Goal: Contribute content: Contribute content

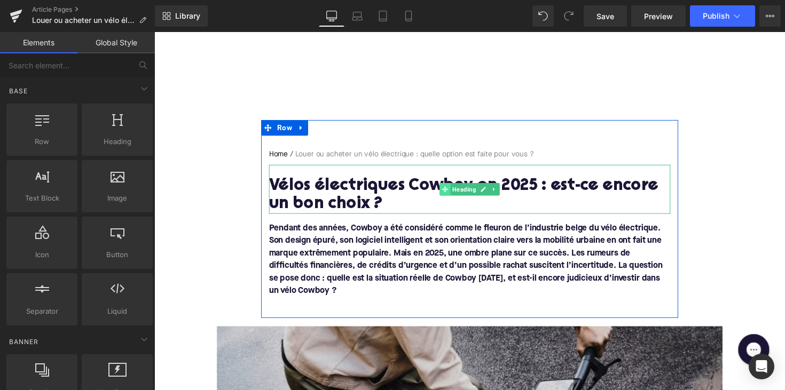
click at [446, 192] on span at bounding box center [451, 193] width 11 height 13
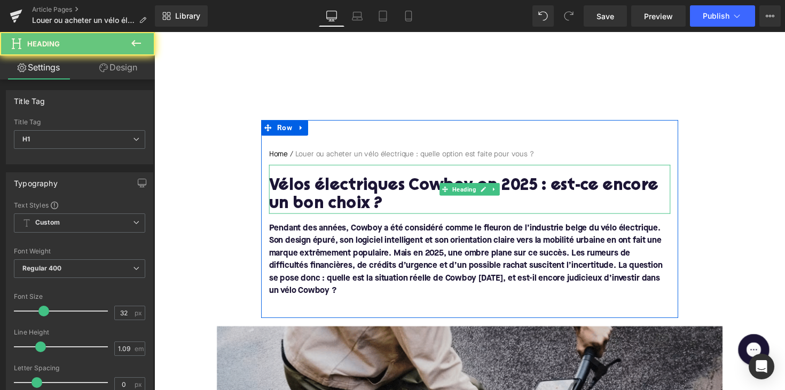
click at [374, 206] on h1 "Vélos électriques Cowboy en 2025 : est-ce encore un bon choix ?" at bounding box center [477, 199] width 411 height 37
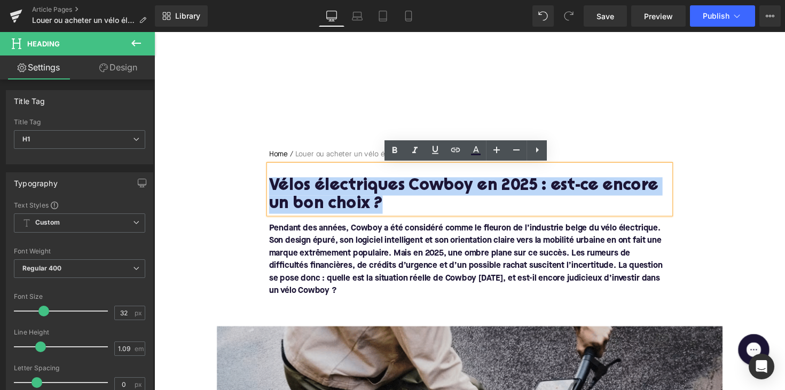
drag, startPoint x: 387, startPoint y: 206, endPoint x: 274, endPoint y: 186, distance: 113.8
click at [274, 186] on h1 "Vélos électriques Cowboy en 2025 : est-ce encore un bon choix ?" at bounding box center [477, 199] width 411 height 37
paste div
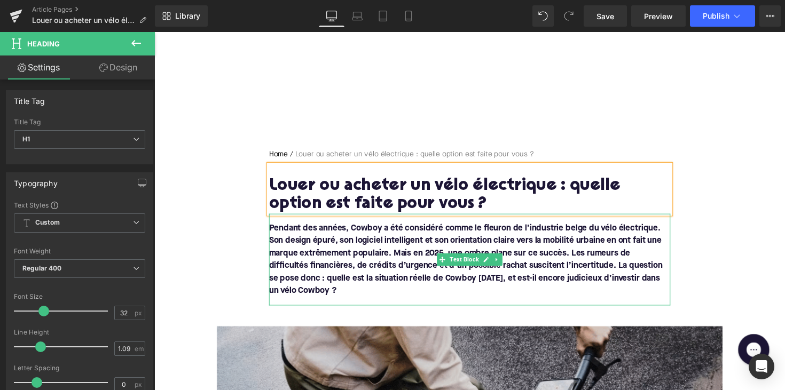
click at [369, 298] on p "Pendant des années, Cowboy a été considéré comme le fleuron de l’industrie belg…" at bounding box center [477, 265] width 411 height 77
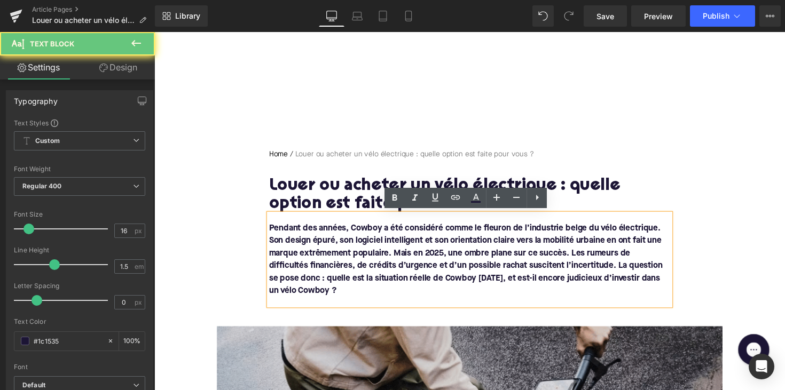
drag, startPoint x: 347, startPoint y: 296, endPoint x: 253, endPoint y: 218, distance: 121.7
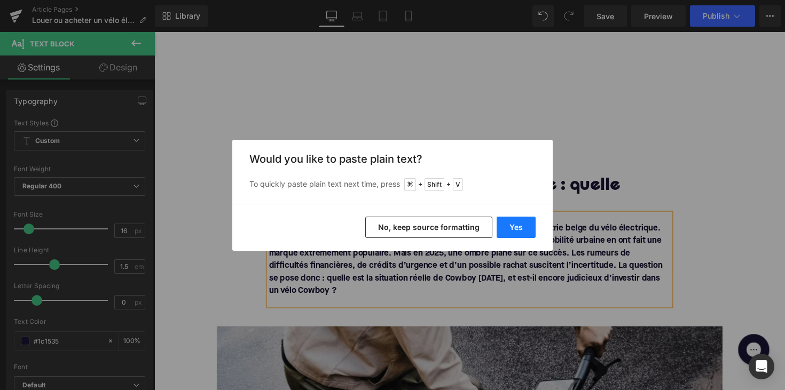
click at [516, 230] on button "Yes" at bounding box center [516, 227] width 39 height 21
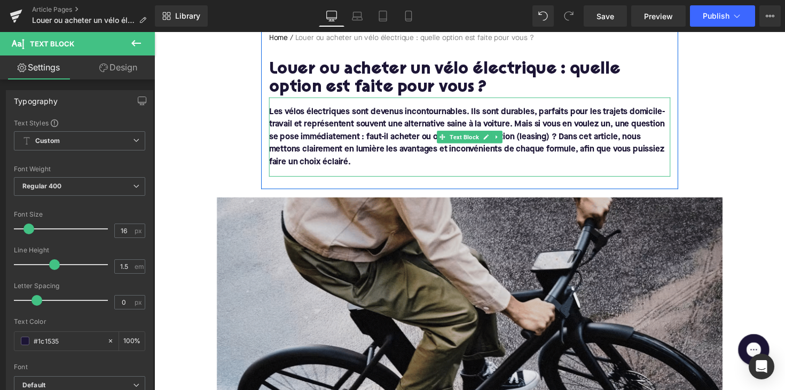
scroll to position [201, 0]
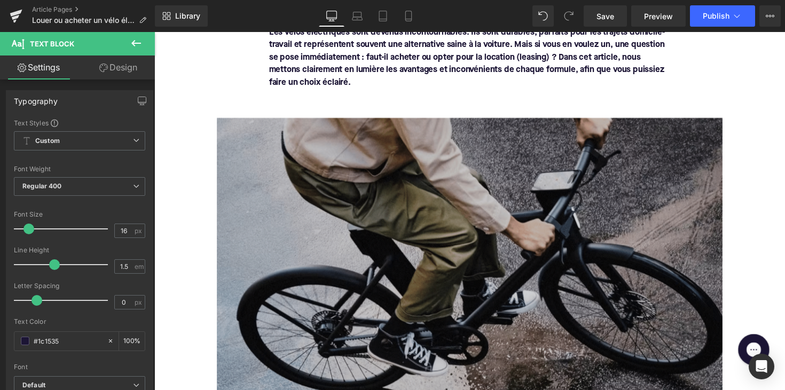
click at [430, 242] on img at bounding box center [477, 266] width 518 height 292
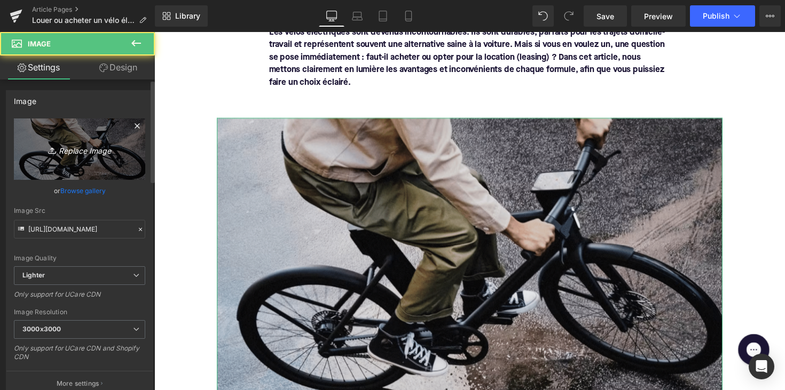
click at [93, 147] on icon "Replace Image" at bounding box center [79, 149] width 85 height 13
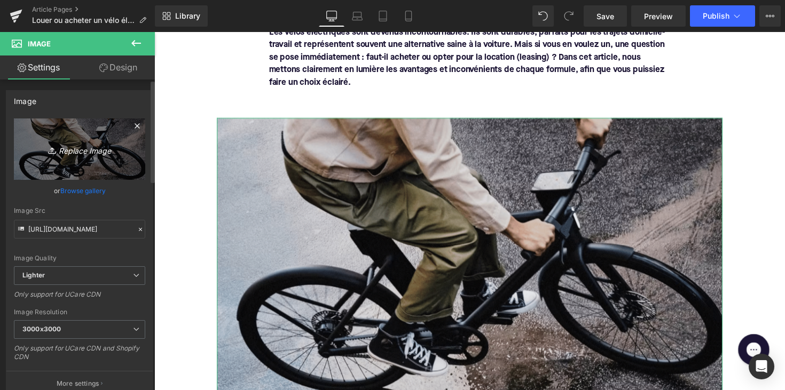
type input "C:\fakepath\manopelektrischefiets.png"
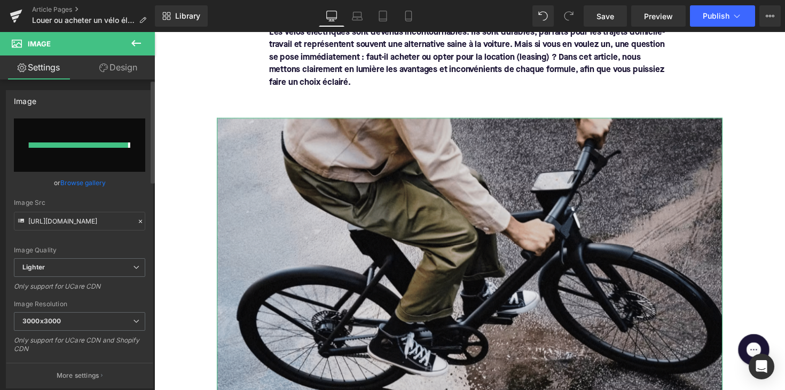
type input "[URL][DOMAIN_NAME]"
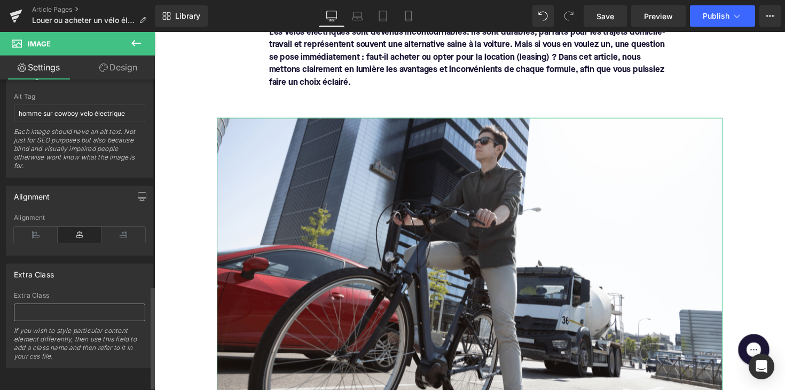
scroll to position [611, 0]
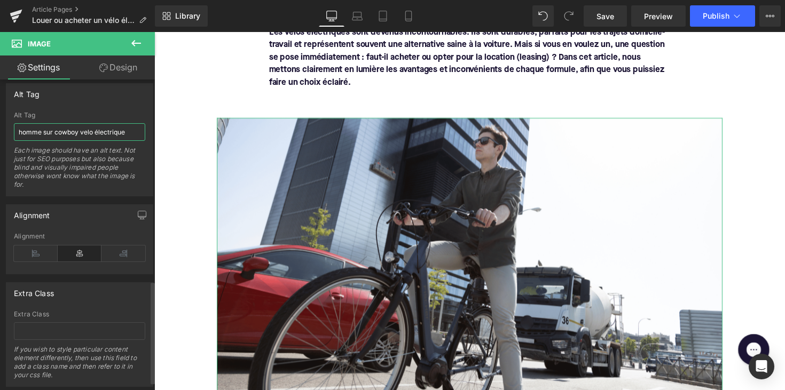
click at [56, 131] on input "homme sur cowboy velo électrique" at bounding box center [79, 132] width 131 height 18
click at [75, 137] on input "homme sur cowboy velo électrique" at bounding box center [79, 132] width 131 height 18
click at [76, 130] on input "homme sur cowboy velo électrique" at bounding box center [79, 132] width 131 height 18
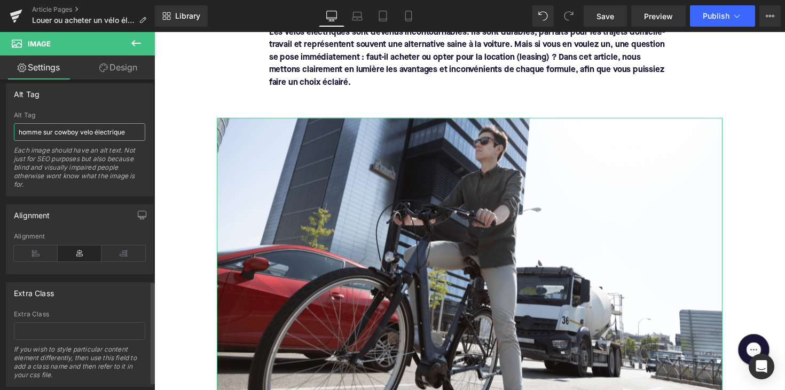
drag, startPoint x: 78, startPoint y: 131, endPoint x: 54, endPoint y: 132, distance: 24.6
click at [54, 132] on input "homme sur cowboy velo électrique" at bounding box center [79, 132] width 131 height 18
click at [123, 133] on input "homme sur velo électrique" at bounding box center [79, 132] width 131 height 18
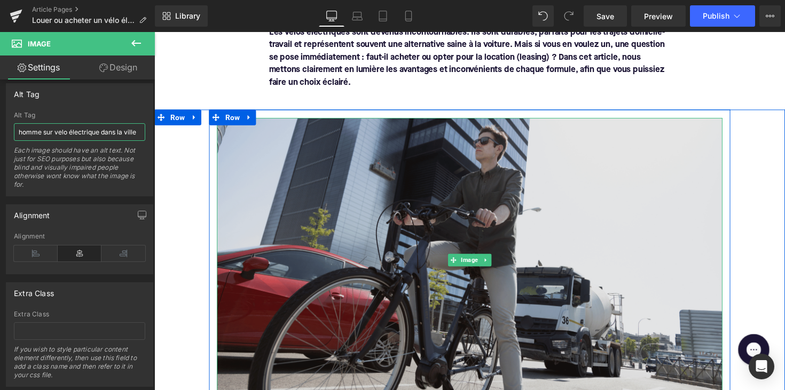
type input "homme sur velo électrique dans la ville"
click at [335, 169] on img at bounding box center [477, 266] width 518 height 292
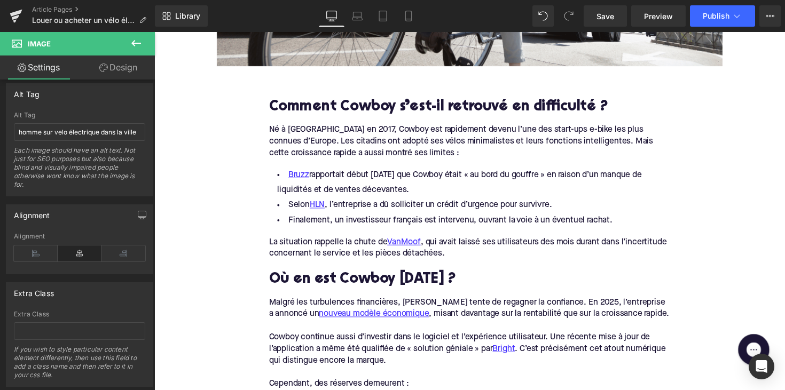
scroll to position [550, 0]
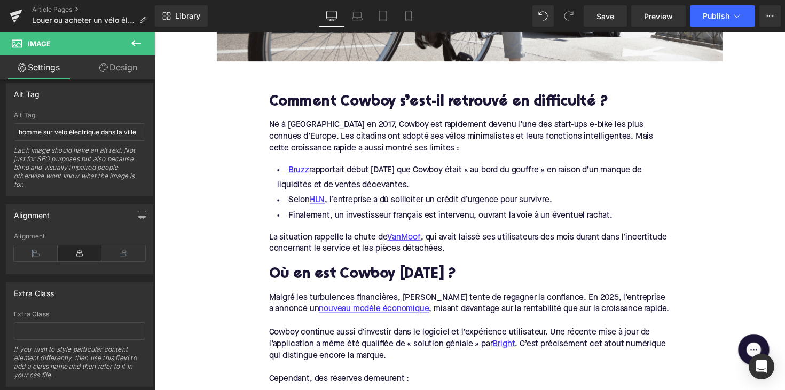
click at [428, 101] on h2 "Comment Cowboy s’est-il retrouvé en difficulté ?" at bounding box center [477, 104] width 411 height 17
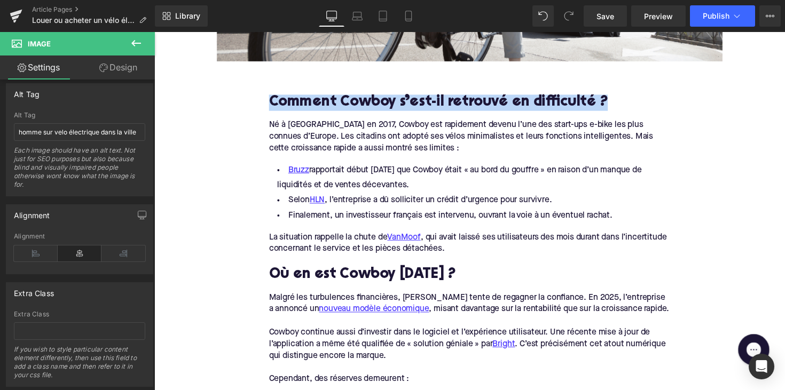
click at [428, 101] on h2 "Comment Cowboy s’est-il retrouvé en difficulté ?" at bounding box center [477, 104] width 411 height 17
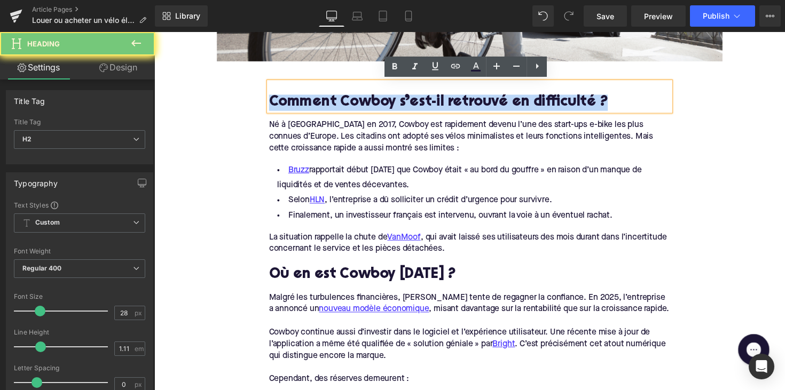
paste div
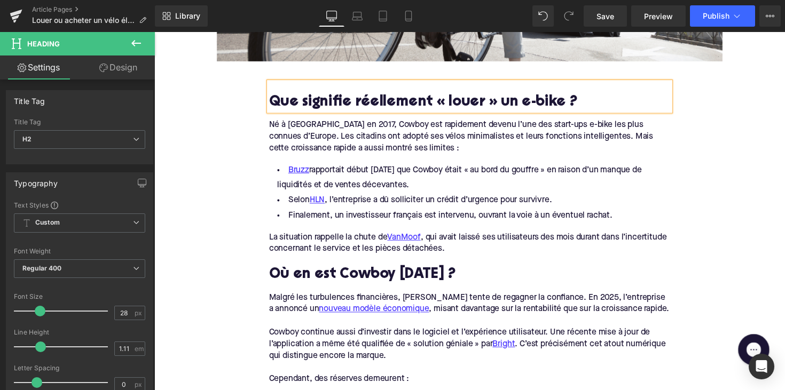
click at [445, 151] on div "Né à [GEOGRAPHIC_DATA] en 2017, Cowboy est rapidement devenu l’une des start-up…" at bounding box center [477, 139] width 411 height 36
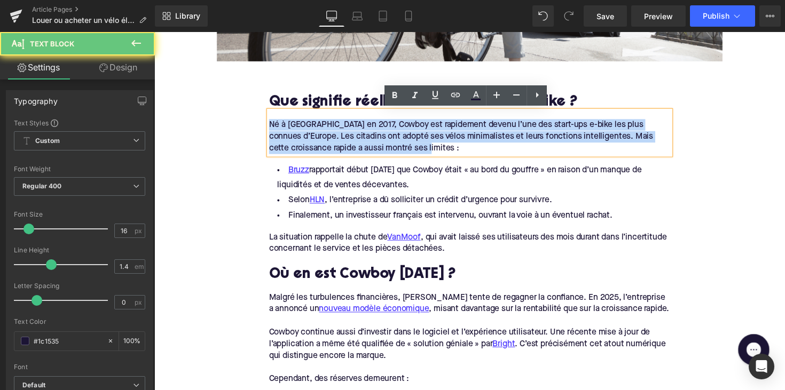
drag, startPoint x: 447, startPoint y: 151, endPoint x: 253, endPoint y: 116, distance: 197.3
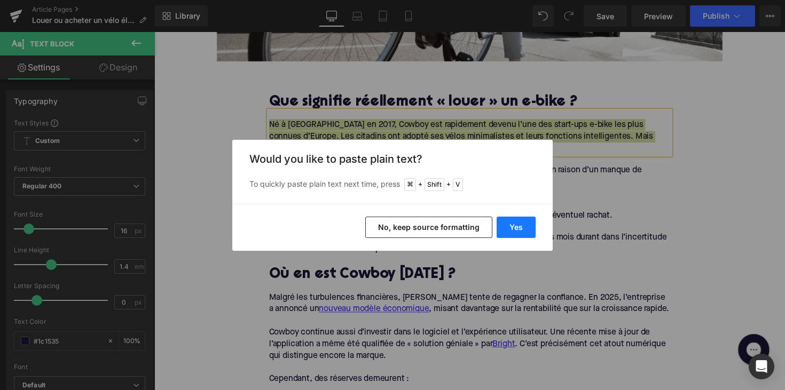
click at [501, 225] on button "Yes" at bounding box center [516, 227] width 39 height 21
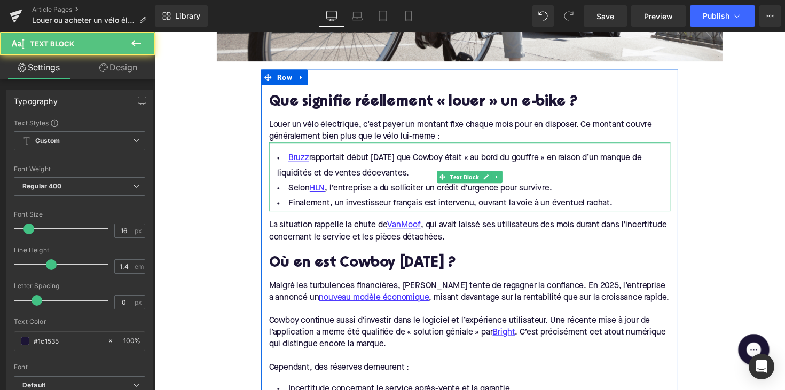
click at [624, 206] on li "Finalement, un investisseur français est intervenu, ouvrant la voie à un éventu…" at bounding box center [477, 207] width 411 height 15
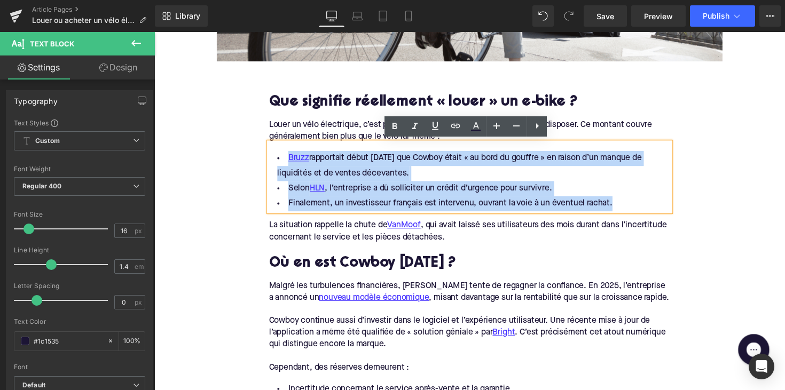
drag, startPoint x: 622, startPoint y: 209, endPoint x: 270, endPoint y: 152, distance: 357.0
click at [272, 154] on ul "Bruzz rapportait début [DATE] que Cowboy était « au bord du gouffre » en raison…" at bounding box center [477, 185] width 411 height 62
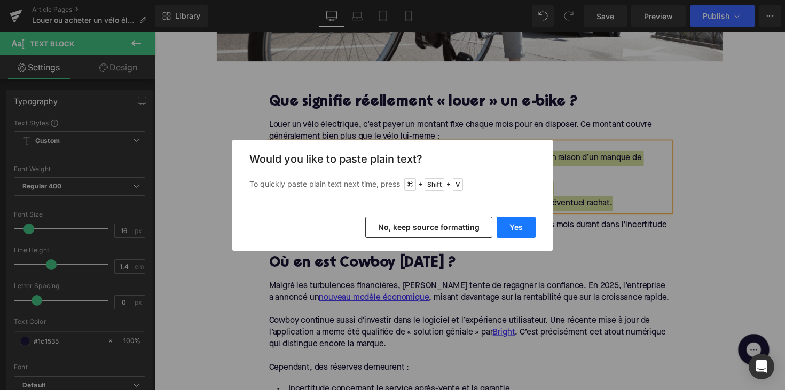
click at [515, 227] on button "Yes" at bounding box center [516, 227] width 39 height 21
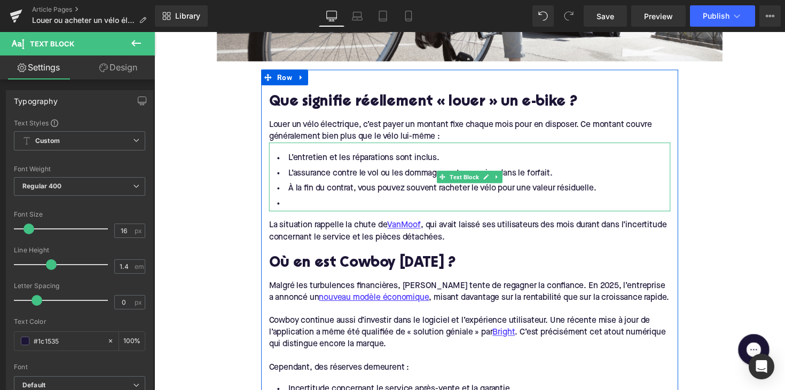
click at [351, 204] on li at bounding box center [477, 207] width 411 height 15
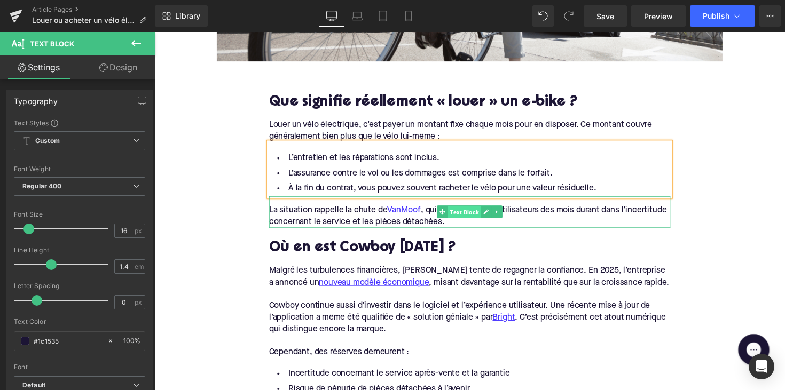
click at [456, 218] on span "Text Block" at bounding box center [472, 216] width 34 height 13
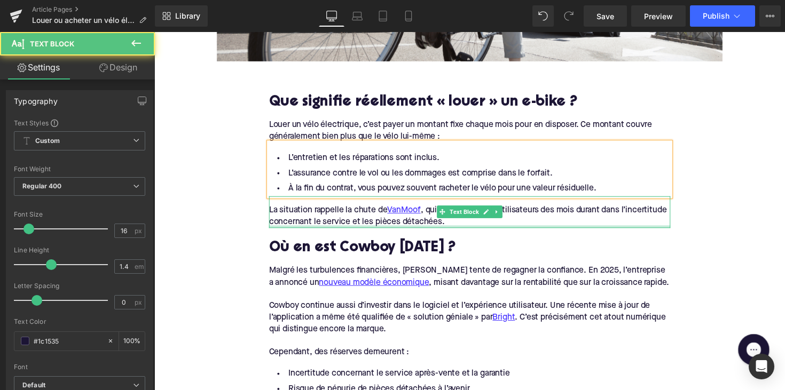
click at [458, 230] on div at bounding box center [477, 231] width 411 height 3
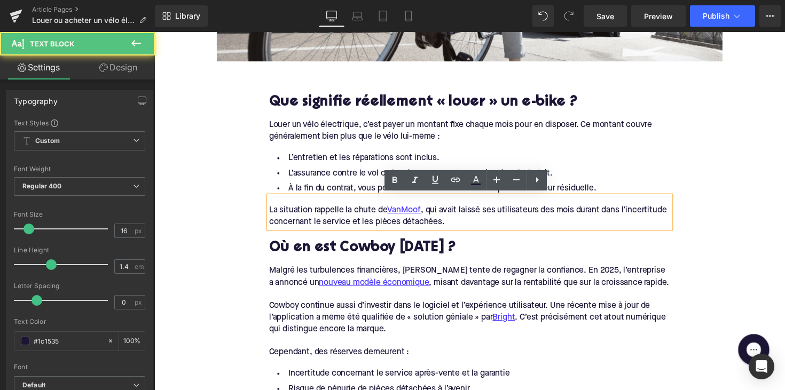
click at [460, 226] on div "La situation rappelle la chute de [PERSON_NAME] , qui avait laissé ses utilisat…" at bounding box center [477, 221] width 411 height 24
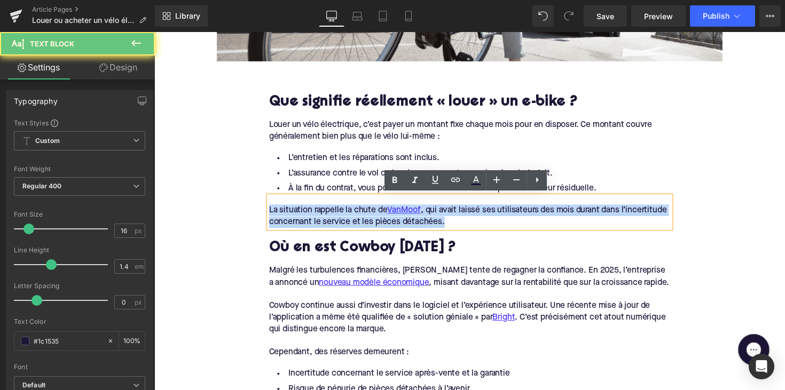
drag, startPoint x: 464, startPoint y: 226, endPoint x: 245, endPoint y: 215, distance: 220.3
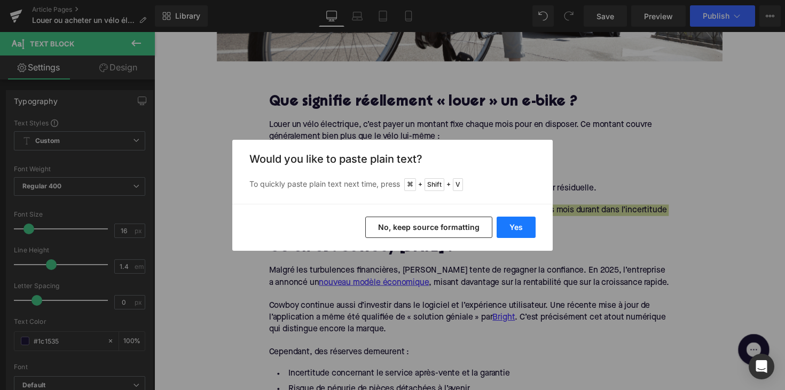
click at [518, 226] on button "Yes" at bounding box center [516, 227] width 39 height 21
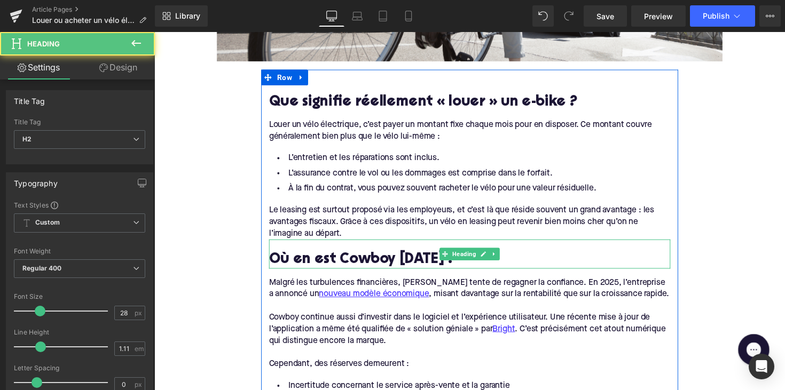
click at [357, 263] on h2 "Où en est Cowboy [DATE] ?" at bounding box center [477, 265] width 411 height 17
paste div
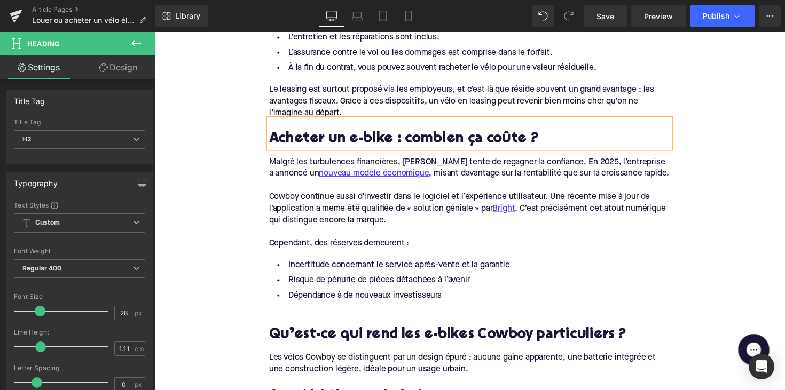
scroll to position [680, 0]
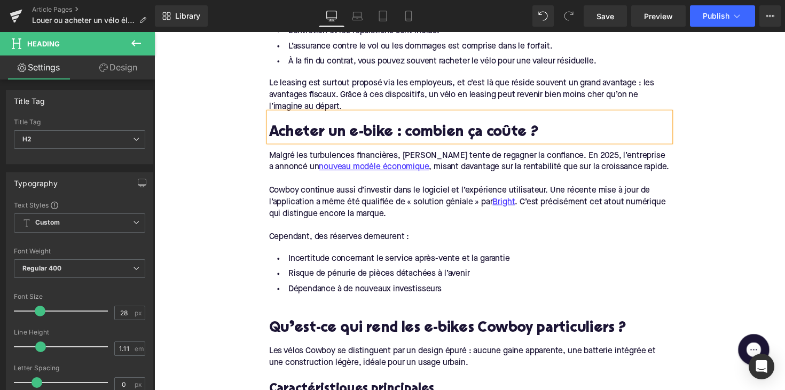
click at [416, 226] on div at bounding box center [477, 230] width 411 height 12
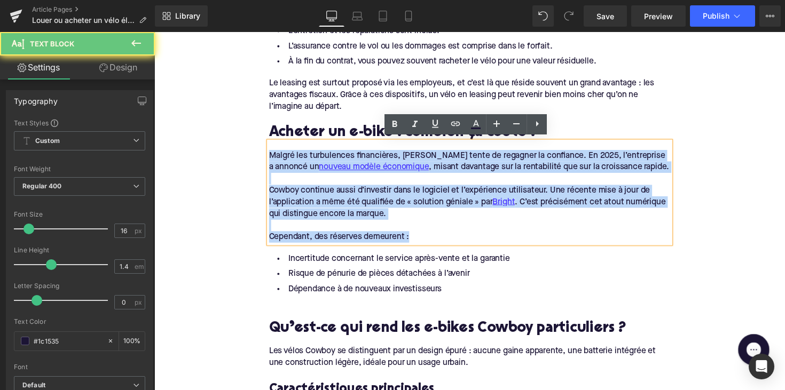
drag, startPoint x: 420, startPoint y: 239, endPoint x: 245, endPoint y: 153, distance: 195.3
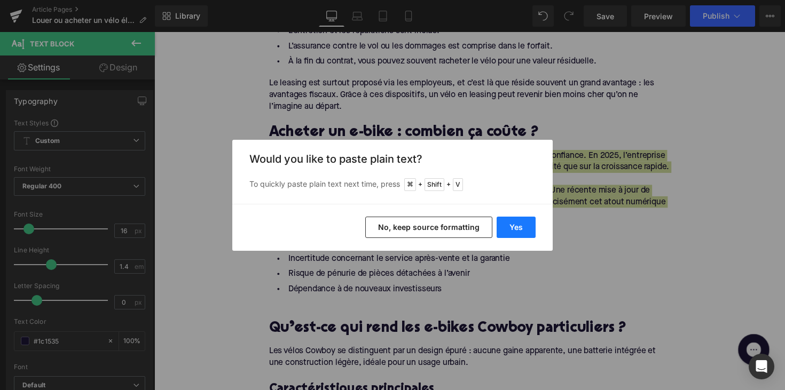
click at [520, 222] on button "Yes" at bounding box center [516, 227] width 39 height 21
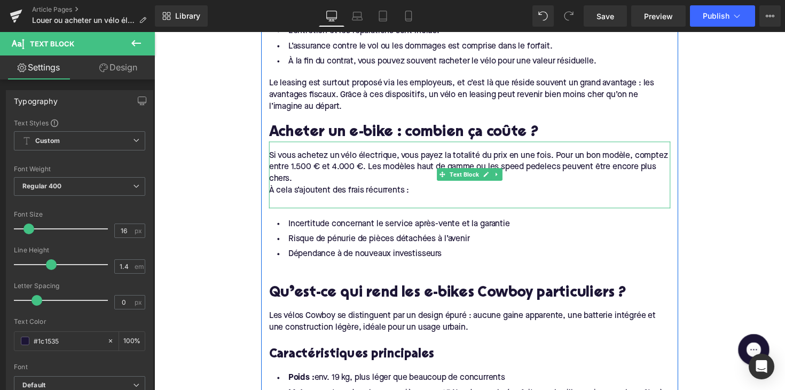
click at [302, 189] on div "À cela s’ajoutent des frais récurrents :" at bounding box center [477, 194] width 411 height 12
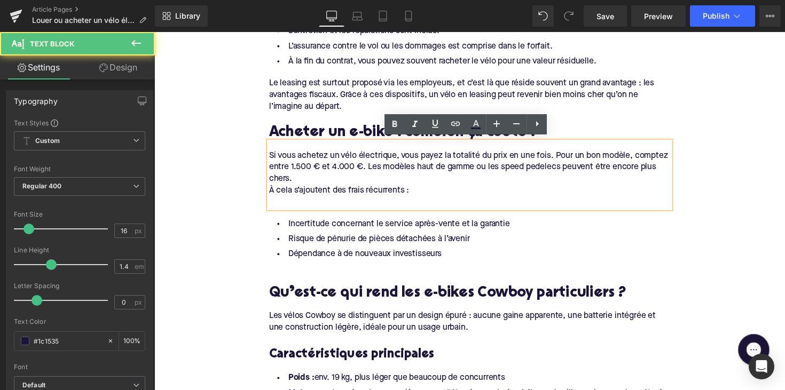
click at [272, 189] on div "À cela s’ajoutent des frais récurrents :" at bounding box center [477, 194] width 411 height 12
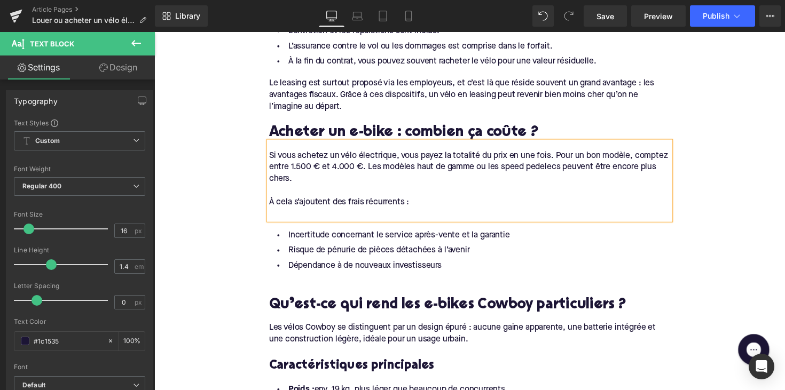
click at [279, 218] on div at bounding box center [477, 218] width 411 height 12
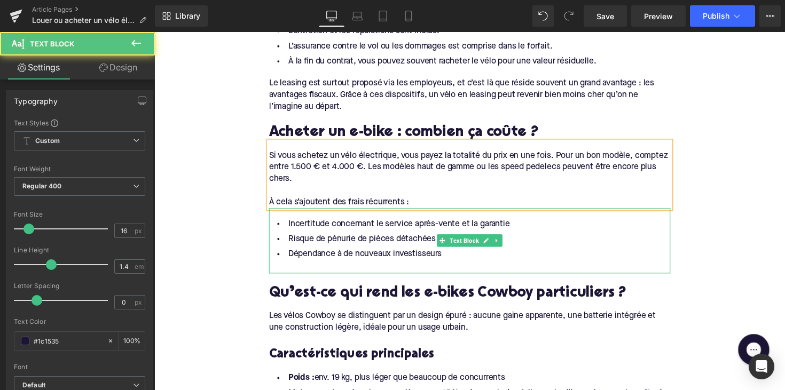
click at [438, 255] on span "Dépendance à de nouveaux investisseurs" at bounding box center [370, 259] width 157 height 9
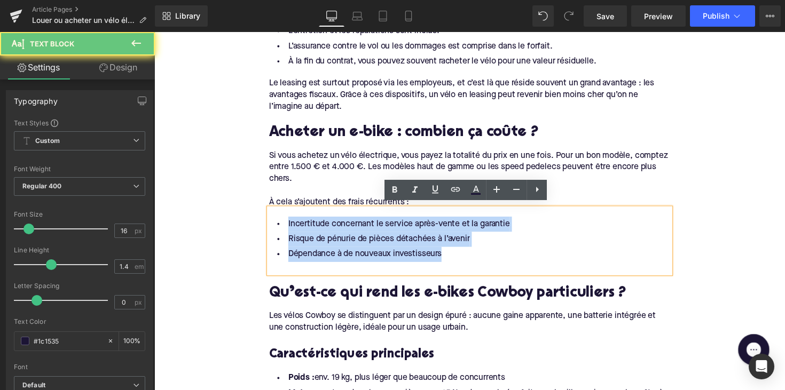
drag, startPoint x: 458, startPoint y: 255, endPoint x: 256, endPoint y: 213, distance: 206.1
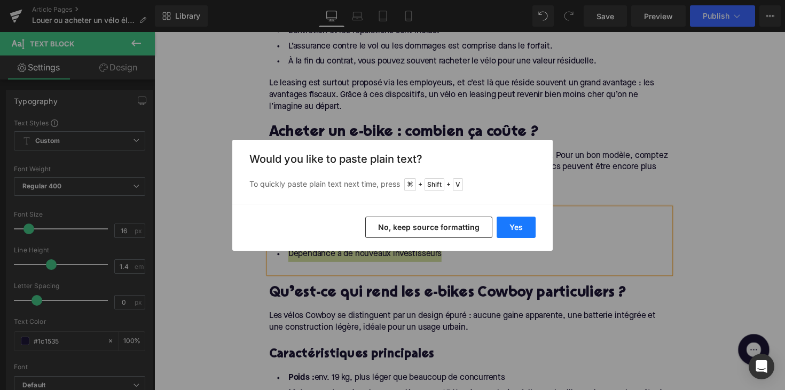
click at [508, 226] on button "Yes" at bounding box center [516, 227] width 39 height 21
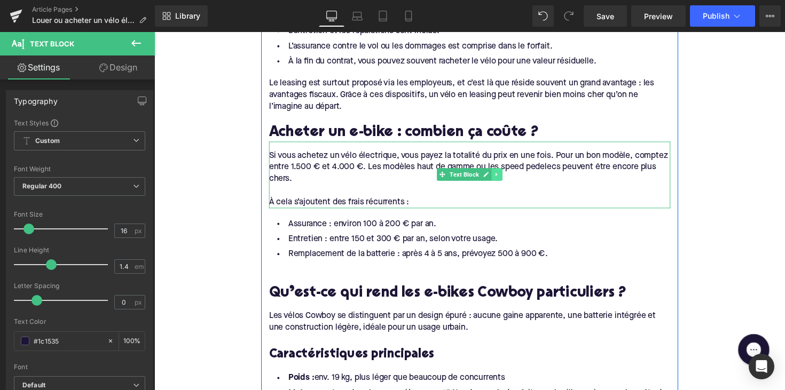
click at [505, 175] on icon at bounding box center [505, 178] width 6 height 6
click at [500, 177] on icon at bounding box center [500, 178] width 6 height 6
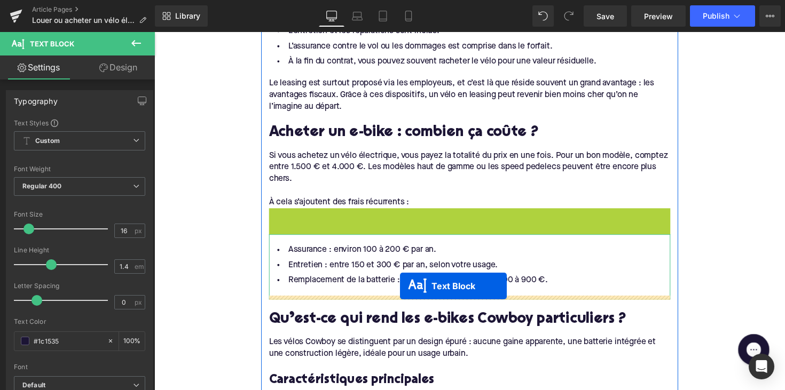
drag, startPoint x: 442, startPoint y: 242, endPoint x: 406, endPoint y: 293, distance: 61.9
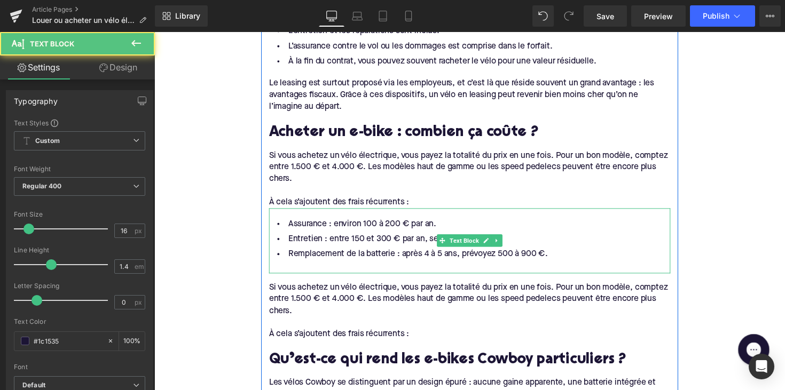
click at [306, 268] on div at bounding box center [477, 273] width 411 height 12
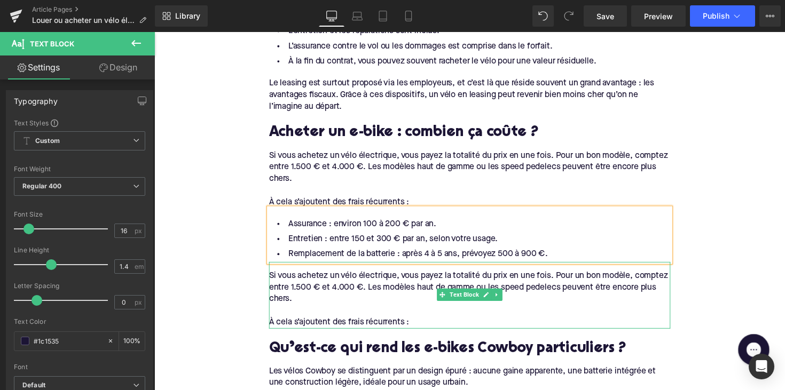
click at [419, 324] on div "À cela s’ajoutent des frais récurrents :" at bounding box center [477, 330] width 411 height 12
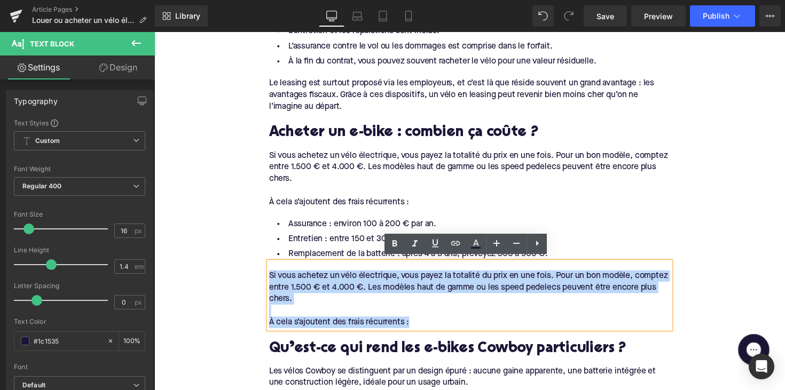
drag, startPoint x: 423, startPoint y: 324, endPoint x: 248, endPoint y: 281, distance: 180.1
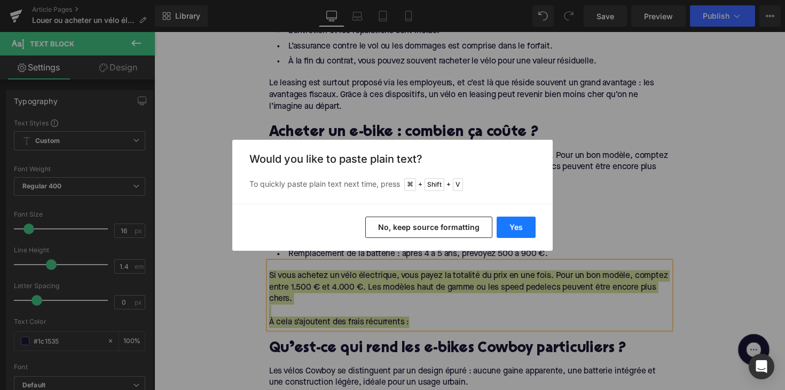
click at [519, 223] on button "Yes" at bounding box center [516, 227] width 39 height 21
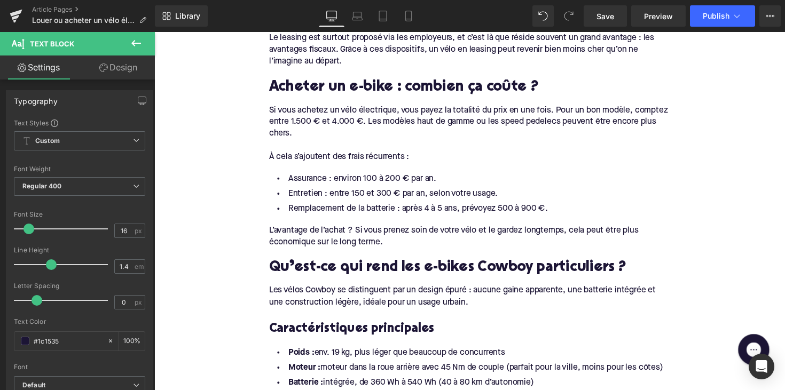
scroll to position [785, 0]
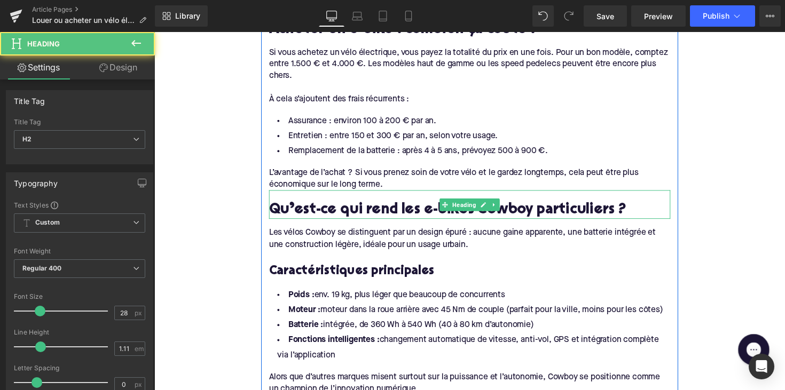
click at [405, 211] on h2 "Qu’est-ce qui rend les e-bikes Cowboy particuliers ?" at bounding box center [477, 215] width 411 height 17
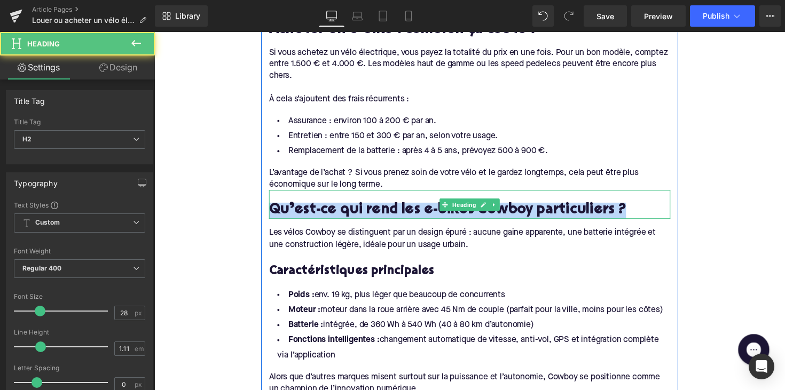
click at [405, 211] on h2 "Qu’est-ce qui rend les e-bikes Cowboy particuliers ?" at bounding box center [477, 215] width 411 height 17
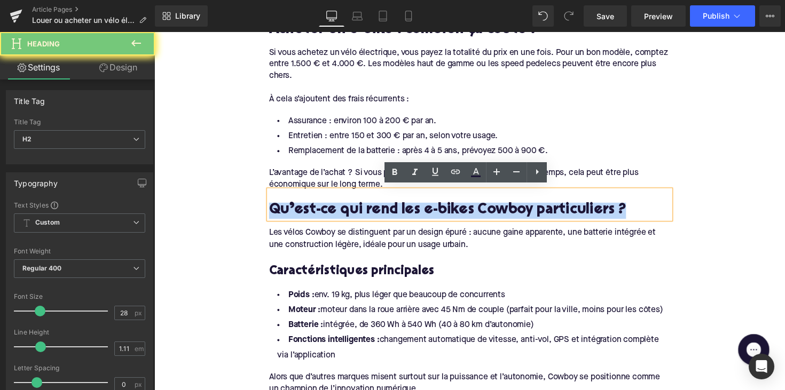
paste div
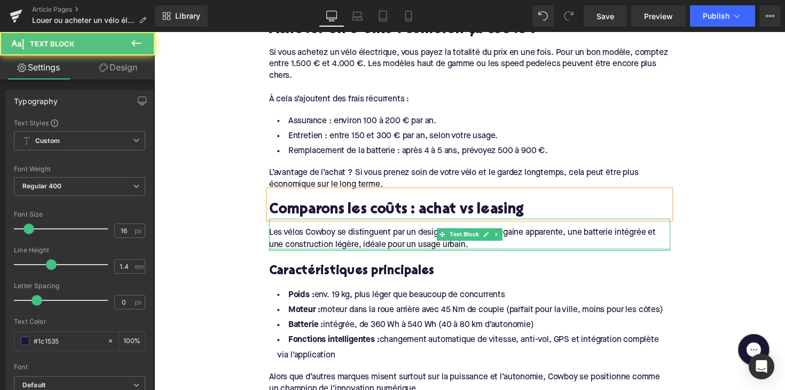
click at [361, 254] on div at bounding box center [477, 255] width 411 height 3
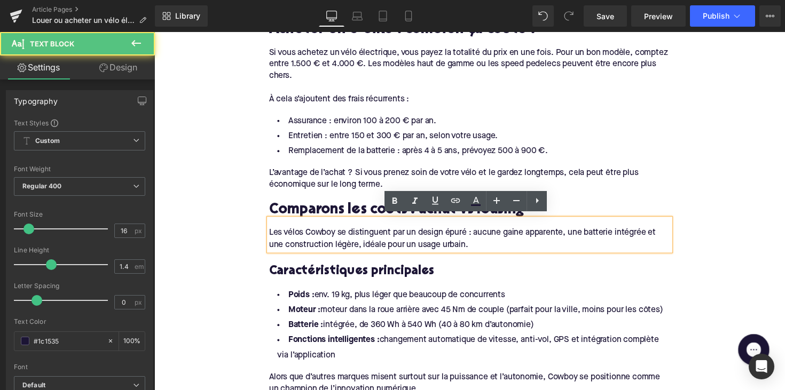
click at [376, 242] on div "Les vélos Cowboy se distinguent par un design épuré : aucune gaine apparente, u…" at bounding box center [477, 244] width 411 height 24
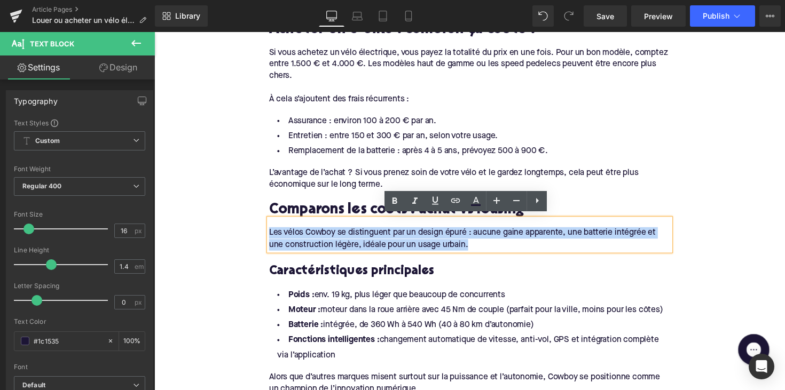
drag, startPoint x: 477, startPoint y: 247, endPoint x: 239, endPoint y: 230, distance: 238.7
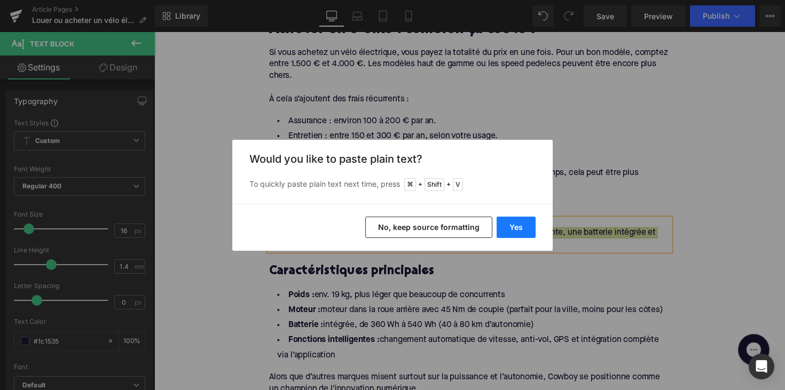
click at [509, 227] on button "Yes" at bounding box center [516, 227] width 39 height 21
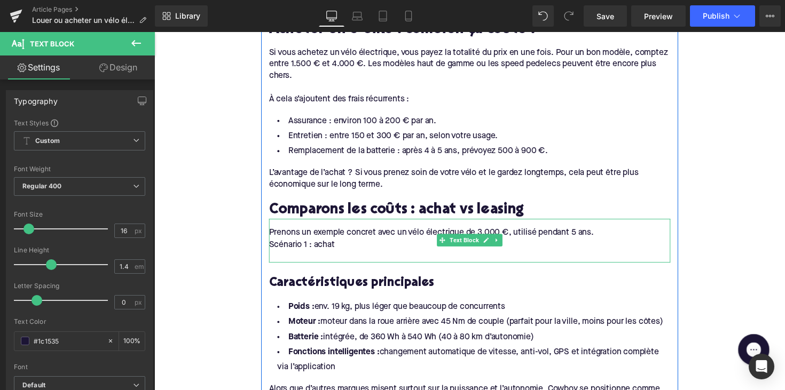
click at [315, 256] on div at bounding box center [477, 262] width 411 height 12
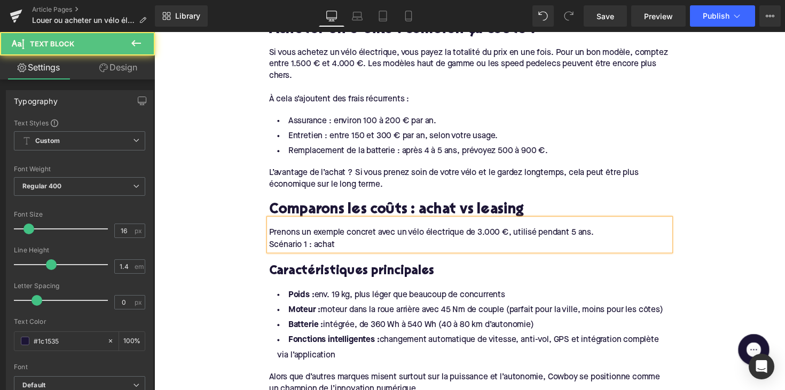
click at [272, 250] on div "Scénario 1 : achat" at bounding box center [477, 251] width 411 height 12
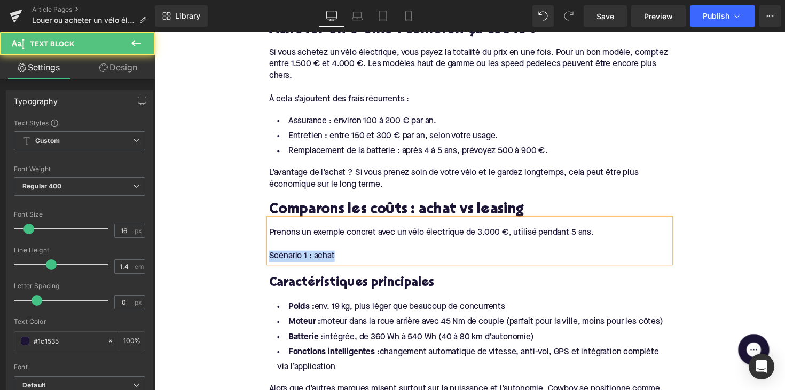
drag, startPoint x: 352, startPoint y: 257, endPoint x: 241, endPoint y: 257, distance: 110.5
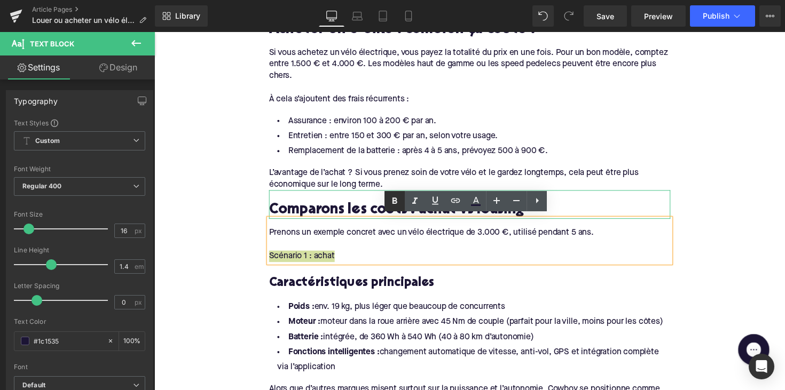
click at [398, 198] on icon at bounding box center [394, 201] width 13 height 13
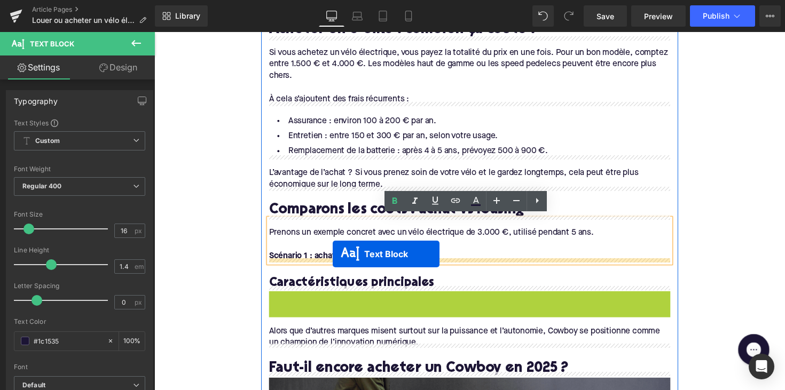
drag, startPoint x: 449, startPoint y: 336, endPoint x: 336, endPoint y: 261, distance: 135.8
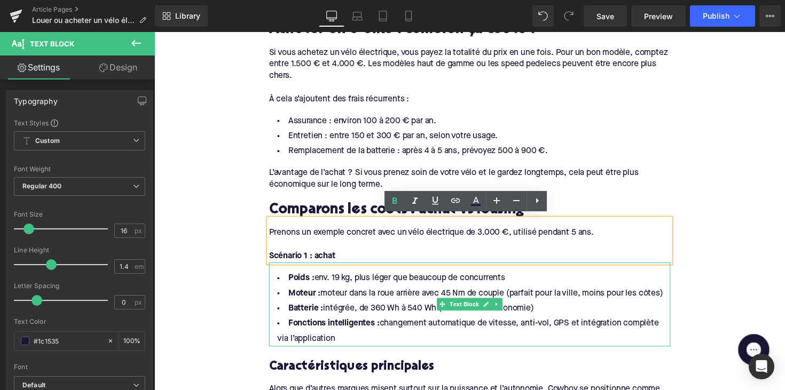
click at [353, 341] on li "Fonctions intelligentes : changement automatique de vitesse, anti-vol, GPS et i…" at bounding box center [477, 339] width 411 height 31
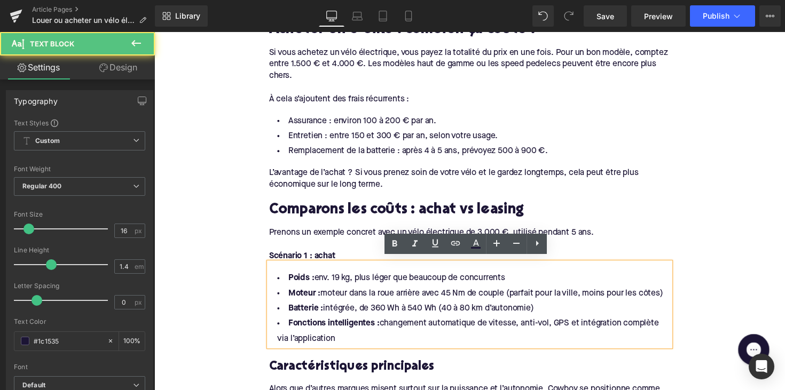
click at [341, 345] on li "Fonctions intelligentes : changement automatique de vitesse, anti-vol, GPS et i…" at bounding box center [477, 339] width 411 height 31
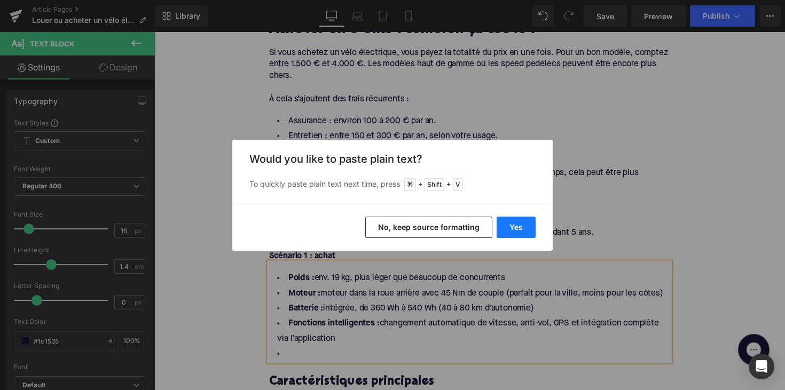
click at [501, 225] on button "Yes" at bounding box center [516, 227] width 39 height 21
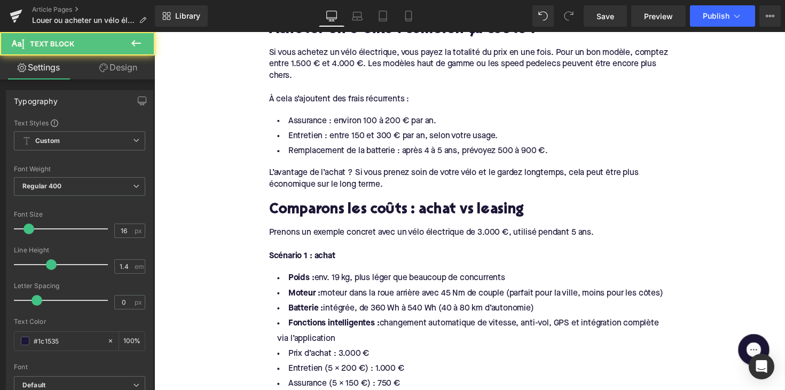
drag, startPoint x: 344, startPoint y: 344, endPoint x: 247, endPoint y: 276, distance: 118.8
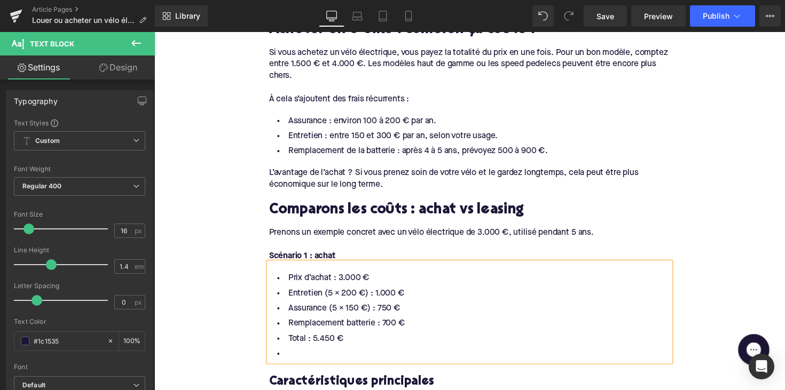
click at [297, 357] on li at bounding box center [477, 362] width 411 height 15
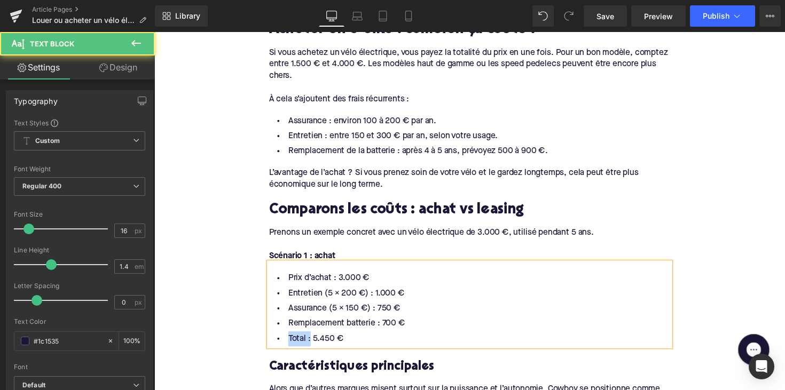
drag, startPoint x: 310, startPoint y: 343, endPoint x: 265, endPoint y: 343, distance: 44.3
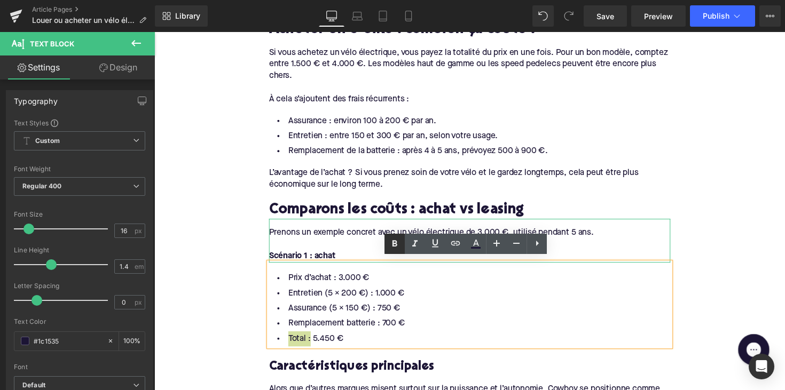
click at [395, 246] on icon at bounding box center [394, 243] width 5 height 6
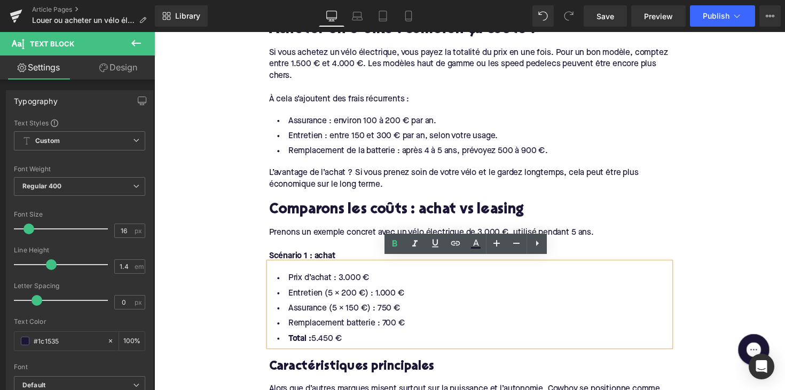
click at [284, 346] on li "Total : 5.450 €" at bounding box center [477, 346] width 411 height 15
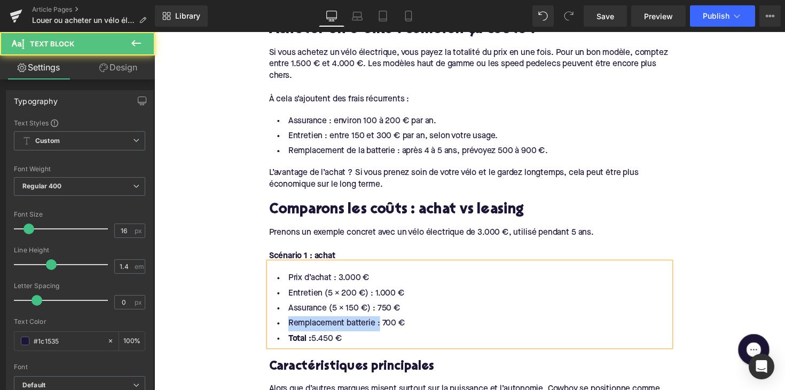
drag, startPoint x: 380, startPoint y: 328, endPoint x: 259, endPoint y: 328, distance: 121.2
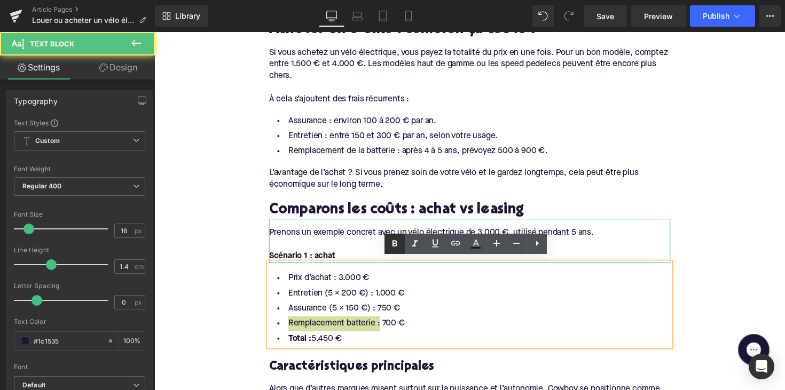
click at [392, 245] on icon at bounding box center [394, 244] width 13 height 13
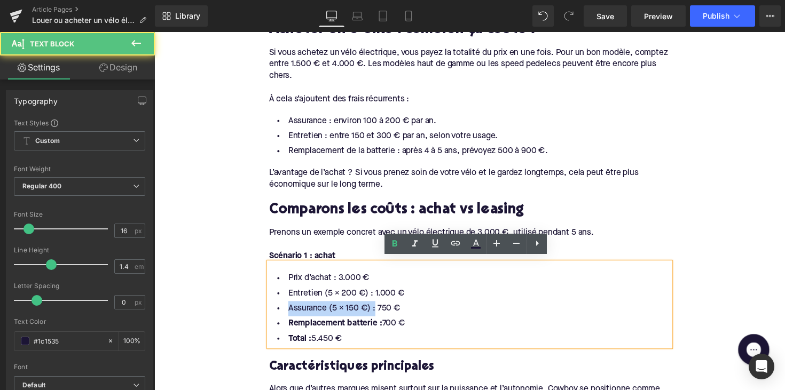
drag, startPoint x: 372, startPoint y: 312, endPoint x: 270, endPoint y: 312, distance: 102.5
click at [272, 312] on li "Assurance (5 × 150 €) : 750 €" at bounding box center [477, 315] width 411 height 15
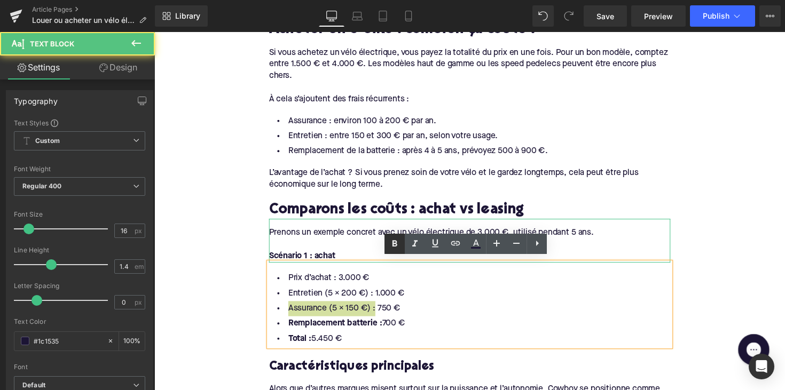
click at [397, 244] on icon at bounding box center [394, 243] width 5 height 6
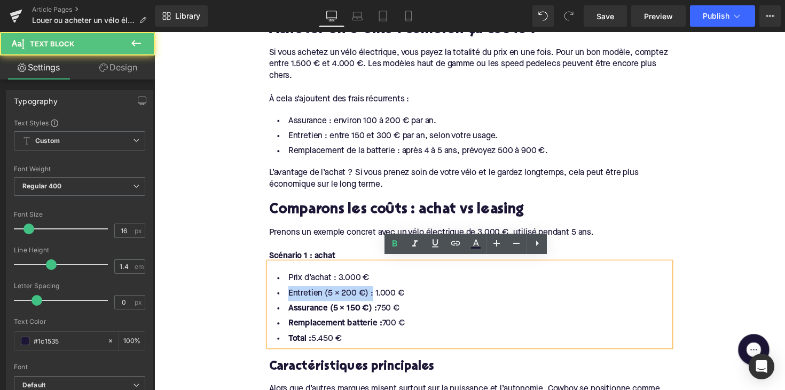
drag, startPoint x: 373, startPoint y: 294, endPoint x: 257, endPoint y: 294, distance: 115.3
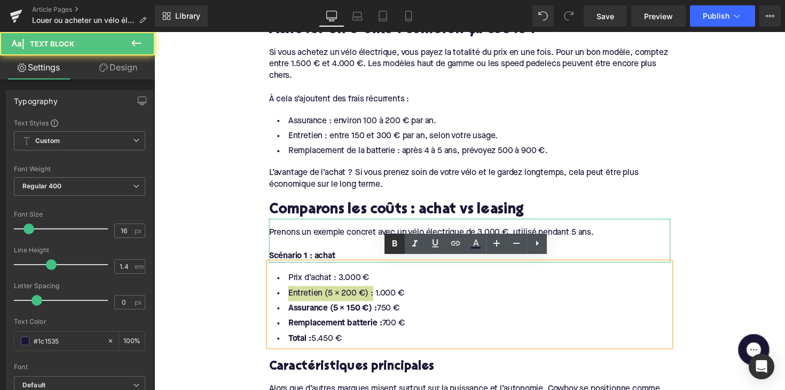
click at [396, 243] on icon at bounding box center [394, 243] width 5 height 6
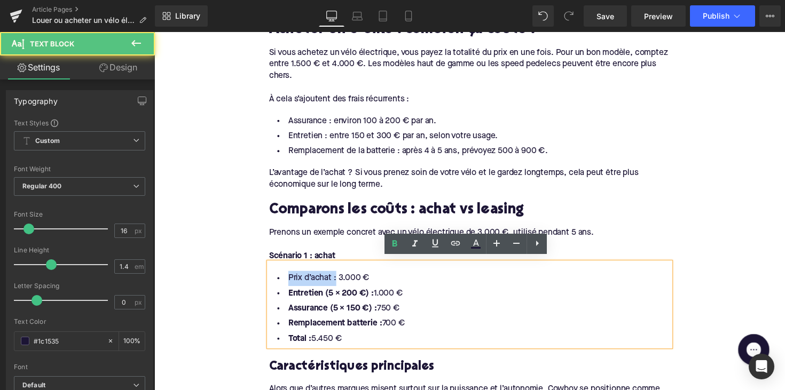
drag, startPoint x: 336, startPoint y: 281, endPoint x: 257, endPoint y: 281, distance: 79.0
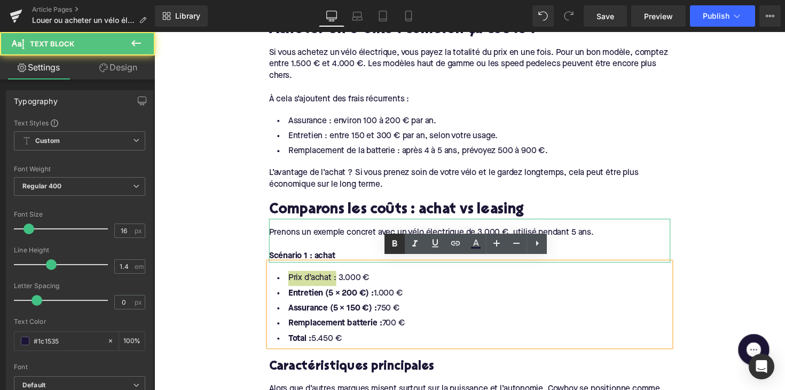
click at [396, 238] on icon at bounding box center [394, 244] width 13 height 13
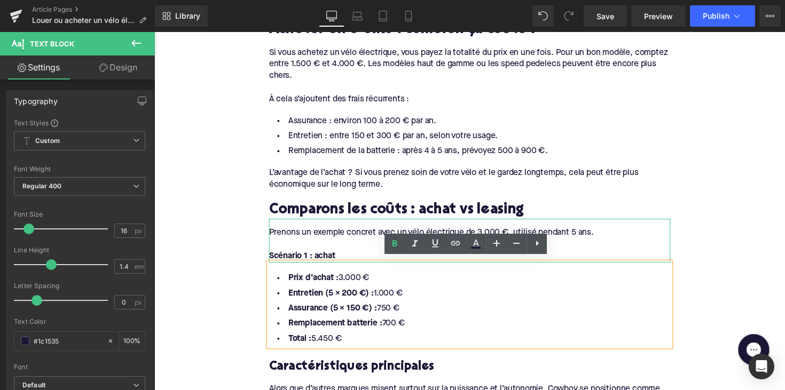
click at [495, 232] on div "Prenons un exemple concret avec un vélo électrique de 3.000 €, utilisé pendant …" at bounding box center [477, 238] width 411 height 12
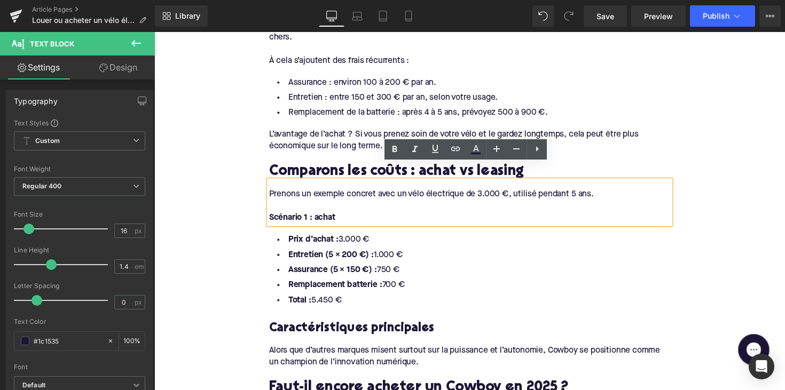
scroll to position [838, 0]
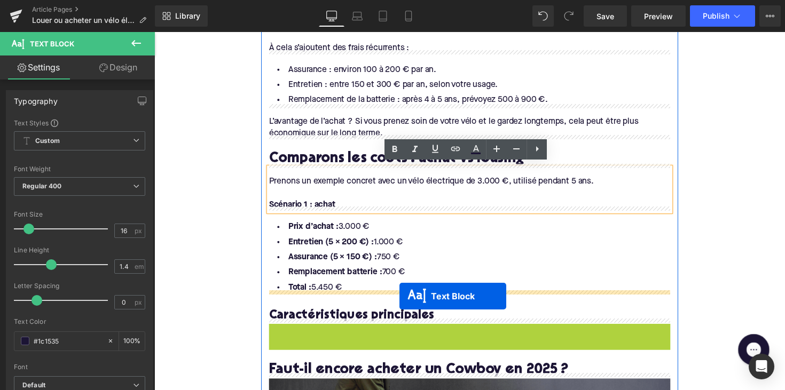
drag, startPoint x: 450, startPoint y: 340, endPoint x: 405, endPoint y: 302, distance: 58.7
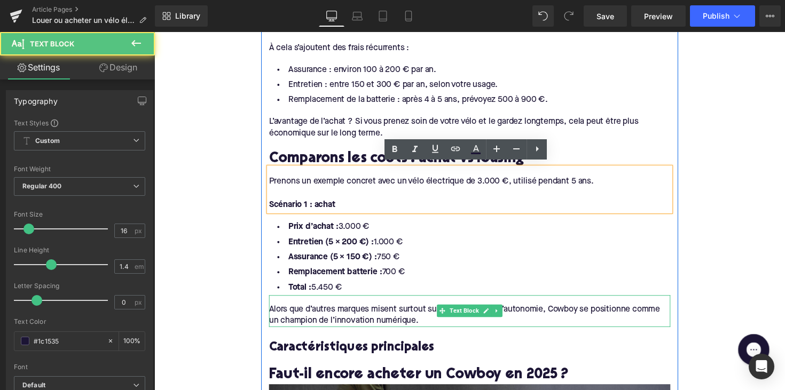
click at [372, 318] on div "Alors que d’autres marques misent surtout sur la puissance et l’autonomie, Cowb…" at bounding box center [477, 322] width 411 height 24
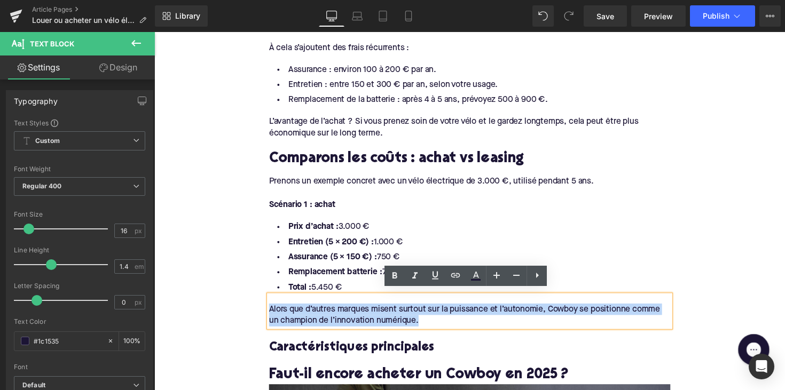
drag, startPoint x: 449, startPoint y: 320, endPoint x: 202, endPoint y: 293, distance: 248.7
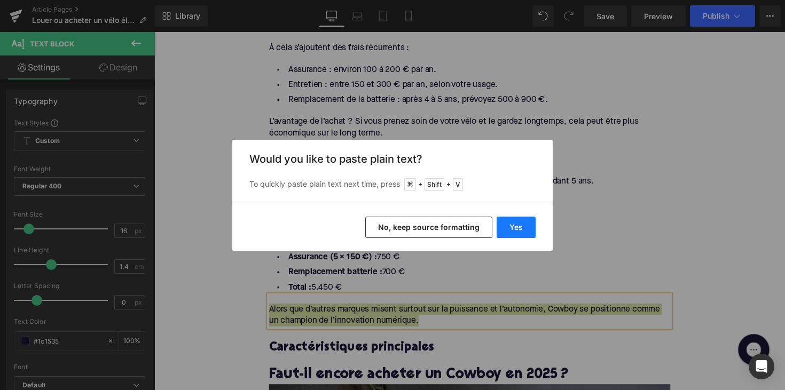
click at [502, 227] on button "Yes" at bounding box center [516, 227] width 39 height 21
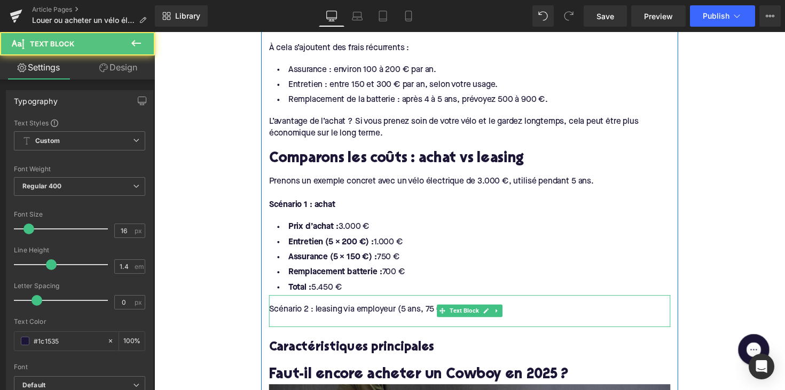
click at [407, 310] on div "Scénario 2 : leasing via employeur (5 ans, 75 €/mois)" at bounding box center [477, 316] width 411 height 12
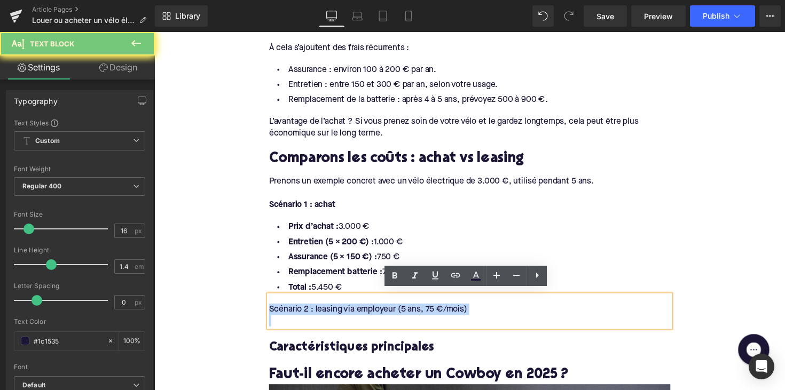
click at [407, 310] on div "Scénario 2 : leasing via employeur (5 ans, 75 €/mois)" at bounding box center [477, 316] width 411 height 12
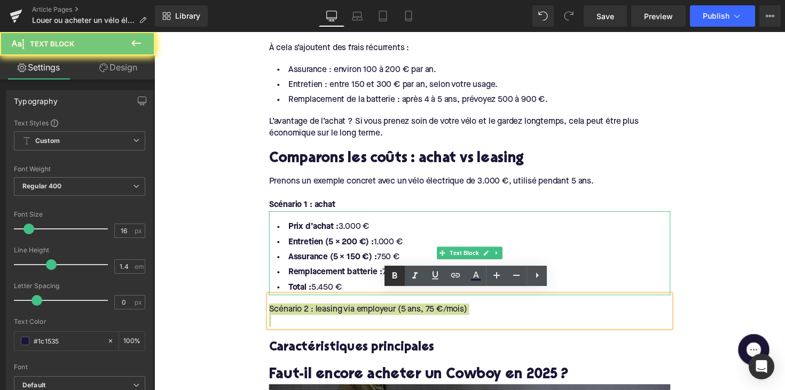
click at [396, 273] on icon at bounding box center [394, 276] width 5 height 6
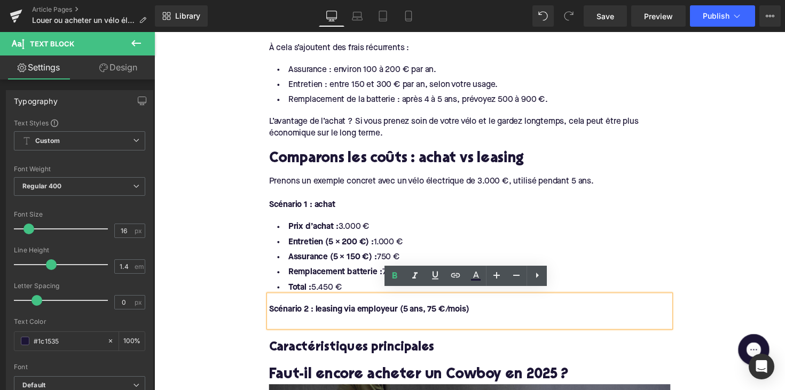
click at [470, 171] on div "Prenons un exemple concret avec un vélo électrique de 3.000 €, utilisé pendant …" at bounding box center [477, 193] width 411 height 44
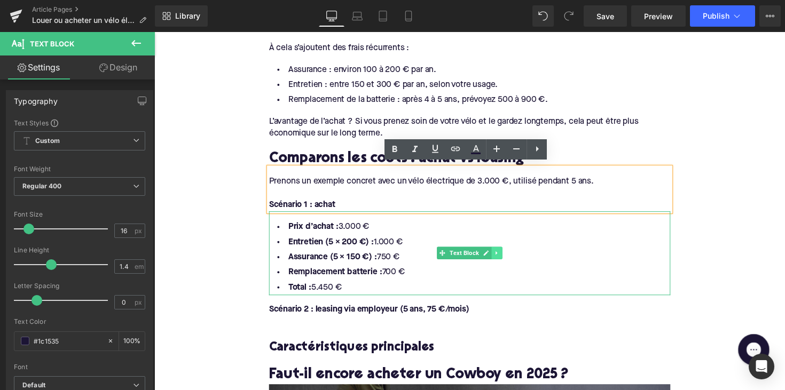
click at [502, 256] on icon at bounding box center [505, 258] width 6 height 6
click at [497, 256] on icon at bounding box center [500, 258] width 6 height 6
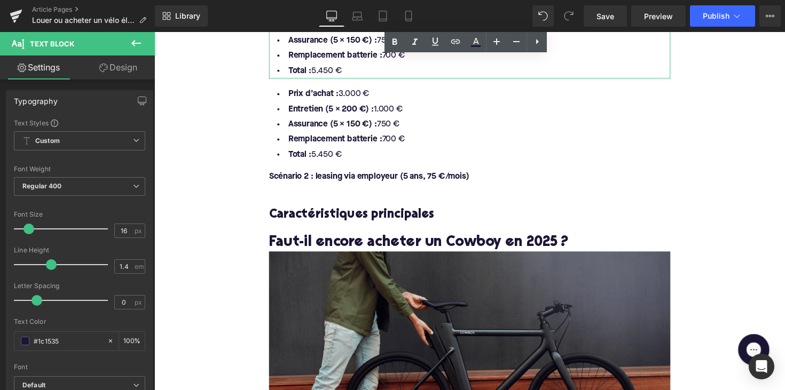
scroll to position [1052, 0]
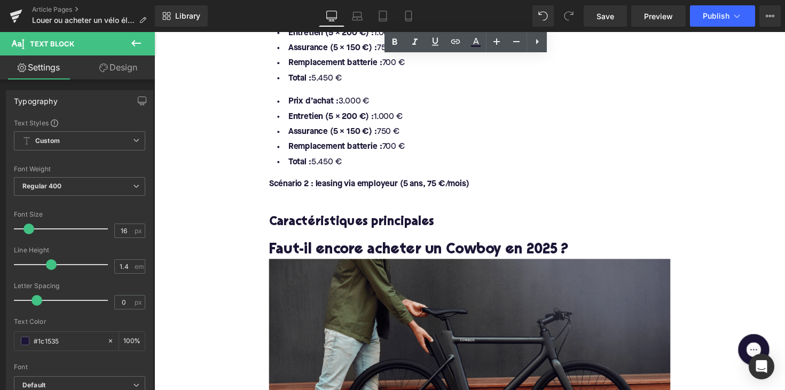
click at [434, 148] on li "Remplacement batterie : 700 €" at bounding box center [477, 150] width 411 height 15
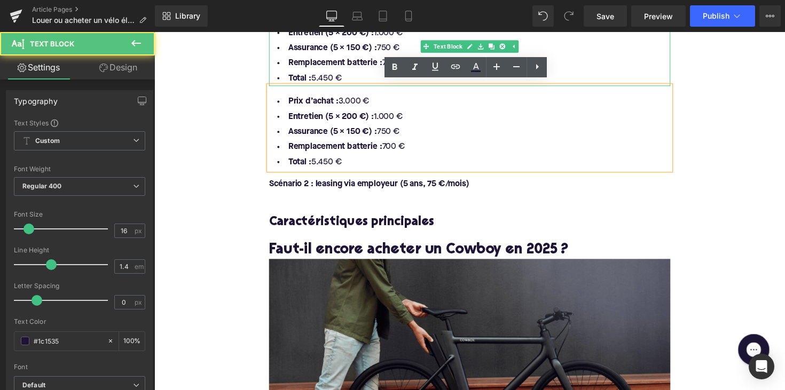
click at [358, 67] on li "Remplacement batterie : 700 €" at bounding box center [477, 64] width 411 height 15
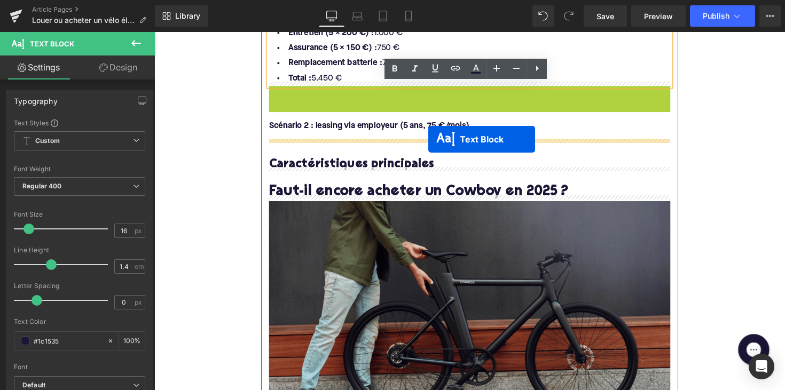
drag, startPoint x: 445, startPoint y: 125, endPoint x: 435, endPoint y: 142, distance: 19.1
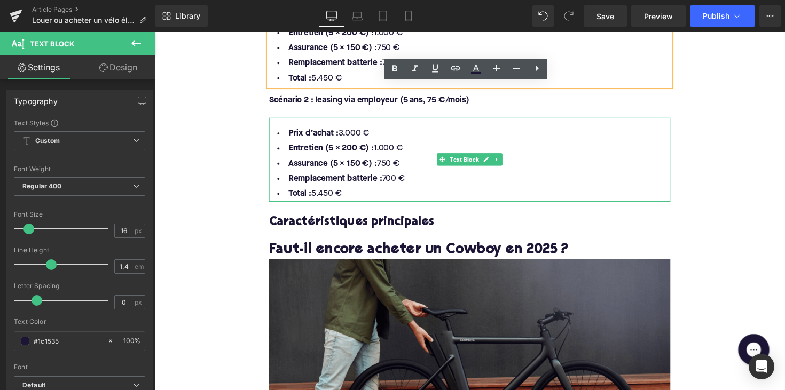
click at [364, 191] on li "Total : 5.450 €" at bounding box center [477, 198] width 411 height 15
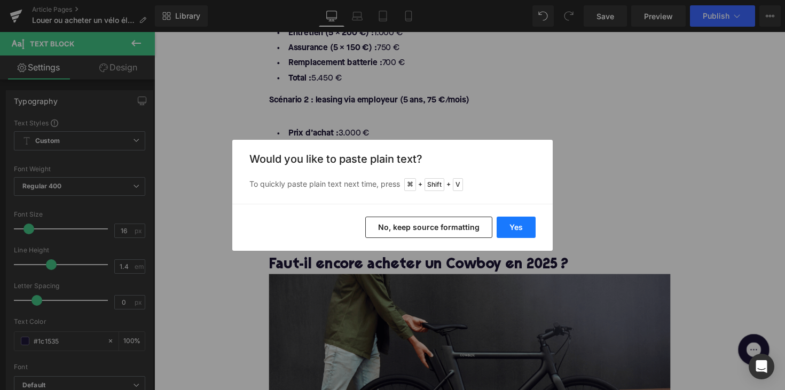
click at [518, 236] on button "Yes" at bounding box center [516, 227] width 39 height 21
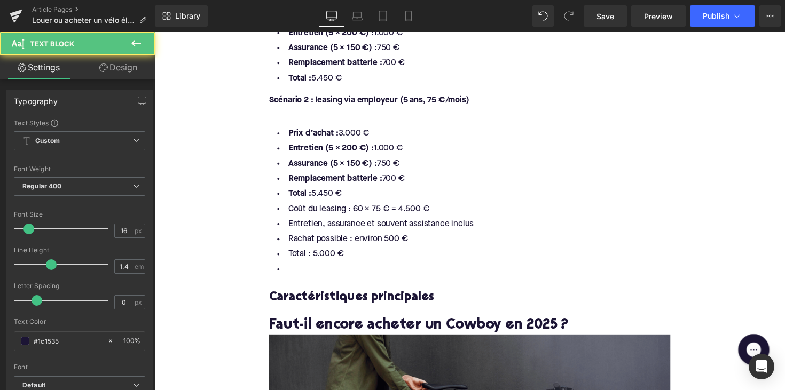
drag, startPoint x: 348, startPoint y: 190, endPoint x: 250, endPoint y: 116, distance: 122.7
click at [250, 116] on div "Home / Louer ou acheter un vélo électrique : quelle option est faite pour vous …" at bounding box center [477, 351] width 646 height 2563
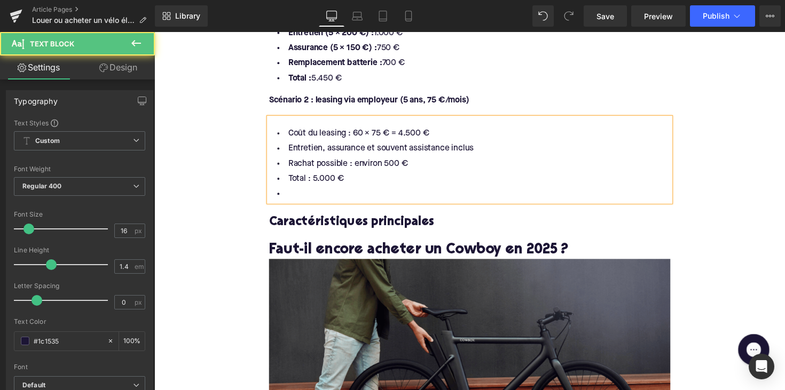
click at [304, 193] on li at bounding box center [477, 198] width 411 height 15
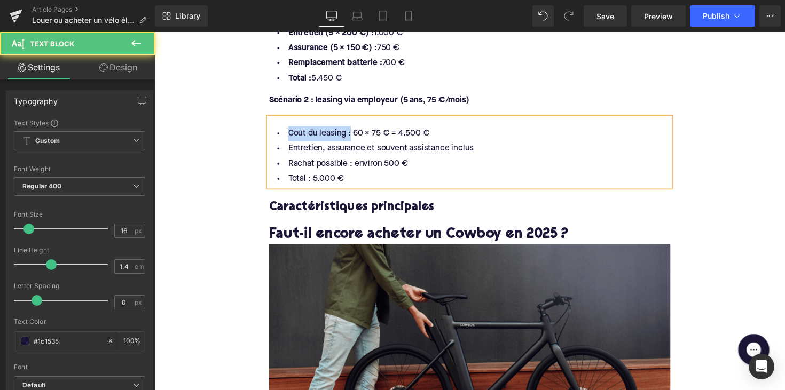
drag, startPoint x: 351, startPoint y: 131, endPoint x: 246, endPoint y: 128, distance: 105.2
click at [246, 128] on div "Home / Louer ou acheter un vélo électrique : quelle option est faite pour vous …" at bounding box center [477, 305] width 646 height 2470
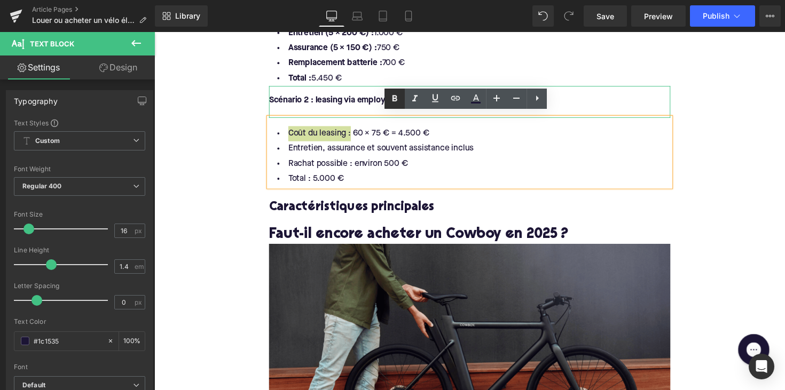
click at [397, 98] on icon at bounding box center [394, 98] width 13 height 13
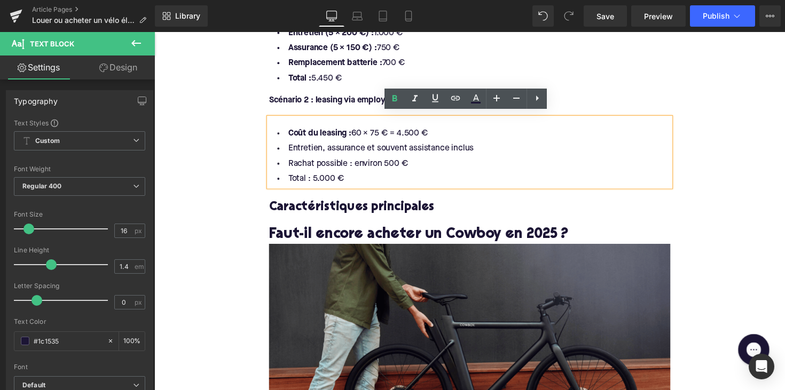
click at [284, 120] on div "Coût du leasing : 60 × 75 € = 4.500 € Entretien, assurance et souvent assistanc…" at bounding box center [477, 155] width 411 height 70
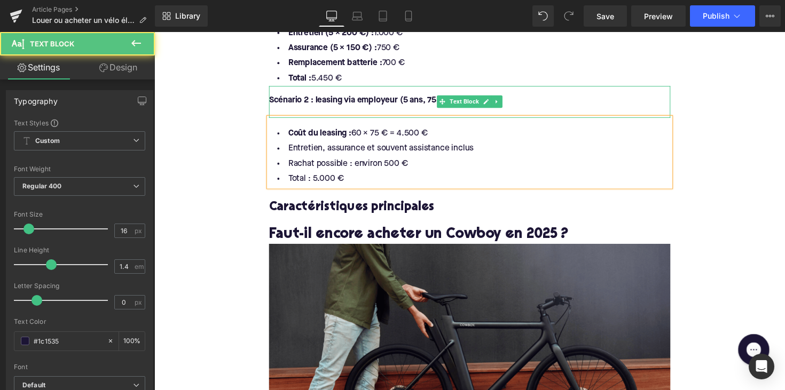
click at [290, 108] on div at bounding box center [477, 114] width 411 height 12
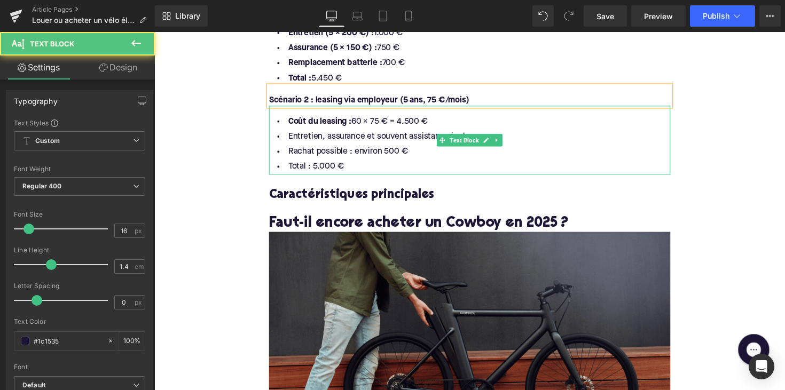
click at [412, 141] on li "Entretien, assurance et souvent assistance inclus" at bounding box center [477, 139] width 411 height 15
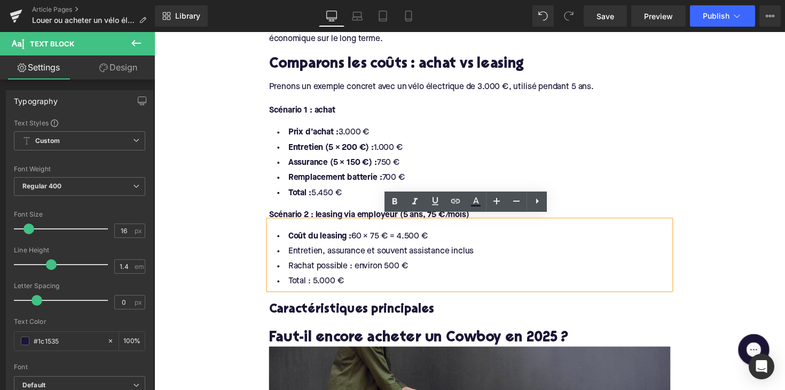
scroll to position [933, 0]
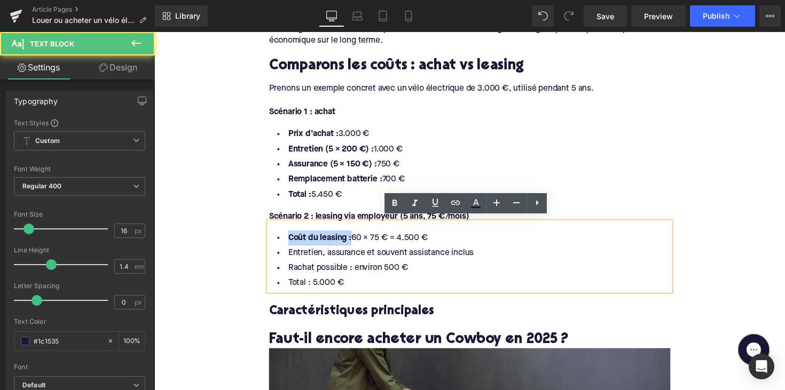
drag, startPoint x: 351, startPoint y: 239, endPoint x: 280, endPoint y: 239, distance: 71.5
click at [280, 239] on li "Coût du leasing : 60 × 75 € = 4.500 €" at bounding box center [477, 242] width 411 height 15
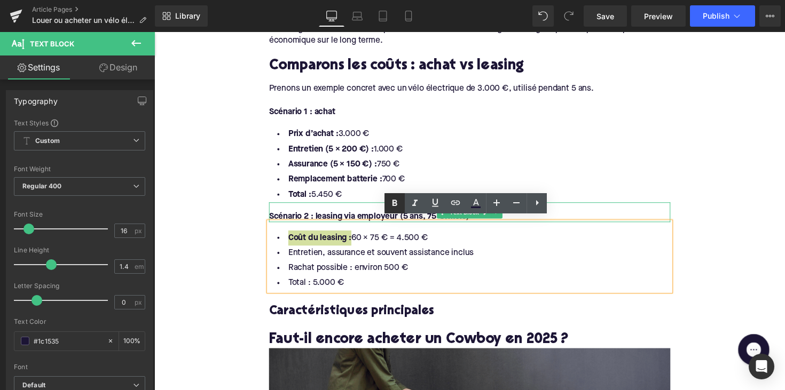
click at [399, 205] on icon at bounding box center [394, 203] width 13 height 13
click at [398, 206] on icon at bounding box center [394, 203] width 13 height 13
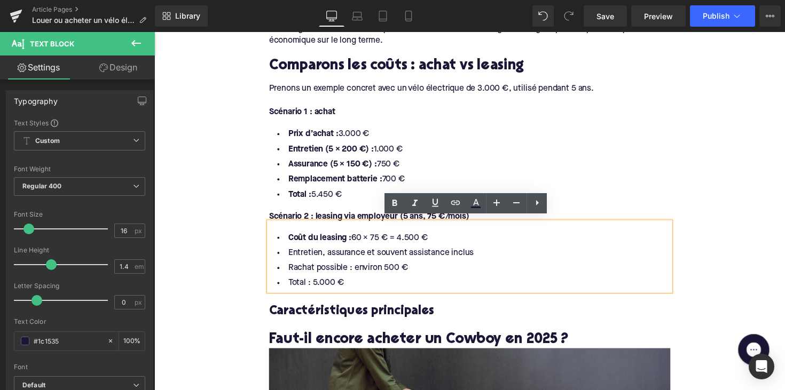
click at [358, 239] on span "Coût du leasing : 60 × 75 € = 4.500 €" at bounding box center [363, 243] width 143 height 9
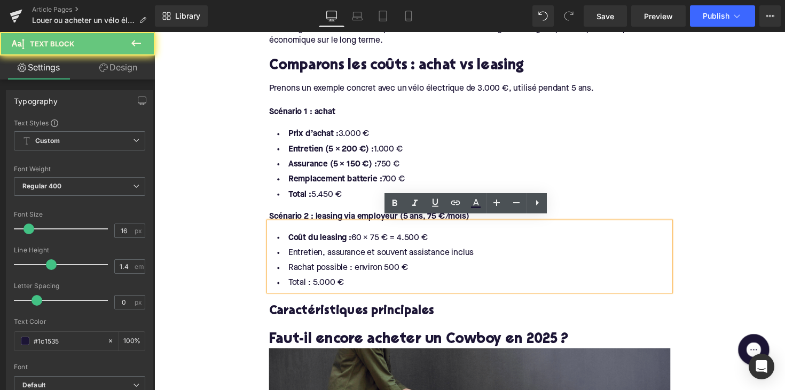
click at [354, 239] on span "Coût du leasing : 60 × 75 € = 4.500 €" at bounding box center [363, 243] width 143 height 9
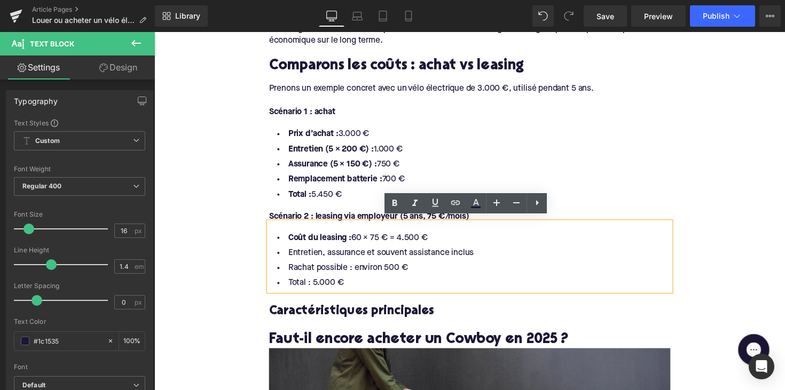
drag, startPoint x: 434, startPoint y: 233, endPoint x: 275, endPoint y: 233, distance: 158.0
click at [275, 235] on li "Coût du leasing : 60 × 75 € = 4.500 €" at bounding box center [477, 242] width 411 height 15
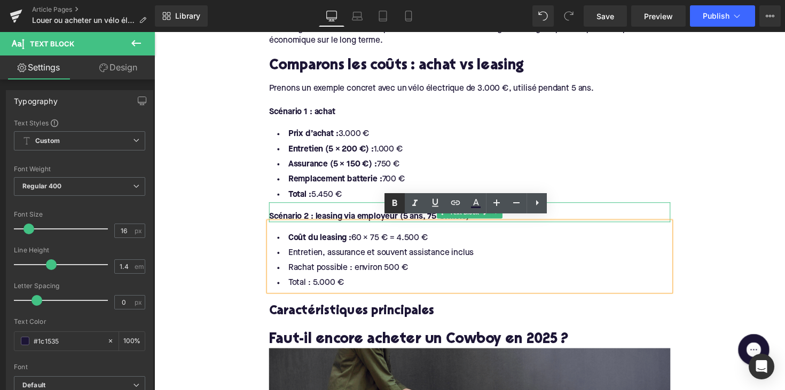
click at [395, 203] on icon at bounding box center [394, 203] width 5 height 6
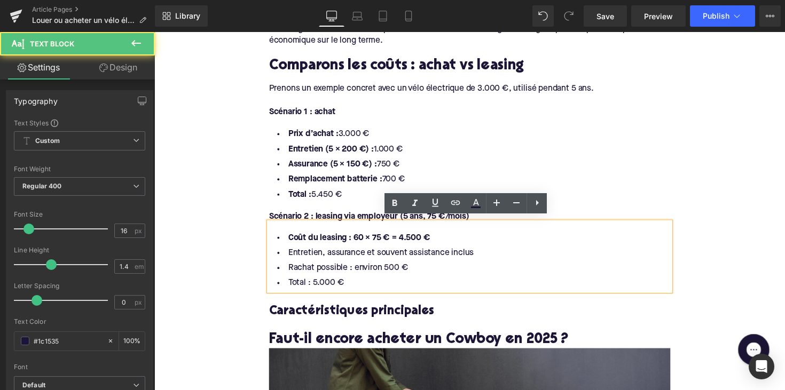
click at [447, 237] on li "Coût du leasing : 60 × 75 € = 4.500 €" at bounding box center [477, 242] width 411 height 15
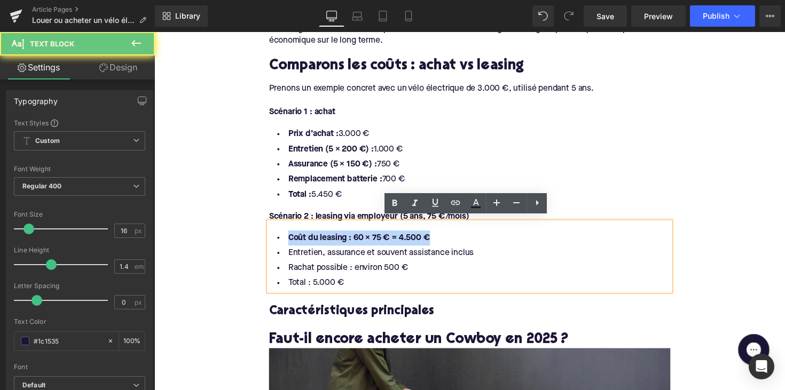
drag, startPoint x: 438, startPoint y: 237, endPoint x: 278, endPoint y: 240, distance: 160.2
click at [278, 240] on li "Coût du leasing : 60 × 75 € = 4.500 €" at bounding box center [477, 242] width 411 height 15
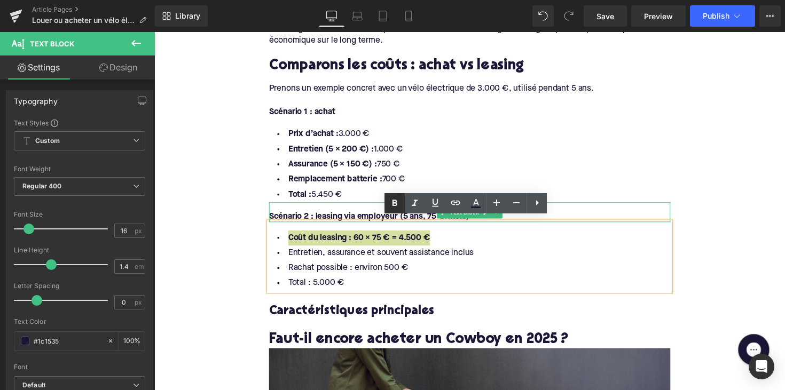
click at [393, 205] on icon at bounding box center [394, 203] width 5 height 6
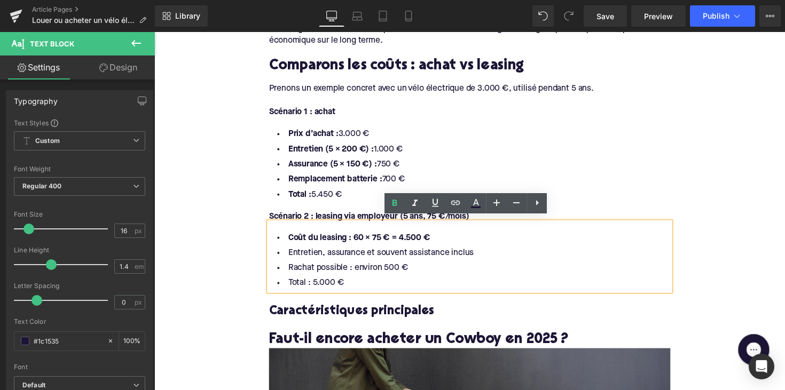
click at [286, 255] on li "Entretien, assurance et souvent assistance inclus" at bounding box center [477, 258] width 411 height 15
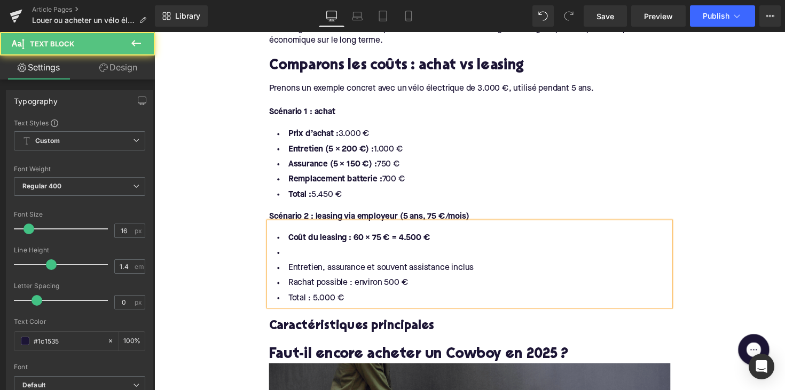
click at [296, 251] on li at bounding box center [477, 258] width 411 height 15
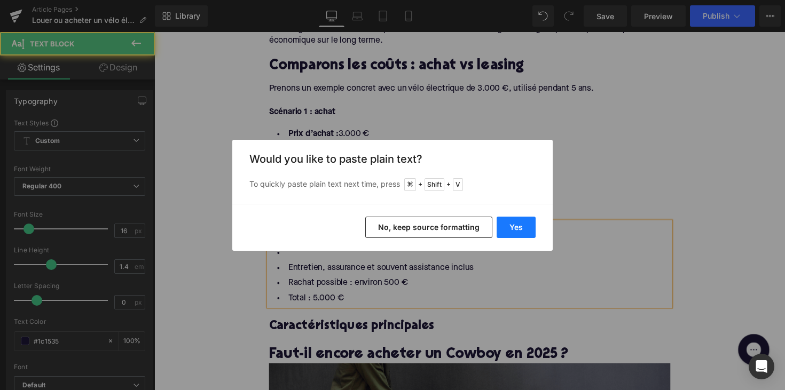
click at [509, 229] on button "Yes" at bounding box center [516, 227] width 39 height 21
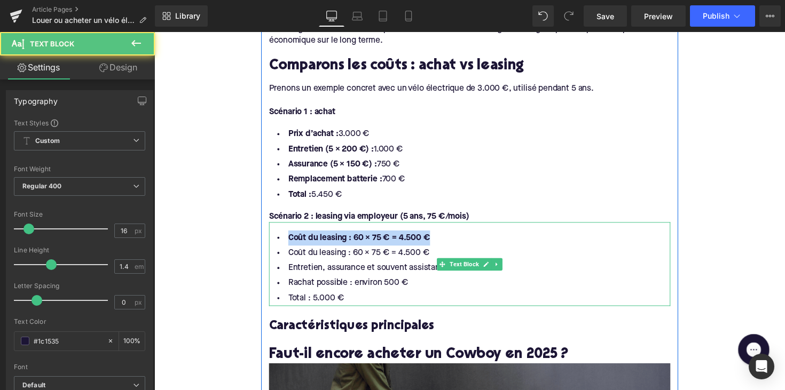
drag, startPoint x: 463, startPoint y: 241, endPoint x: 274, endPoint y: 238, distance: 189.0
click at [274, 238] on li "Coût du leasing : 60 × 75 € = 4.500 €" at bounding box center [477, 242] width 411 height 15
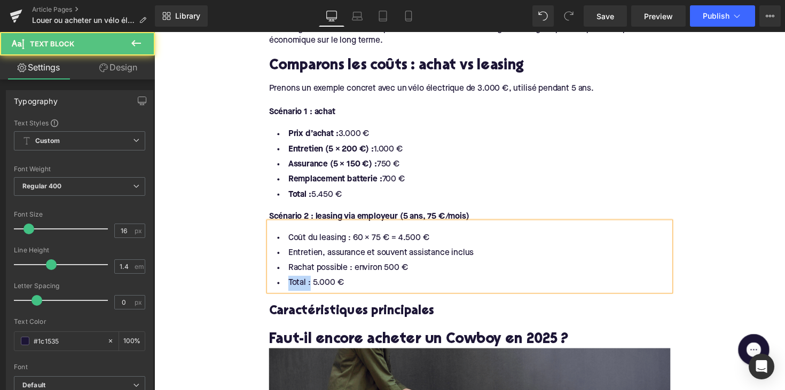
drag, startPoint x: 309, startPoint y: 285, endPoint x: 281, endPoint y: 285, distance: 27.8
click at [281, 285] on li "Total : 5.000 €" at bounding box center [477, 289] width 411 height 15
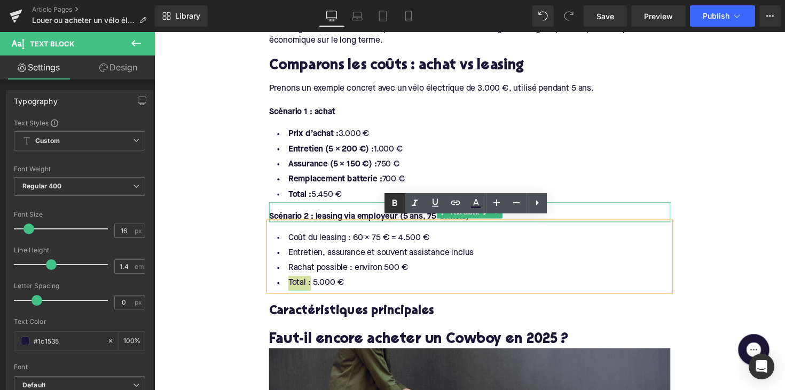
click at [396, 208] on icon at bounding box center [394, 203] width 13 height 13
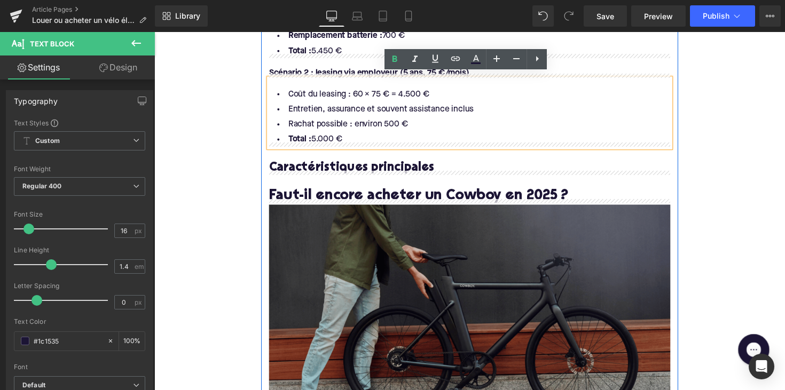
scroll to position [1035, 0]
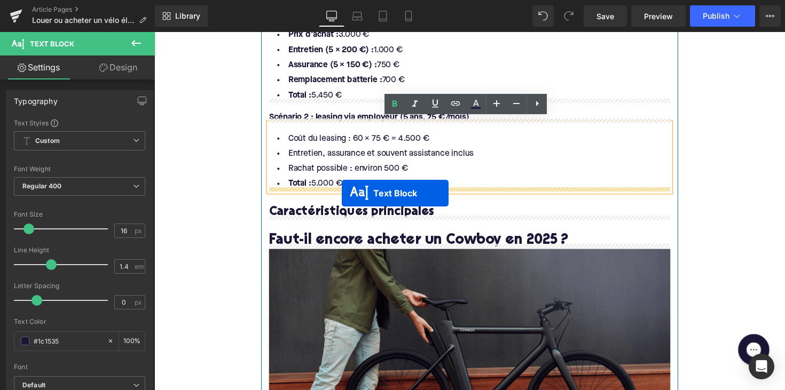
drag, startPoint x: 448, startPoint y: 336, endPoint x: 347, endPoint y: 197, distance: 172.4
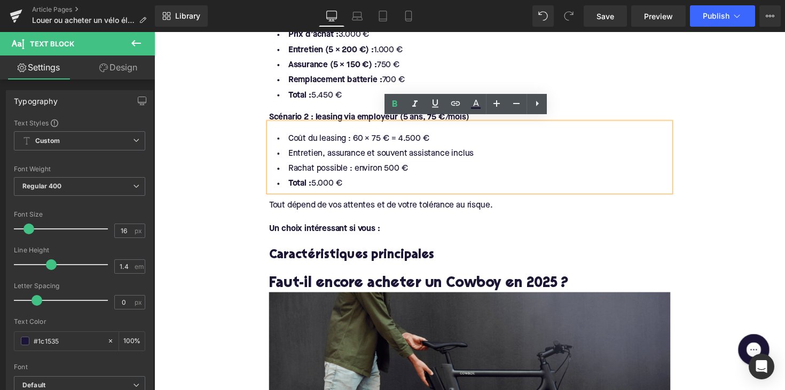
click at [368, 204] on div "Tout dépend de vos attentes et de votre tolérance au risque." at bounding box center [477, 210] width 411 height 12
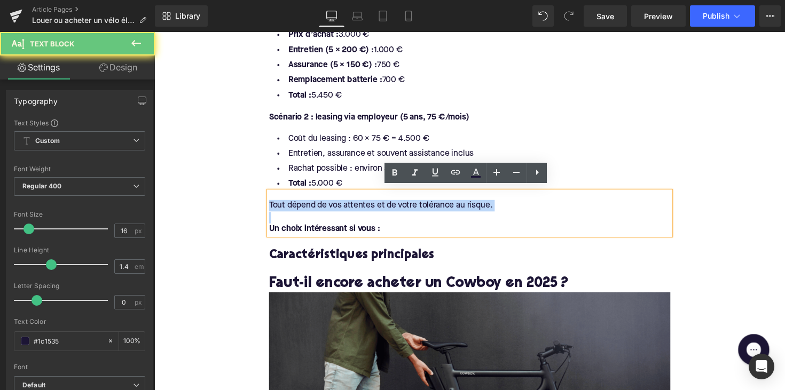
click at [368, 204] on div "Tout dépend de vos attentes et de votre tolérance au risque." at bounding box center [477, 210] width 411 height 12
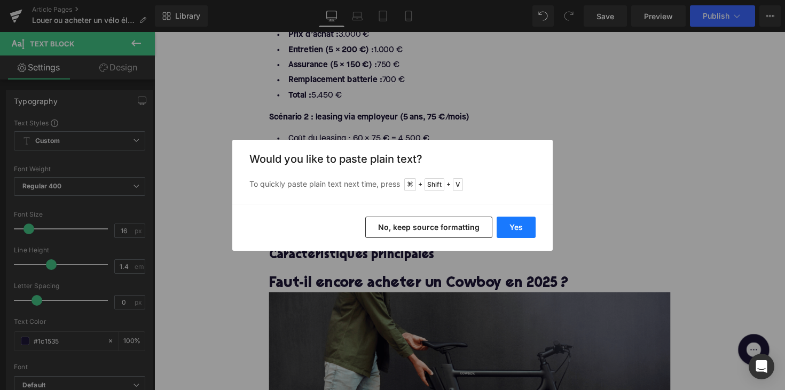
click at [521, 227] on button "Yes" at bounding box center [516, 227] width 39 height 21
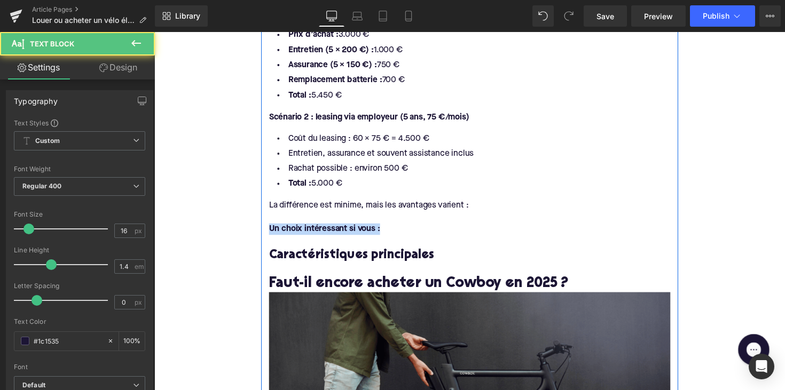
drag, startPoint x: 400, startPoint y: 226, endPoint x: 269, endPoint y: 226, distance: 131.9
click at [269, 226] on div "Que signifie réellement « louer » un e-bike ? Heading Louer un vélo électrique,…" at bounding box center [477, 279] width 427 height 1361
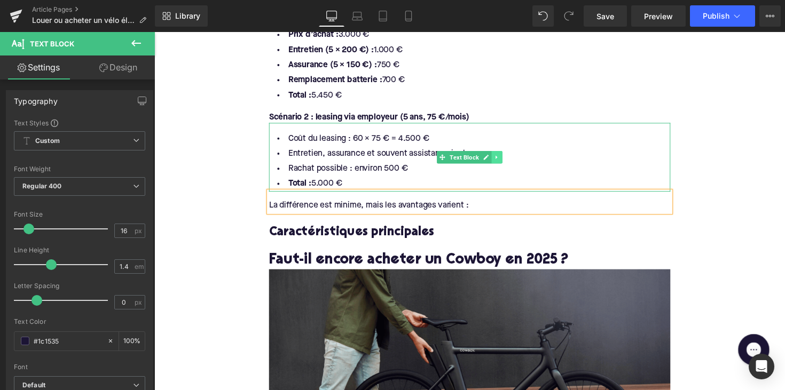
click at [508, 155] on link at bounding box center [505, 160] width 11 height 13
click at [498, 158] on icon at bounding box center [500, 161] width 6 height 6
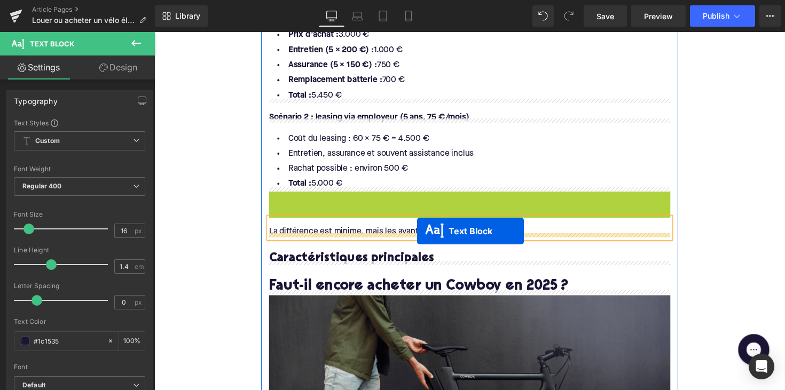
drag, startPoint x: 448, startPoint y: 225, endPoint x: 423, endPoint y: 236, distance: 27.0
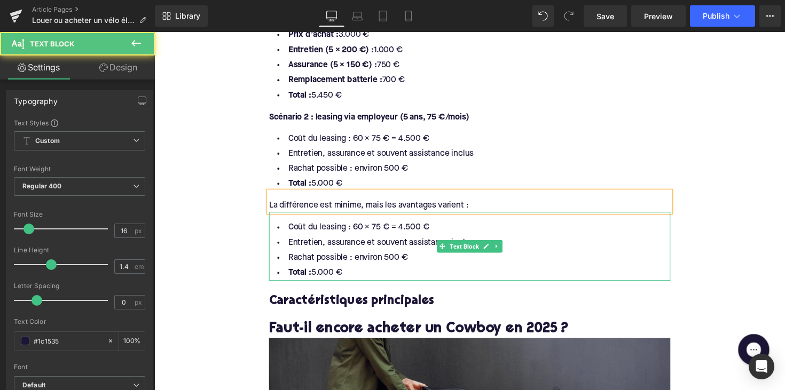
click at [419, 259] on li "Rachat possible : environ 500 €" at bounding box center [477, 263] width 411 height 15
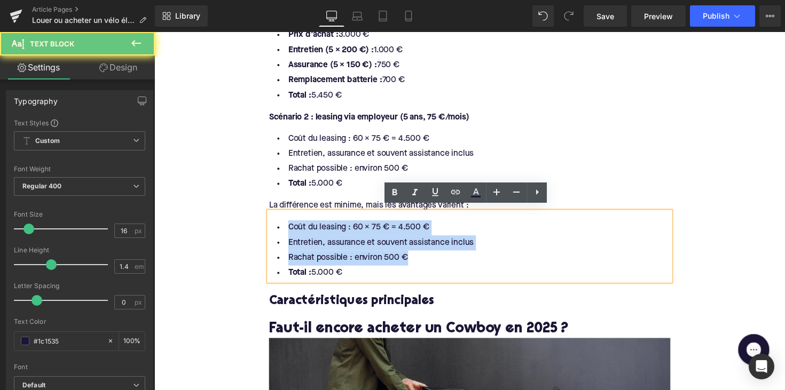
drag, startPoint x: 416, startPoint y: 259, endPoint x: 257, endPoint y: 230, distance: 161.8
click at [257, 230] on div "Home / Louer ou acheter un vélo électrique : quelle option est faite pour vous …" at bounding box center [477, 340] width 646 height 2505
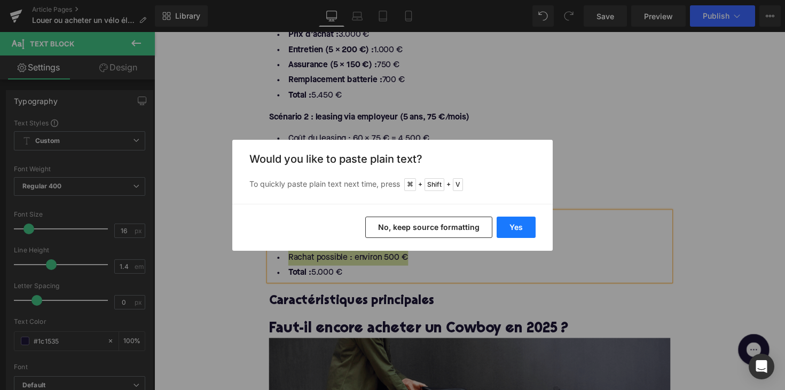
click at [509, 219] on button "Yes" at bounding box center [516, 227] width 39 height 21
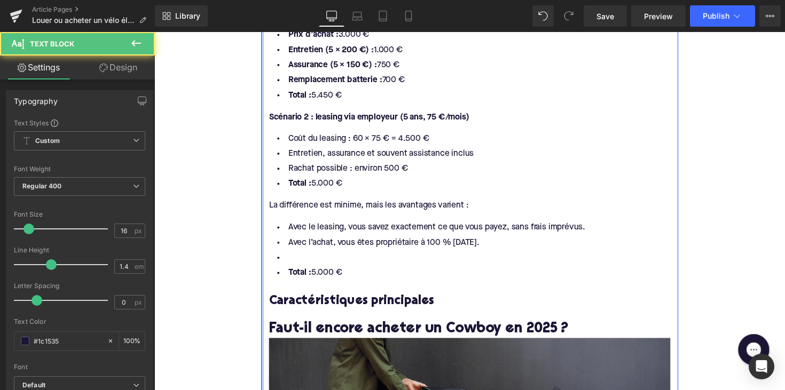
drag, startPoint x: 358, startPoint y: 268, endPoint x: 262, endPoint y: 266, distance: 95.6
click at [264, 266] on div "Que signifie réellement « louer » un e-bike ? Heading Louer un vélo électrique,…" at bounding box center [477, 296] width 427 height 1420
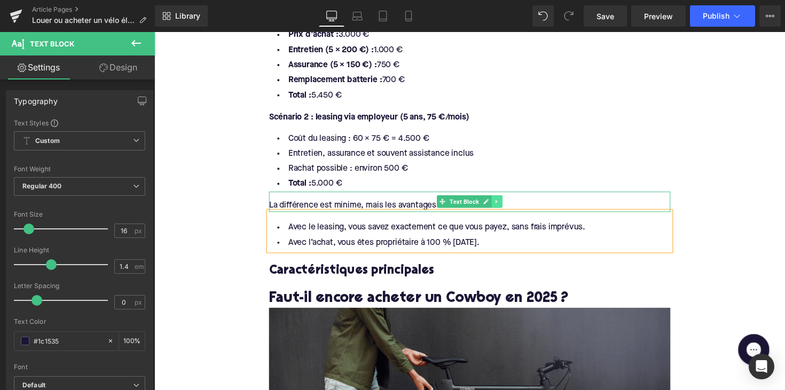
click at [505, 203] on icon at bounding box center [505, 206] width 6 height 6
click at [501, 203] on link at bounding box center [499, 206] width 11 height 13
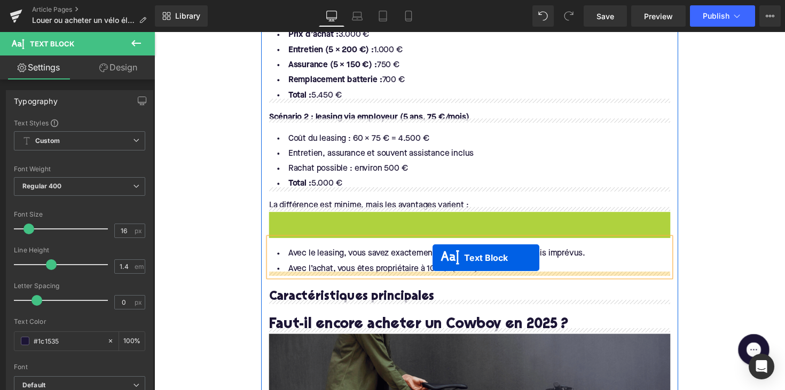
drag, startPoint x: 450, startPoint y: 222, endPoint x: 439, endPoint y: 263, distance: 43.0
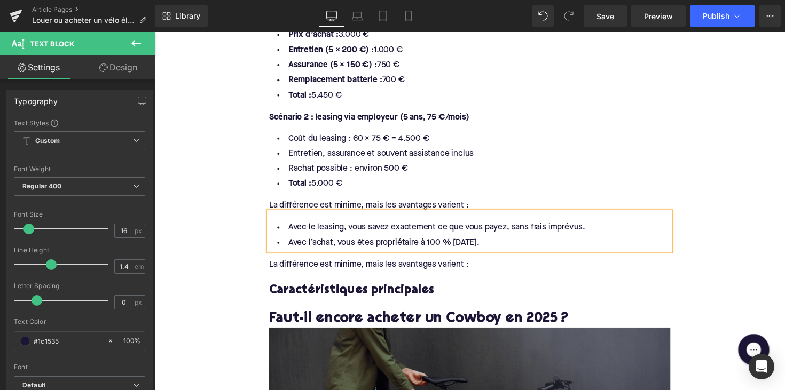
click at [349, 265] on div "La différence est minime, mais les avantages varient :" at bounding box center [477, 271] width 411 height 12
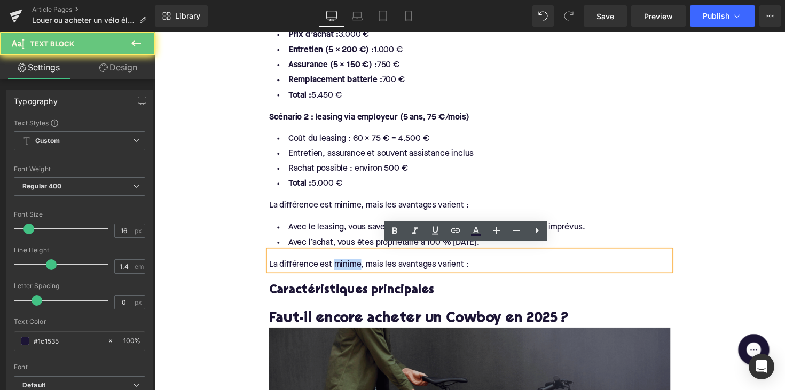
click at [349, 265] on div "La différence est minime, mais les avantages varient :" at bounding box center [477, 271] width 411 height 12
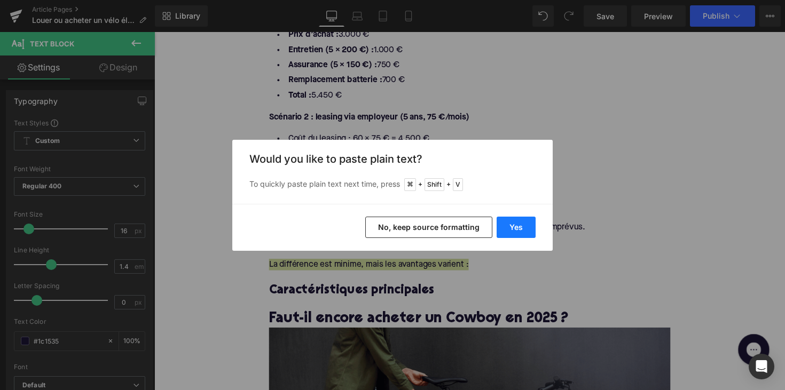
click at [516, 218] on button "Yes" at bounding box center [516, 227] width 39 height 21
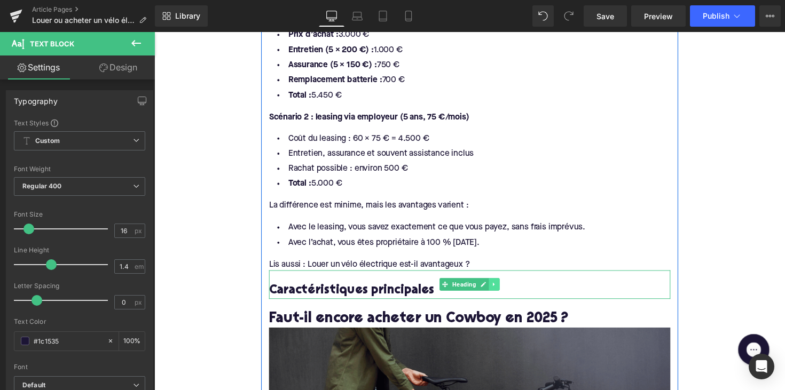
click at [500, 288] on icon at bounding box center [503, 291] width 6 height 6
click at [505, 288] on icon at bounding box center [508, 291] width 6 height 6
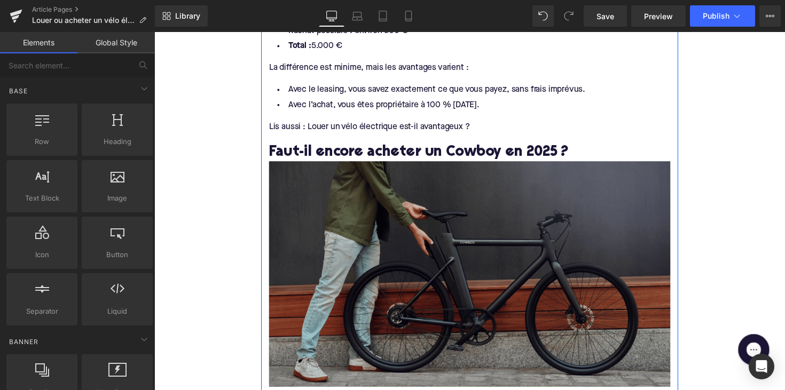
scroll to position [1184, 0]
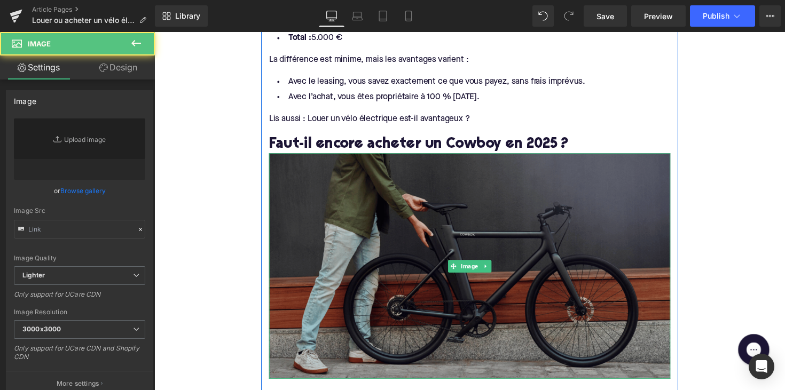
type input "[URL][DOMAIN_NAME]"
click at [504, 278] on img at bounding box center [477, 271] width 411 height 231
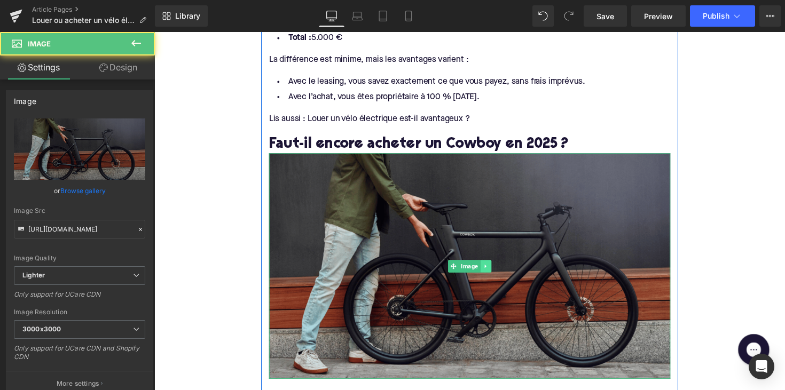
click at [489, 266] on link at bounding box center [494, 272] width 11 height 13
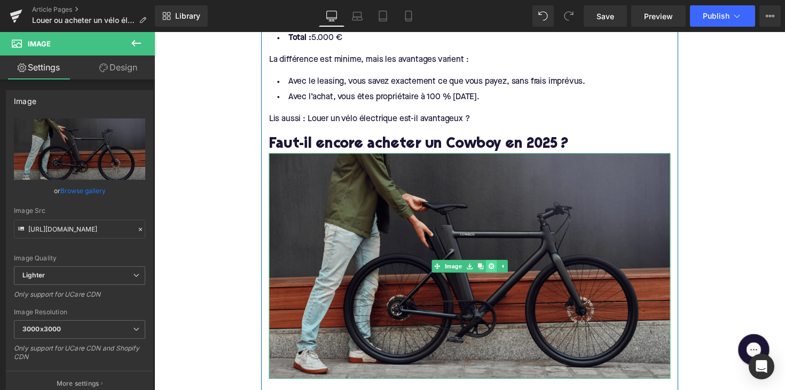
click at [497, 269] on icon at bounding box center [500, 272] width 6 height 6
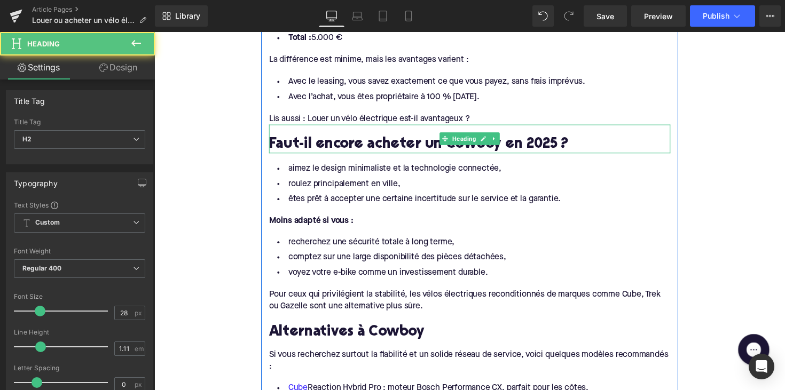
click at [350, 140] on h2 "Faut-il encore acheter un Cowboy en 2025 ?" at bounding box center [477, 148] width 411 height 17
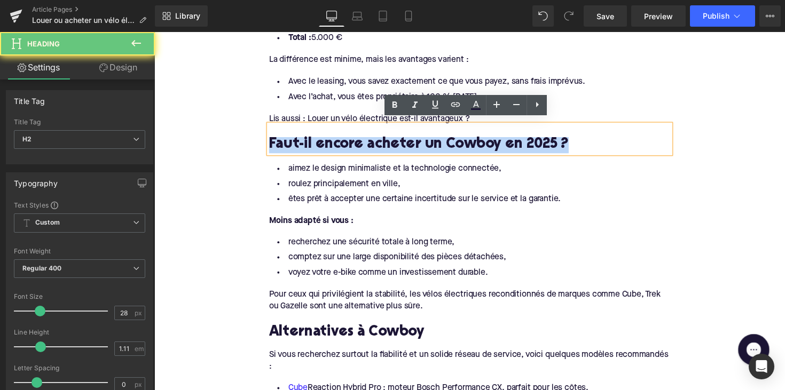
click at [350, 140] on h2 "Faut-il encore acheter un Cowboy en 2025 ?" at bounding box center [477, 148] width 411 height 17
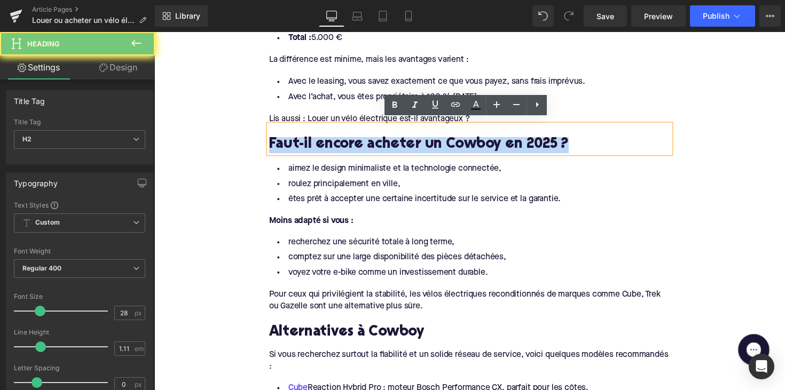
paste div
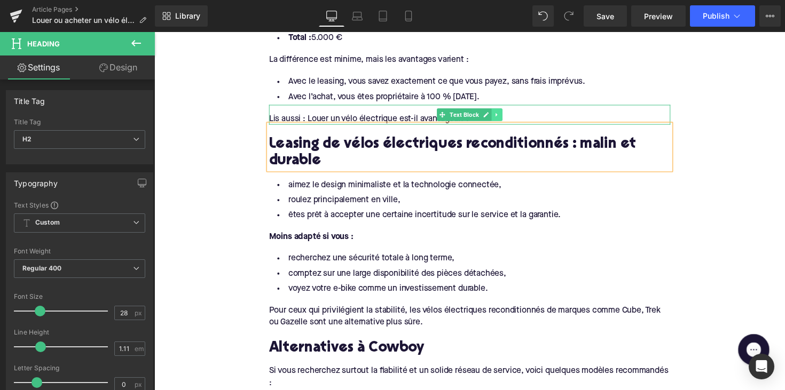
click at [502, 114] on icon at bounding box center [505, 117] width 6 height 6
click at [497, 114] on icon at bounding box center [500, 117] width 6 height 6
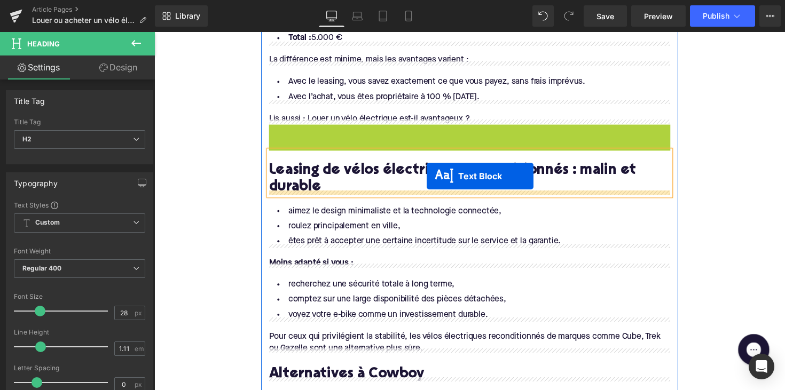
drag, startPoint x: 449, startPoint y: 133, endPoint x: 434, endPoint y: 180, distance: 49.0
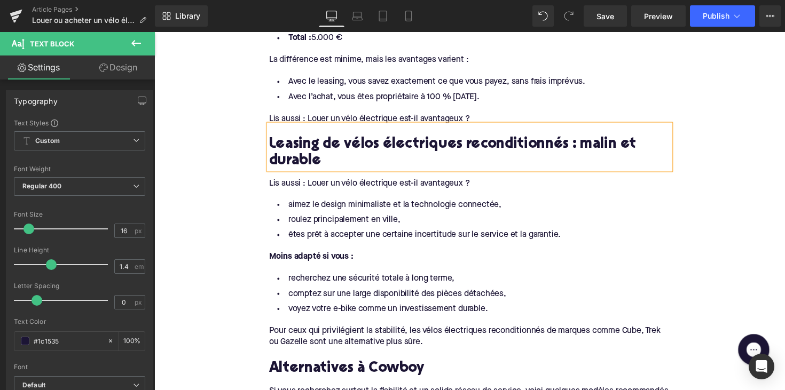
click at [338, 182] on div "Lis aussi : Louer un vélo électrique est-il avantageux ?" at bounding box center [477, 188] width 411 height 12
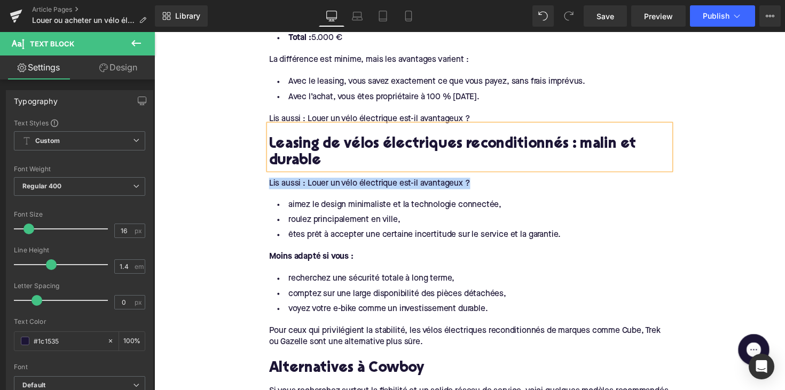
click at [338, 182] on div "Lis aussi : Louer un vélo électrique est-il avantageux ?" at bounding box center [477, 188] width 411 height 12
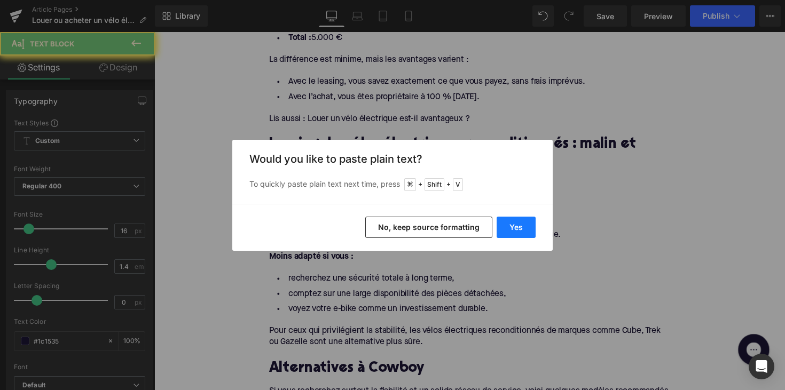
click at [521, 225] on button "Yes" at bounding box center [516, 227] width 39 height 21
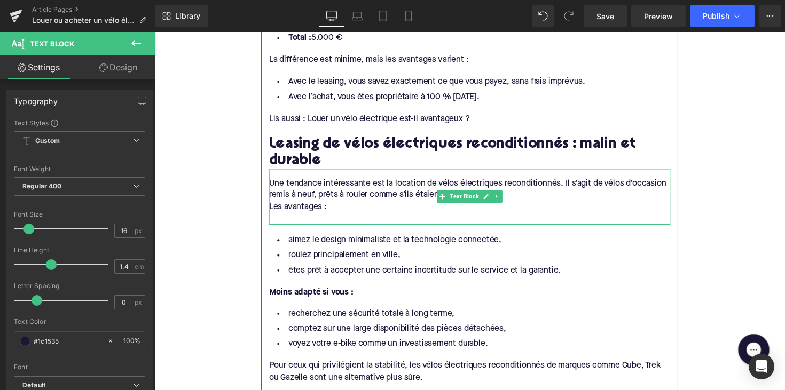
click at [293, 206] on div "Les avantages :" at bounding box center [477, 212] width 411 height 12
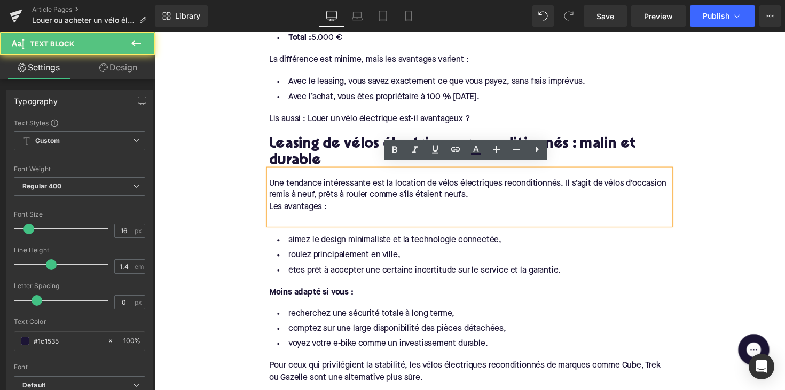
click at [272, 204] on div "Une tendance intéressante est la location de vélos électriques reconditionnés. …" at bounding box center [477, 201] width 411 height 57
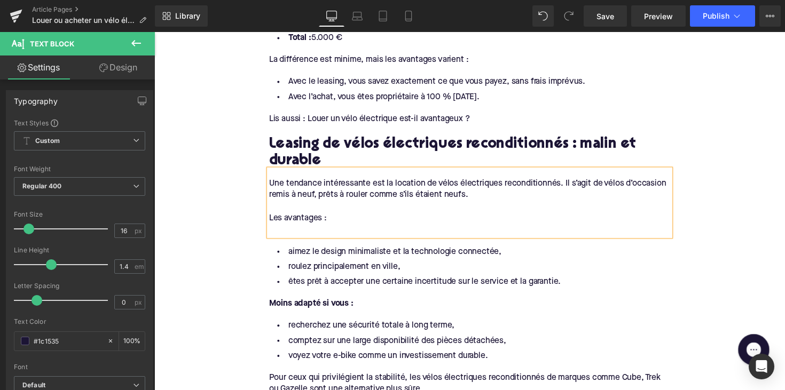
click at [283, 233] on div at bounding box center [477, 236] width 411 height 12
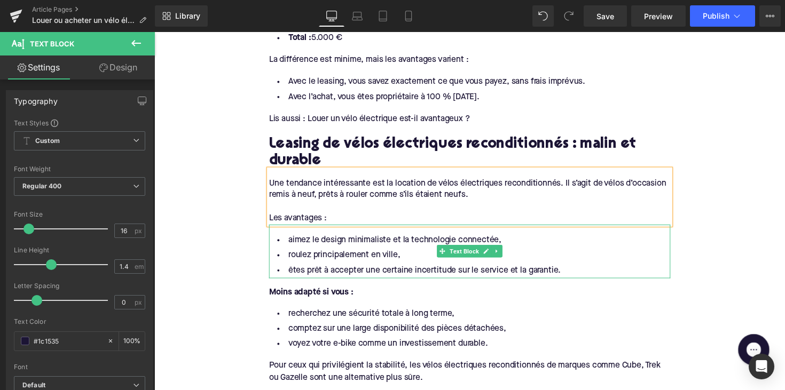
click at [359, 270] on li "êtes prêt à accepter une certaine incertitude sur le service et la garantie." at bounding box center [477, 276] width 411 height 15
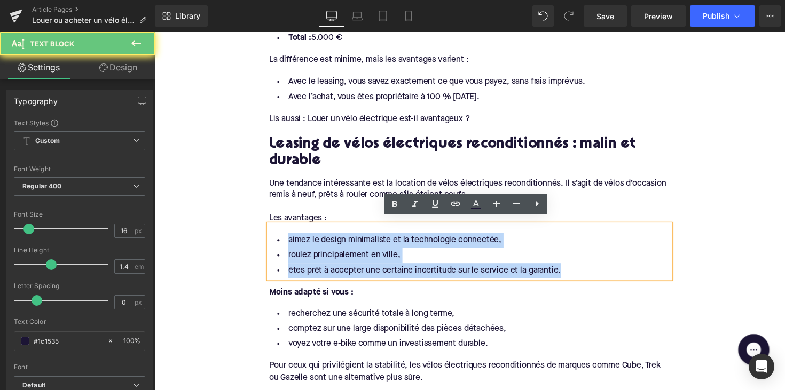
drag, startPoint x: 578, startPoint y: 270, endPoint x: 222, endPoint y: 209, distance: 361.2
click at [222, 209] on div "Home / Louer ou acheter un vélo électrique : quelle option est faite pour vous …" at bounding box center [477, 91] width 646 height 2306
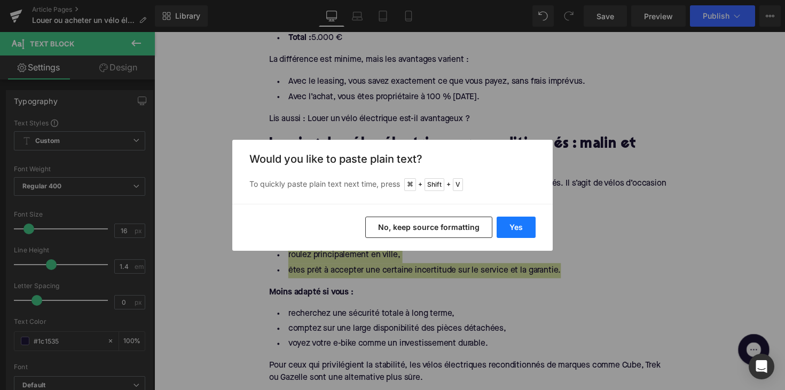
click at [524, 224] on button "Yes" at bounding box center [516, 227] width 39 height 21
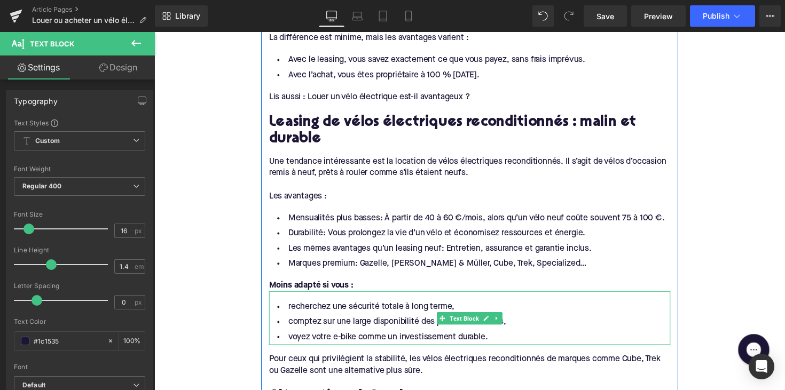
scroll to position [1220, 0]
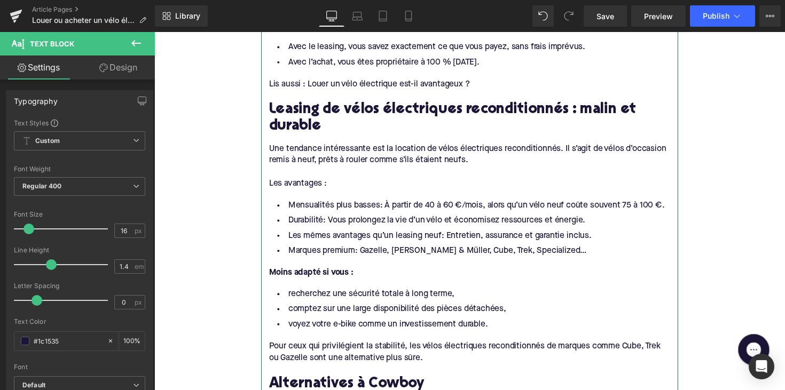
drag, startPoint x: 424, startPoint y: 352, endPoint x: 277, endPoint y: 329, distance: 149.7
click at [424, 352] on div "Rendering Content" at bounding box center [393, 348] width 66 height 12
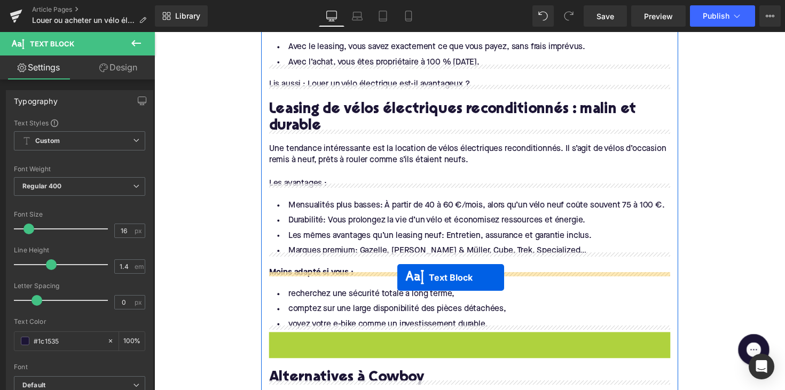
drag, startPoint x: 446, startPoint y: 348, endPoint x: 403, endPoint y: 283, distance: 78.0
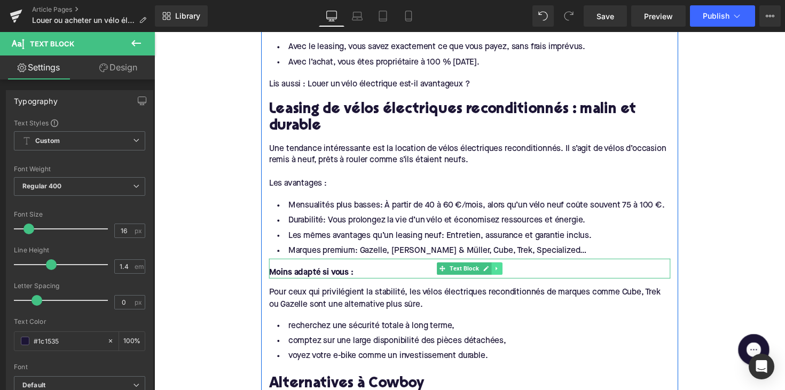
click at [507, 268] on link at bounding box center [505, 274] width 11 height 13
click at [505, 268] on link at bounding box center [510, 274] width 11 height 13
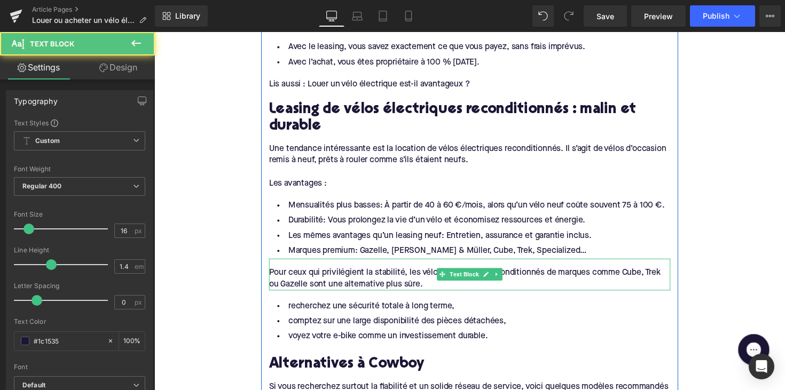
click at [350, 277] on div "Pour ceux qui privilégient la stabilité, les vélos électriques reconditionnés d…" at bounding box center [477, 285] width 411 height 24
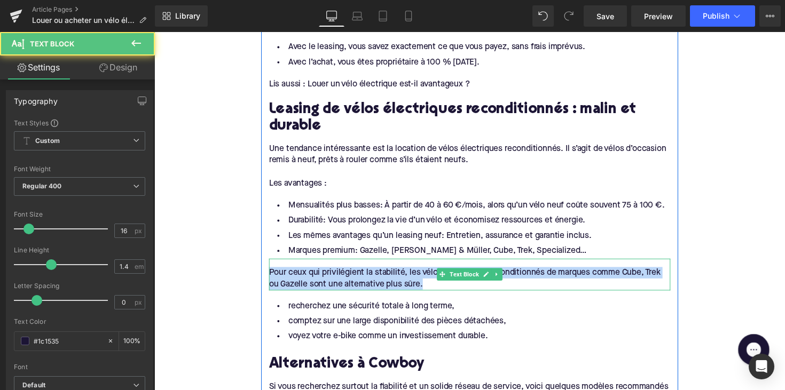
click at [350, 277] on div "Pour ceux qui privilégient la stabilité, les vélos électriques reconditionnés d…" at bounding box center [477, 285] width 411 height 24
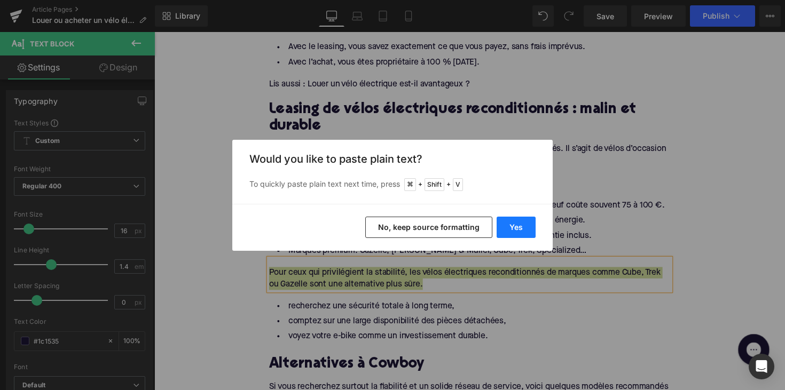
click at [514, 228] on button "Yes" at bounding box center [516, 227] width 39 height 21
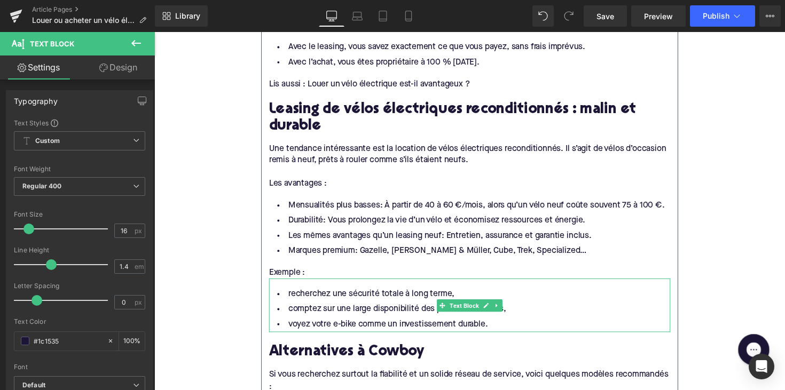
click at [342, 324] on li "voyez votre e-bike comme un investissement durable." at bounding box center [477, 331] width 411 height 15
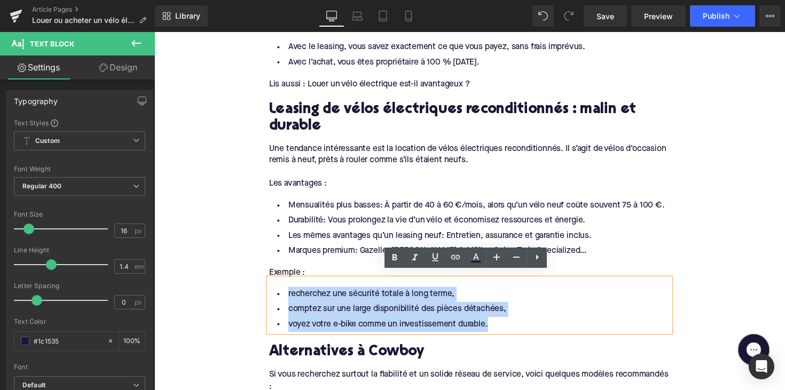
drag, startPoint x: 501, startPoint y: 328, endPoint x: 283, endPoint y: 296, distance: 220.2
click at [283, 296] on ul "recherchez une sécurité totale à long terme, comptez sur une large disponibilit…" at bounding box center [477, 316] width 411 height 46
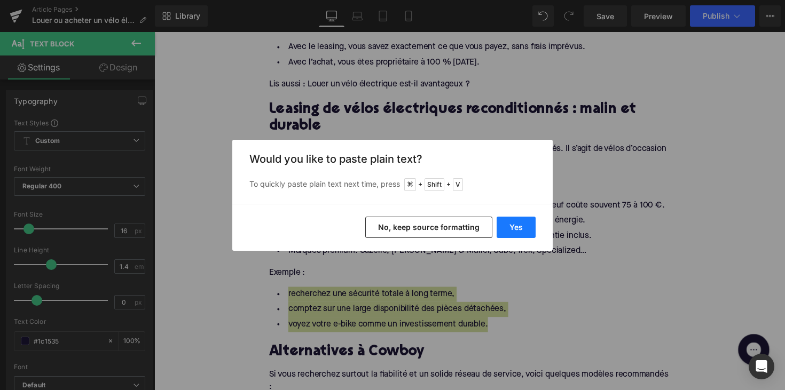
click at [513, 224] on button "Yes" at bounding box center [516, 227] width 39 height 21
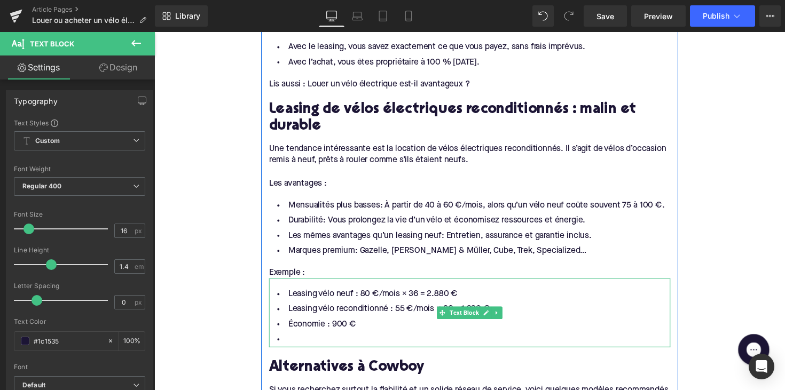
click at [337, 340] on li at bounding box center [477, 347] width 411 height 15
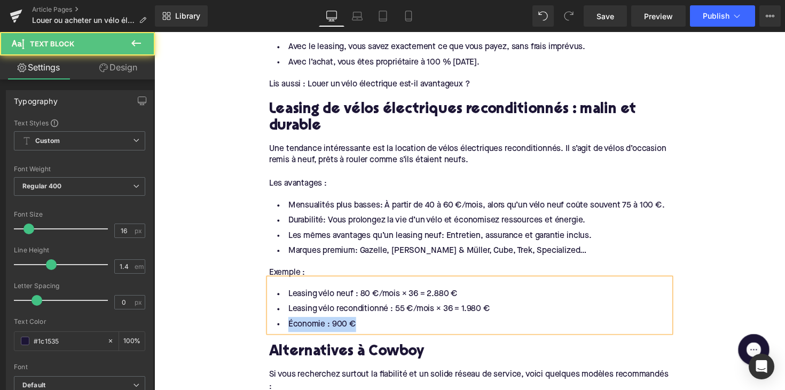
drag, startPoint x: 367, startPoint y: 323, endPoint x: 270, endPoint y: 323, distance: 97.7
click at [272, 324] on li "Économie : 900 €" at bounding box center [477, 331] width 411 height 15
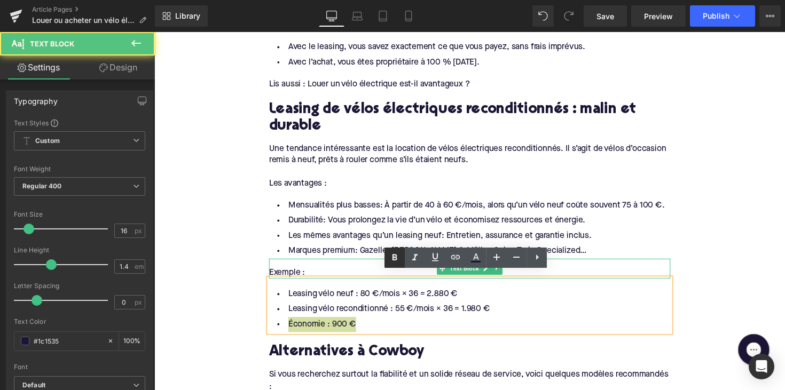
click at [392, 261] on icon at bounding box center [394, 257] width 13 height 13
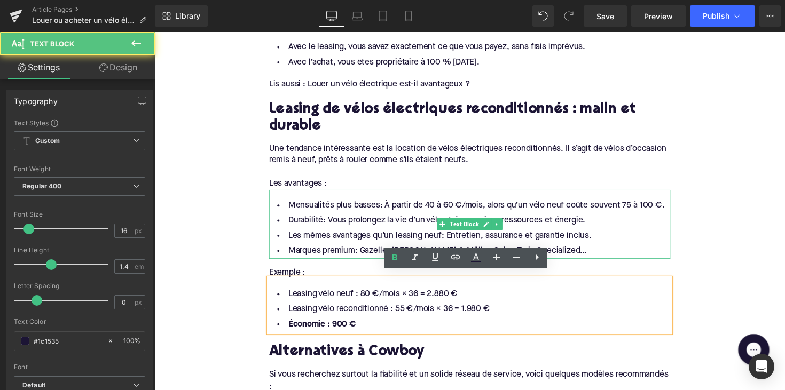
click at [360, 222] on li "Durabilité: Vous prolongez la vie d’un vélo et économisez ressources et énergie." at bounding box center [477, 225] width 411 height 15
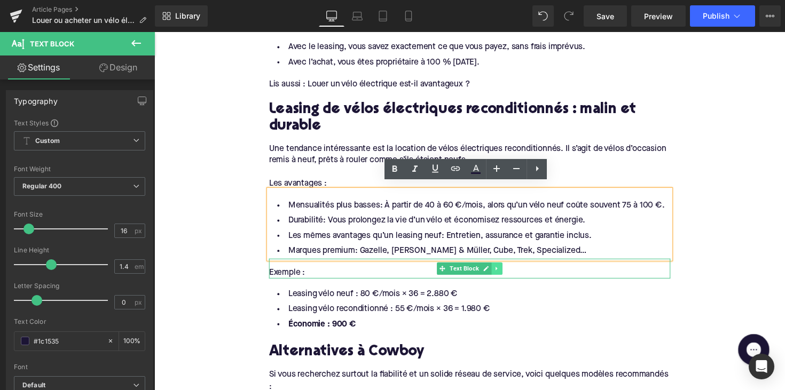
click at [505, 271] on icon at bounding box center [505, 274] width 6 height 6
click at [498, 271] on icon at bounding box center [500, 274] width 6 height 6
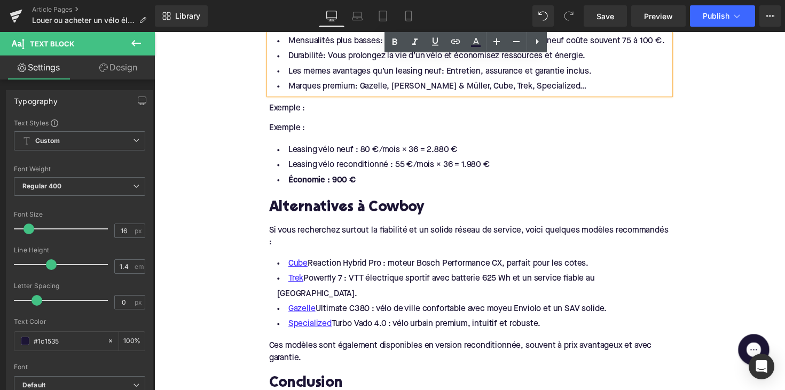
scroll to position [1358, 0]
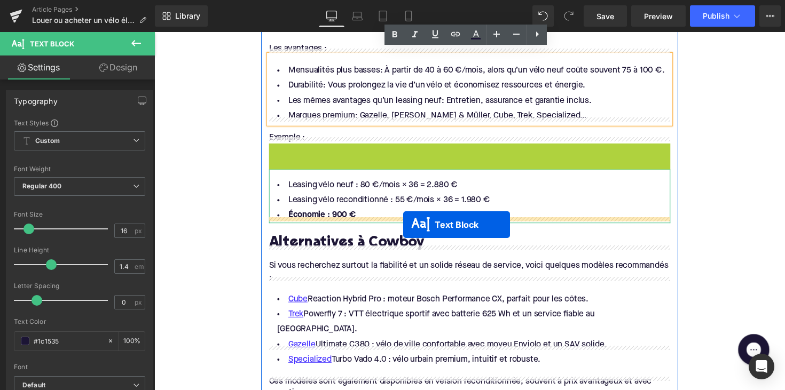
drag, startPoint x: 444, startPoint y: 149, endPoint x: 409, endPoint y: 230, distance: 87.5
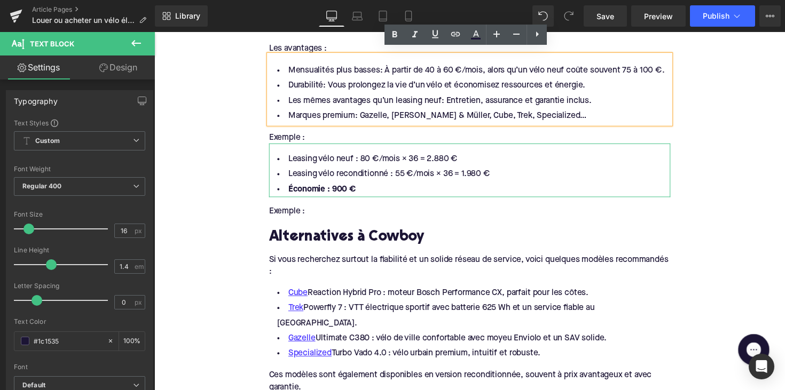
click at [290, 210] on div "Exemple :" at bounding box center [477, 216] width 411 height 12
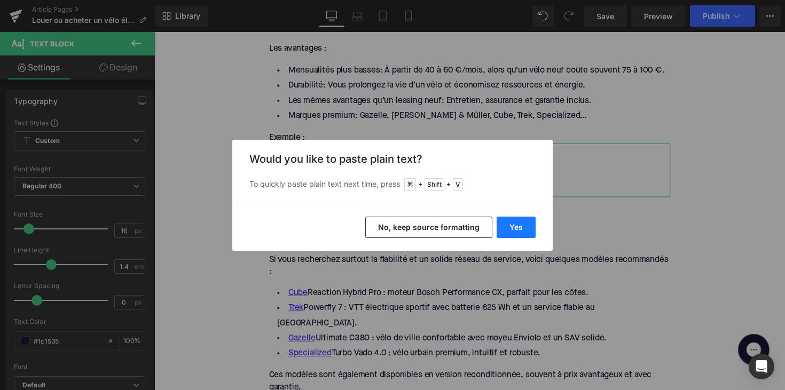
click at [521, 230] on button "Yes" at bounding box center [516, 227] width 39 height 21
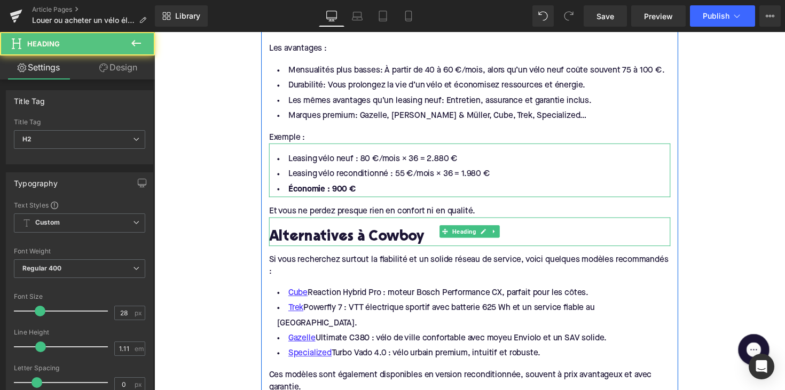
click at [334, 235] on h2 "Alternatives à Cowboy" at bounding box center [477, 243] width 411 height 17
paste div
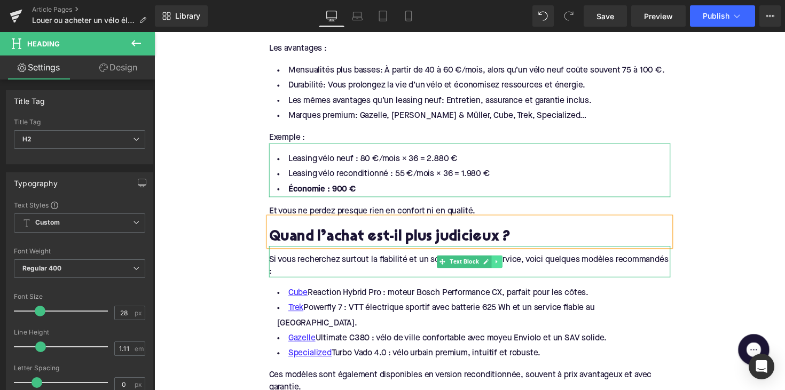
click at [504, 265] on icon at bounding box center [505, 267] width 2 height 4
click at [509, 264] on icon at bounding box center [511, 267] width 6 height 6
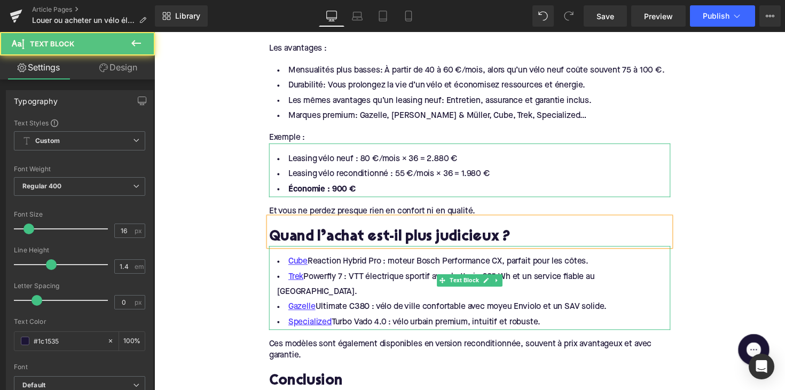
click at [475, 325] on span "Specialized Turbo Vado 4.0 : vélo urbain premium, intuitif et robuste." at bounding box center [421, 329] width 258 height 9
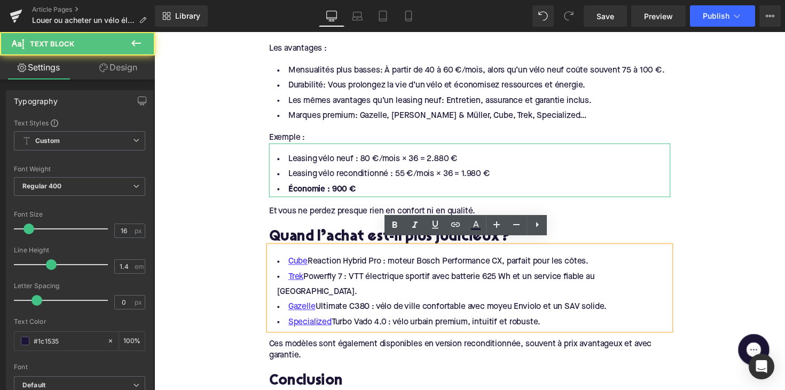
drag, startPoint x: 555, startPoint y: 309, endPoint x: 282, endPoint y: 245, distance: 280.6
click at [282, 251] on div "Cube Reaction Hybrid Pro : moteur Bosch Performance CX, parfait pour les côtes.…" at bounding box center [477, 294] width 411 height 86
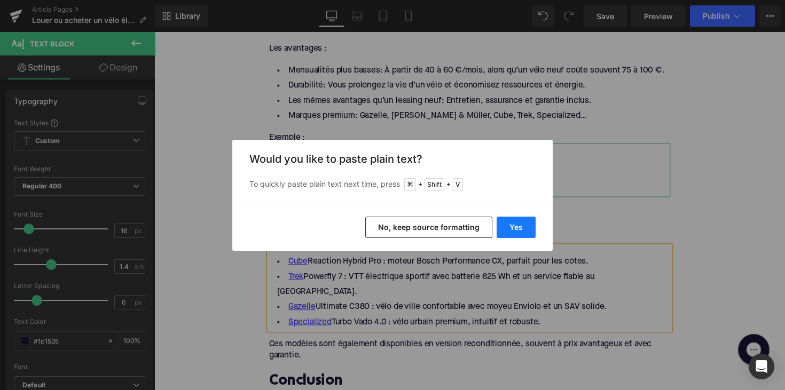
click at [517, 237] on button "Yes" at bounding box center [516, 227] width 39 height 21
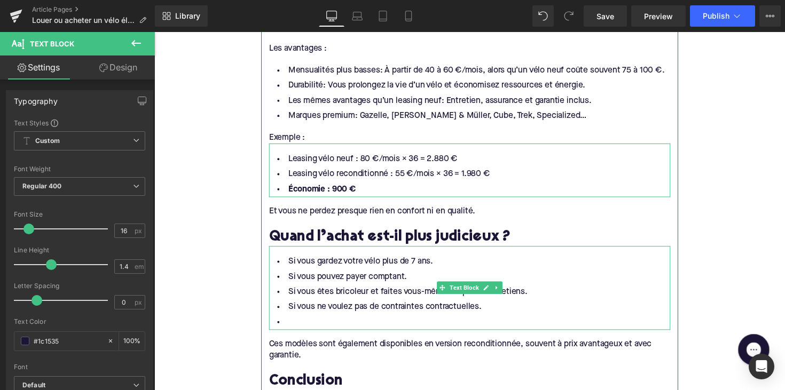
click at [317, 322] on li at bounding box center [477, 329] width 411 height 15
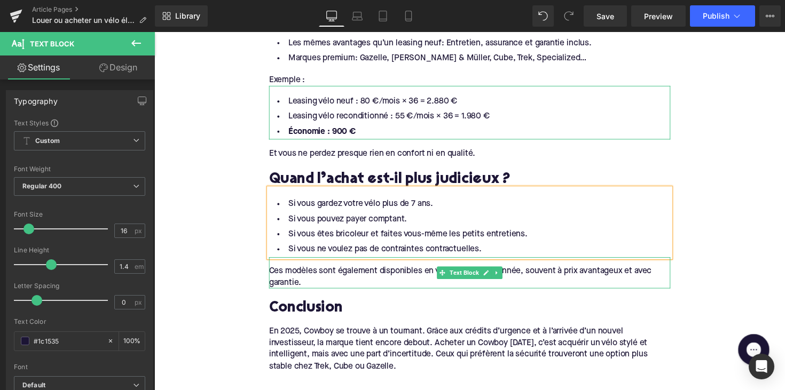
scroll to position [1443, 0]
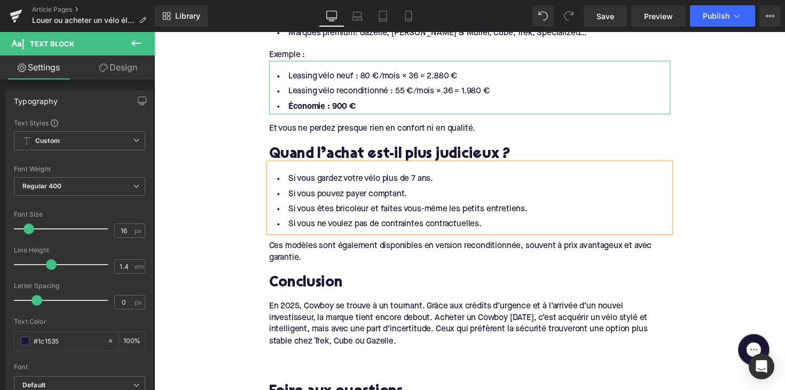
click at [485, 250] on div "Ces modèles sont également disponibles en version reconditionnée, souvent à pri…" at bounding box center [477, 253] width 411 height 33
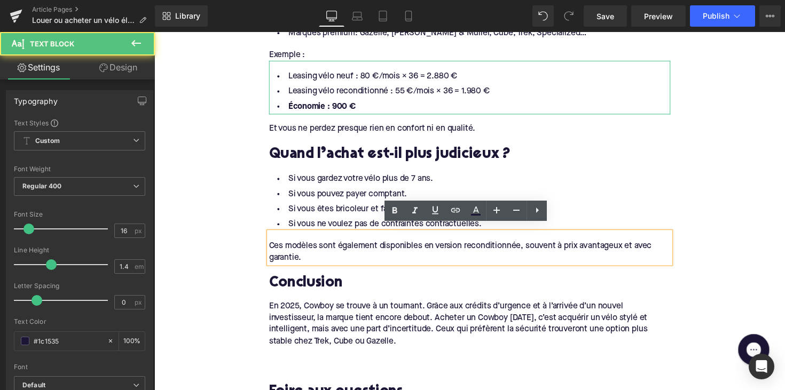
click at [514, 167] on div "Si vous gardez votre vélo plus de 7 ans. Si vous pouvez payer comptant. Si vous…" at bounding box center [477, 202] width 411 height 70
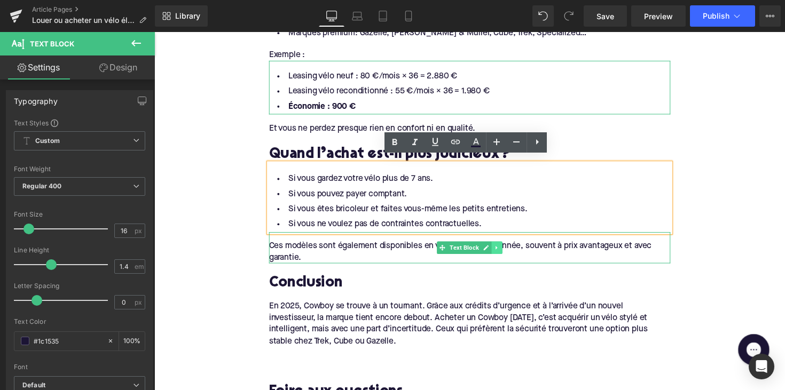
click at [506, 250] on icon at bounding box center [505, 253] width 6 height 6
click at [508, 250] on icon at bounding box center [511, 253] width 6 height 6
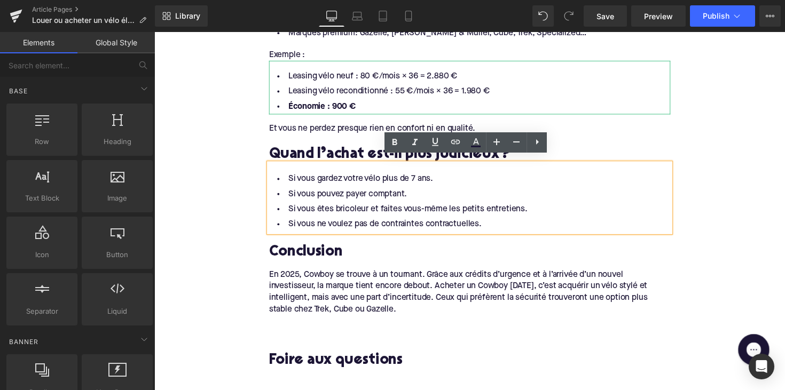
click at [154, 32] on div at bounding box center [154, 32] width 0 height 0
click at [313, 257] on h2 "Conclusion" at bounding box center [477, 258] width 411 height 17
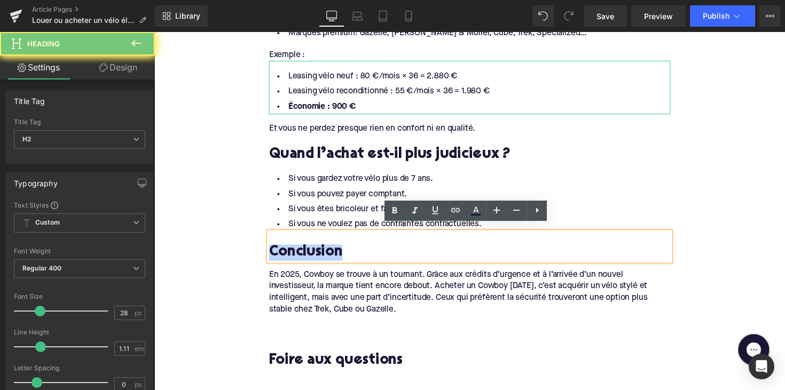
click at [313, 257] on h2 "Conclusion" at bounding box center [477, 258] width 411 height 17
paste div
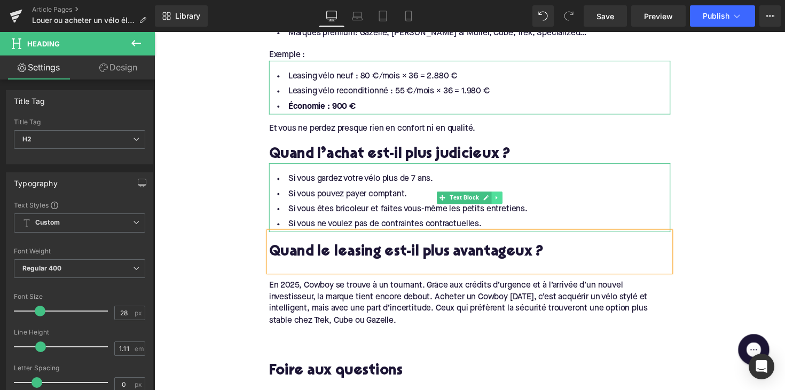
click at [504, 199] on icon at bounding box center [505, 202] width 6 height 6
click at [499, 199] on icon at bounding box center [500, 202] width 6 height 6
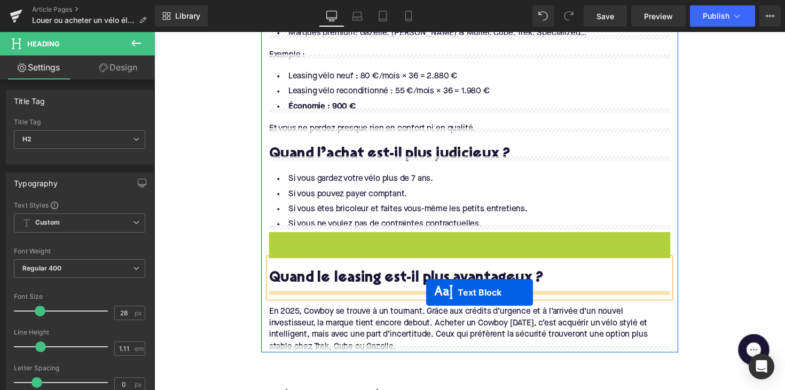
drag, startPoint x: 447, startPoint y: 269, endPoint x: 432, endPoint y: 299, distance: 33.4
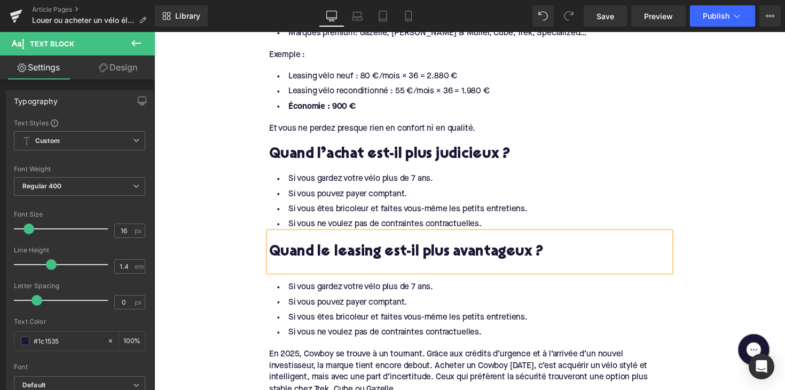
click at [379, 324] on li "Si vous êtes bricoleur et faites vous-même les petits entretiens." at bounding box center [477, 324] width 411 height 15
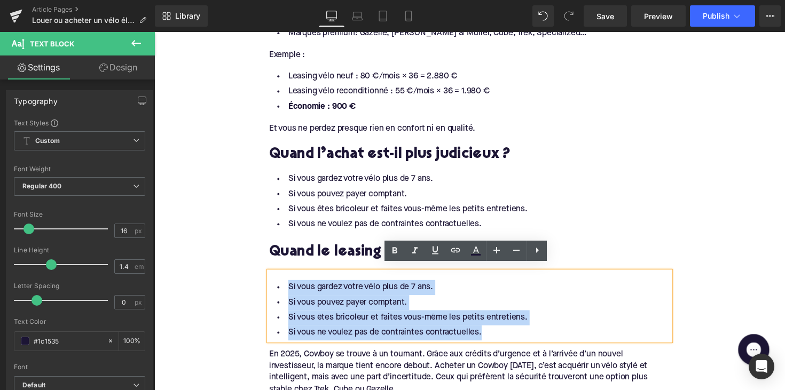
drag, startPoint x: 492, startPoint y: 335, endPoint x: 259, endPoint y: 279, distance: 238.9
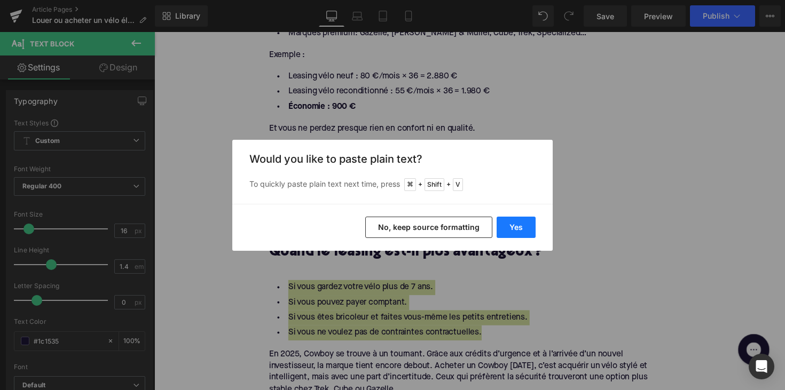
click at [517, 225] on button "Yes" at bounding box center [516, 227] width 39 height 21
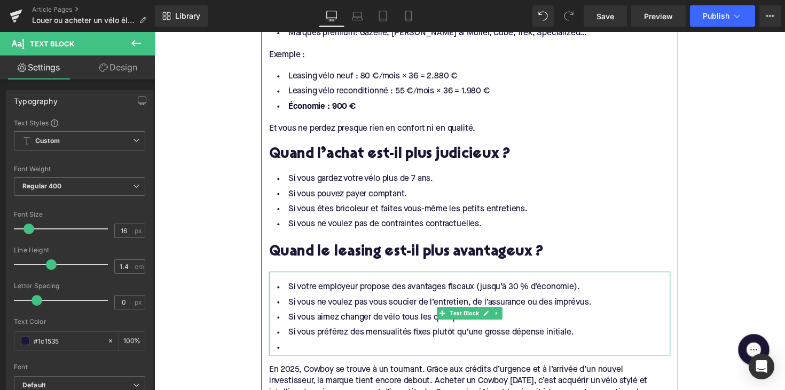
click at [335, 348] on li at bounding box center [477, 355] width 411 height 15
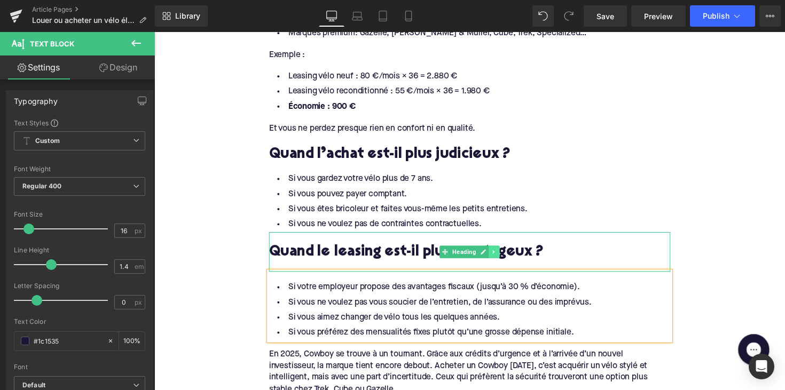
click at [502, 254] on link at bounding box center [502, 257] width 11 height 13
click at [491, 254] on link at bounding box center [496, 257] width 11 height 13
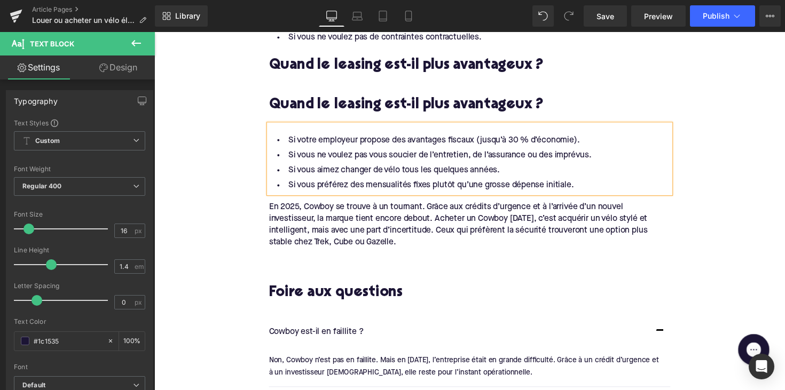
scroll to position [1639, 0]
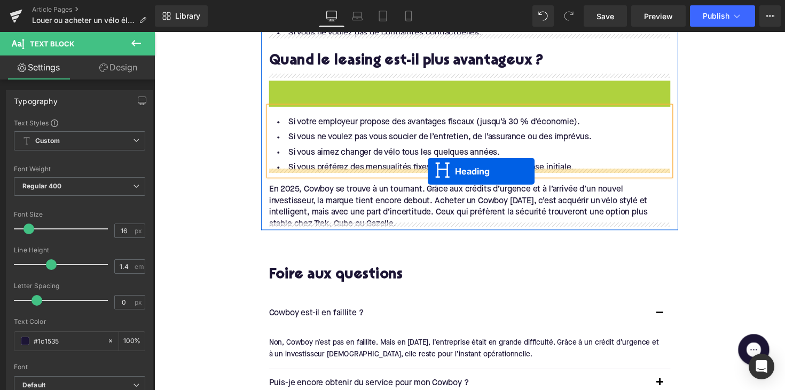
drag, startPoint x: 453, startPoint y: 98, endPoint x: 435, endPoint y: 175, distance: 79.0
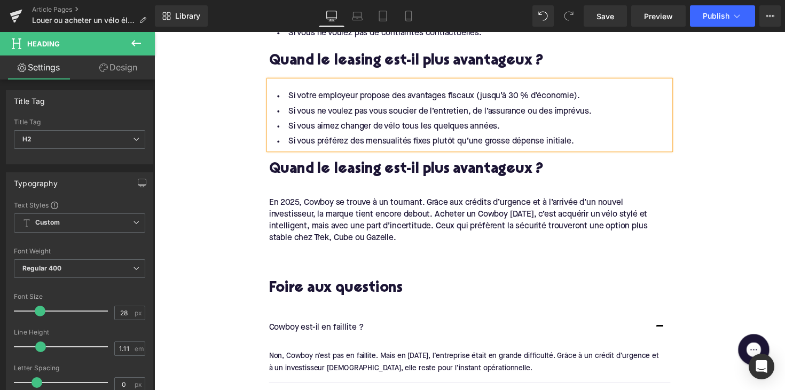
click at [395, 167] on h2 "Quand le leasing est-il plus avantageux ?" at bounding box center [477, 173] width 411 height 17
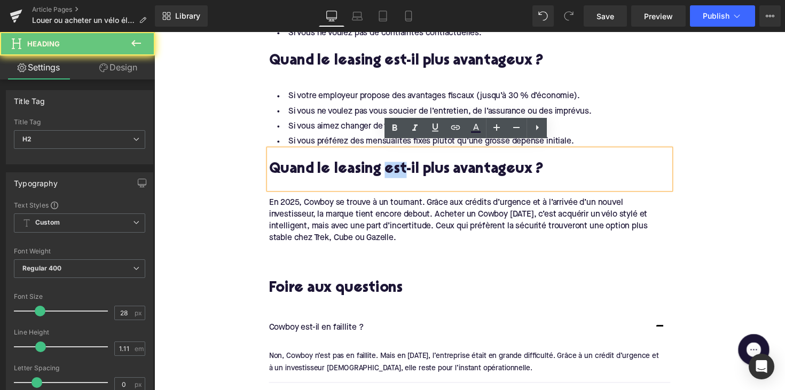
click at [395, 167] on h2 "Quand le leasing est-il plus avantageux ?" at bounding box center [477, 173] width 411 height 17
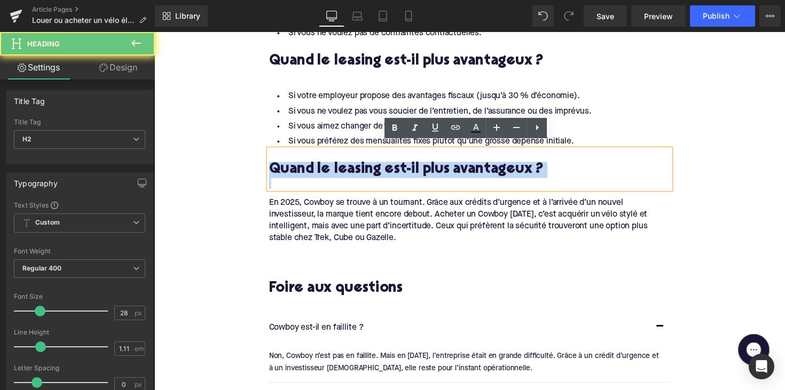
click at [395, 167] on h2 "Quand le leasing est-il plus avantageux ?" at bounding box center [477, 173] width 411 height 17
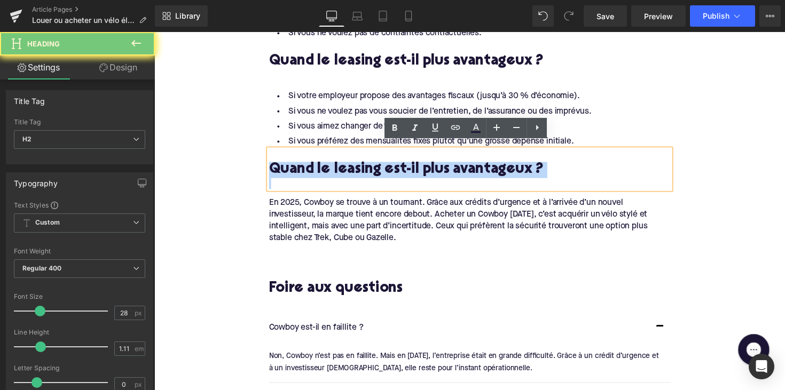
paste div
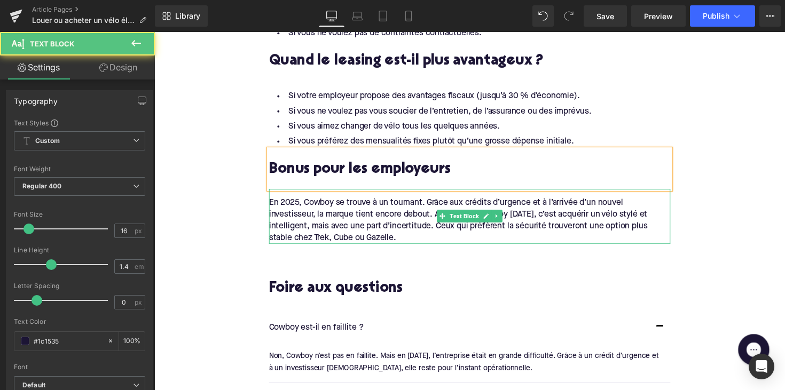
click at [405, 231] on div "En 2025, Cowboy se trouve à un tournant. Grâce aux crédits d’urgence et à l’arr…" at bounding box center [477, 225] width 411 height 48
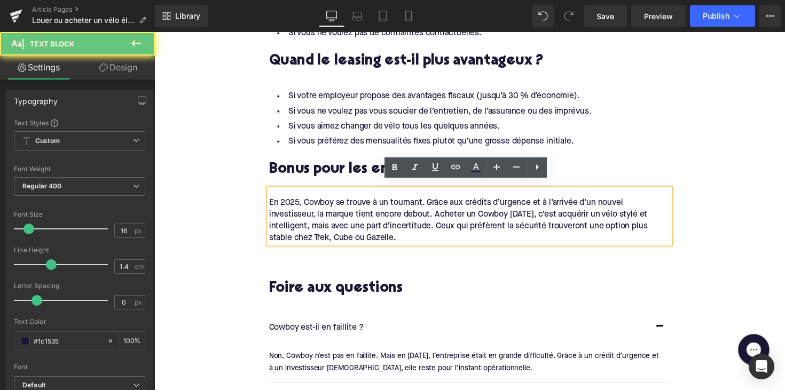
drag, startPoint x: 404, startPoint y: 234, endPoint x: 243, endPoint y: 191, distance: 166.4
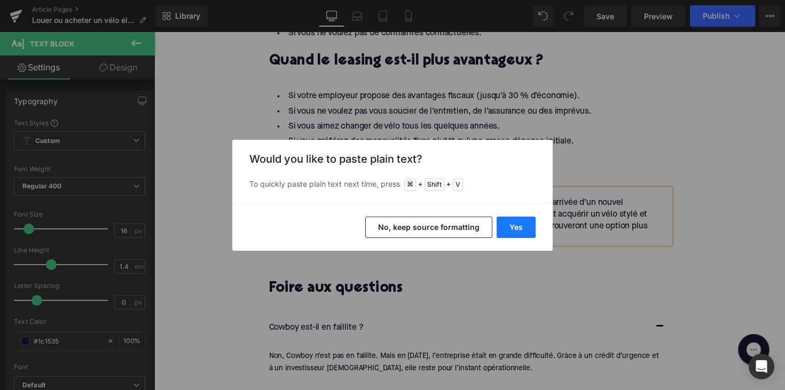
click at [517, 226] on button "Yes" at bounding box center [516, 227] width 39 height 21
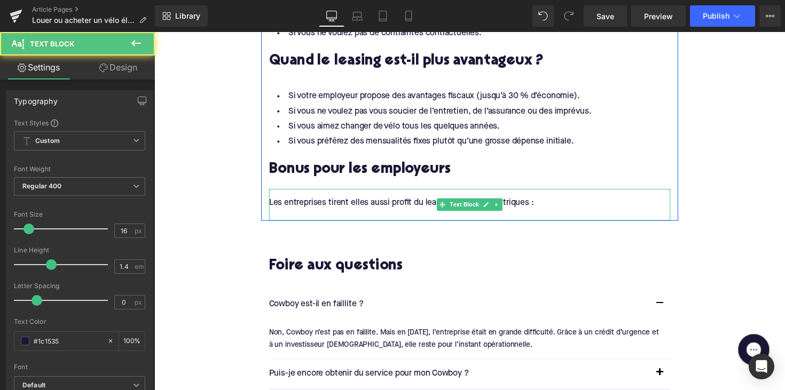
click at [295, 213] on div at bounding box center [477, 219] width 411 height 12
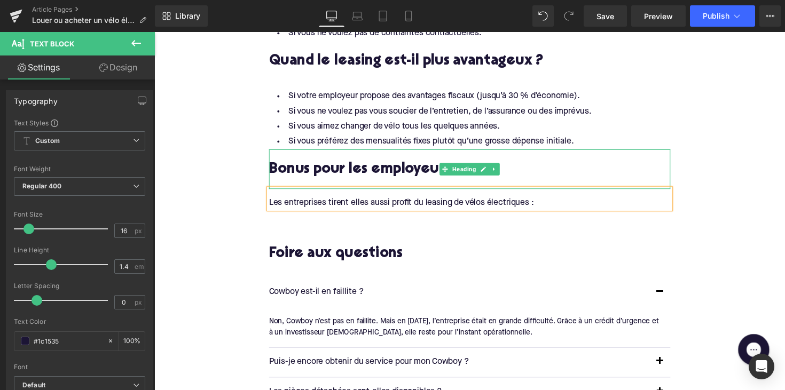
scroll to position [1621, 0]
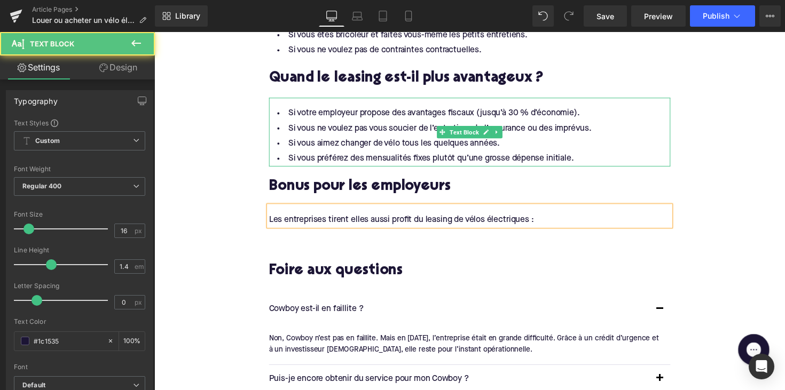
click at [461, 140] on li "Si vous aimez changer de vélo tous les quelques années." at bounding box center [477, 146] width 411 height 15
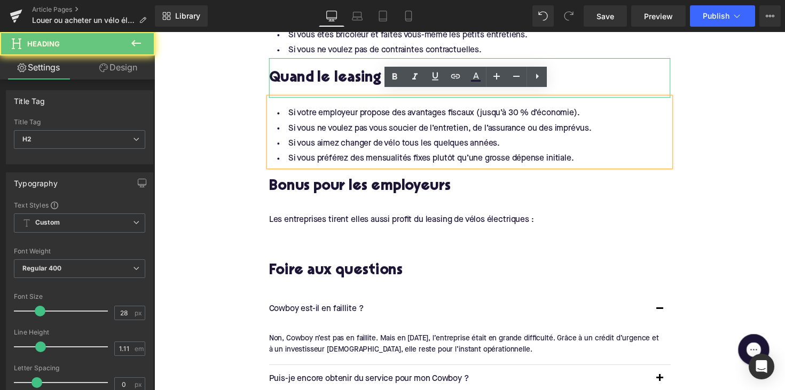
drag, startPoint x: 370, startPoint y: 69, endPoint x: 379, endPoint y: 73, distance: 9.6
click at [370, 72] on h2 "Quand le leasing est-il plus avantageux ?" at bounding box center [477, 80] width 411 height 17
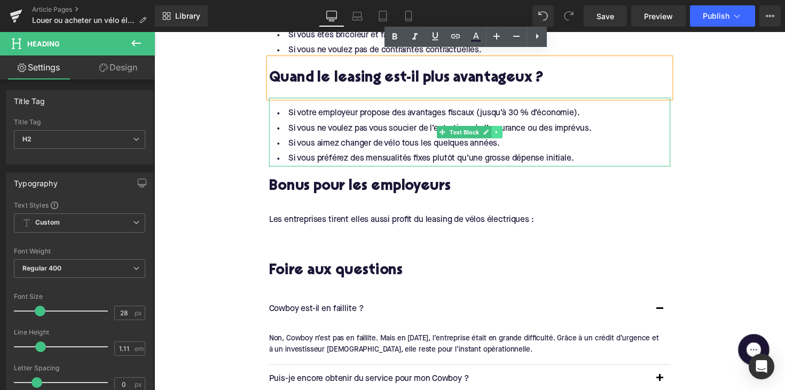
click at [508, 130] on link at bounding box center [505, 134] width 11 height 13
click at [498, 131] on icon at bounding box center [500, 134] width 6 height 6
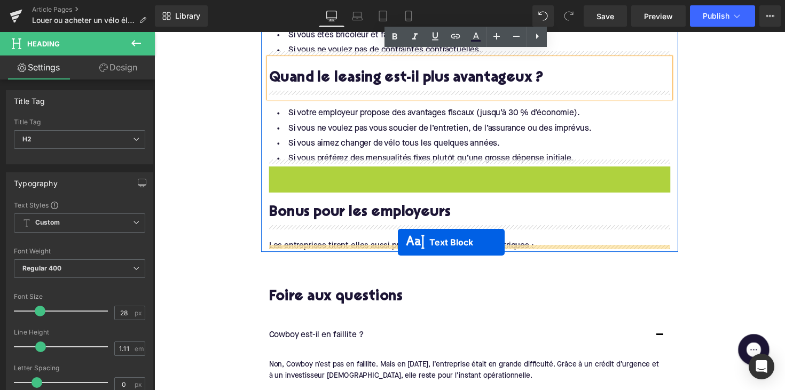
drag, startPoint x: 448, startPoint y: 198, endPoint x: 404, endPoint y: 248, distance: 66.6
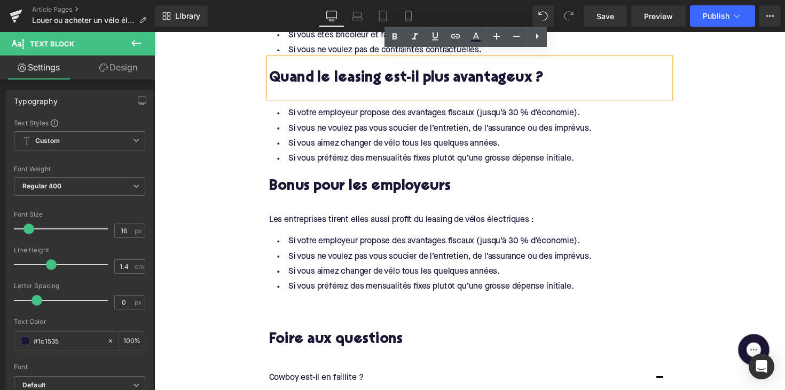
click at [408, 270] on li "Si vous aimez changer de vélo tous les quelques années." at bounding box center [477, 277] width 411 height 15
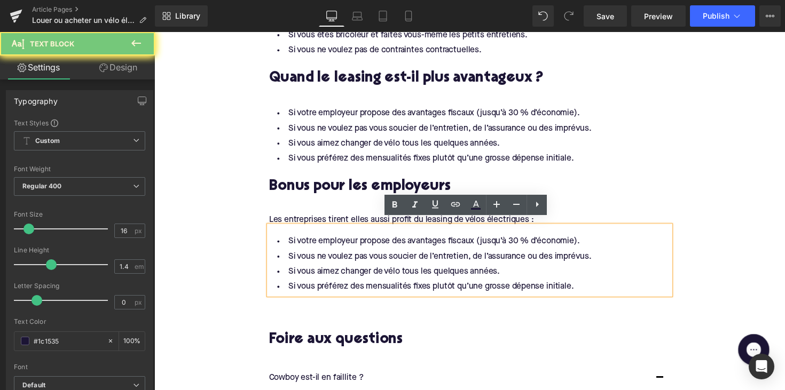
click at [574, 273] on li "Si vous aimez changer de vélo tous les quelques années." at bounding box center [477, 277] width 411 height 15
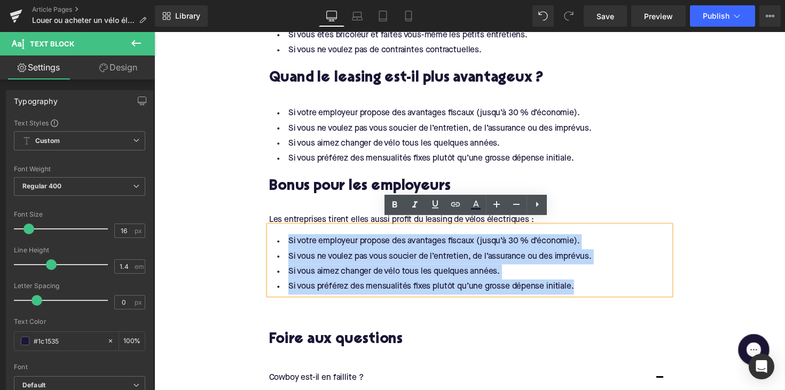
drag, startPoint x: 586, startPoint y: 286, endPoint x: 275, endPoint y: 234, distance: 315.5
click at [275, 239] on ul "Si votre employeur propose des avantages fiscaux (jusqu’à 30 % d’économie). Si …" at bounding box center [477, 270] width 411 height 62
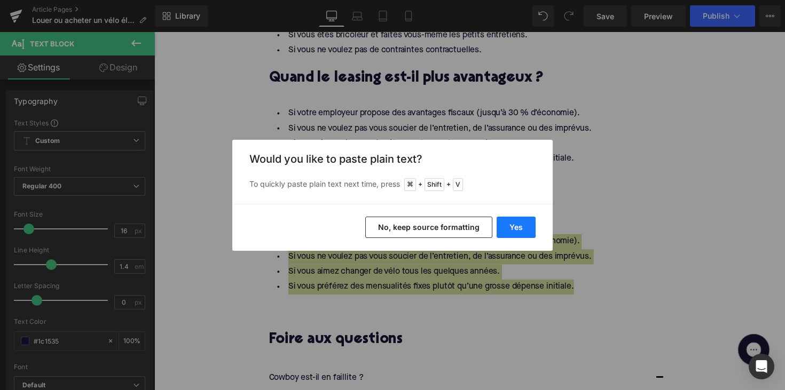
click at [523, 225] on button "Yes" at bounding box center [516, 227] width 39 height 21
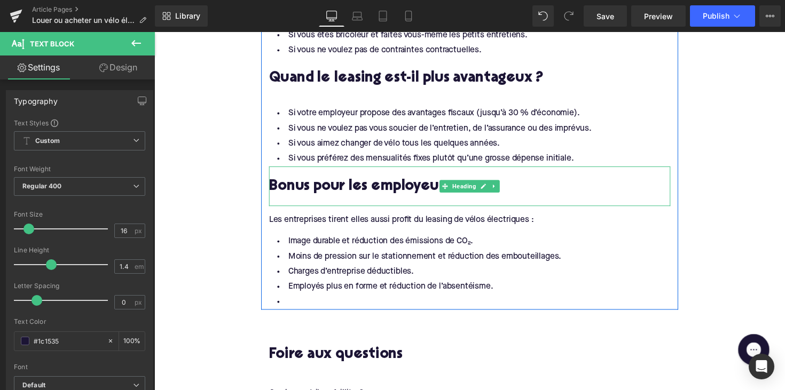
click at [295, 199] on div at bounding box center [477, 204] width 411 height 11
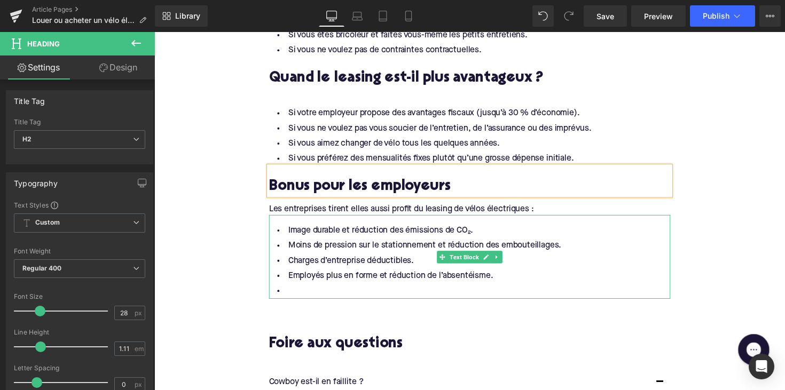
click at [306, 292] on li at bounding box center [477, 297] width 411 height 15
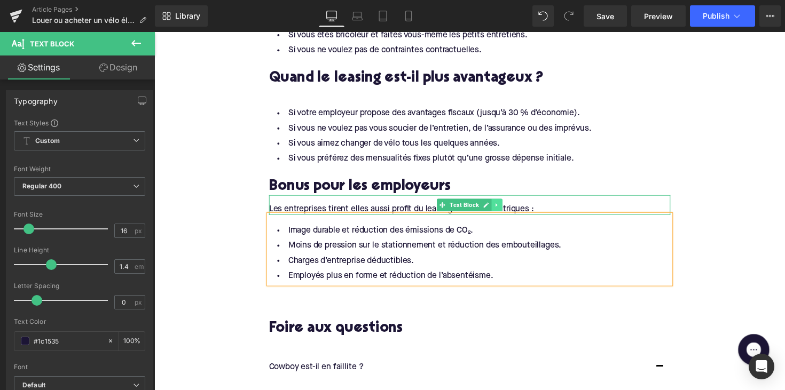
click at [504, 207] on icon at bounding box center [505, 209] width 2 height 4
click at [497, 206] on icon at bounding box center [500, 209] width 6 height 6
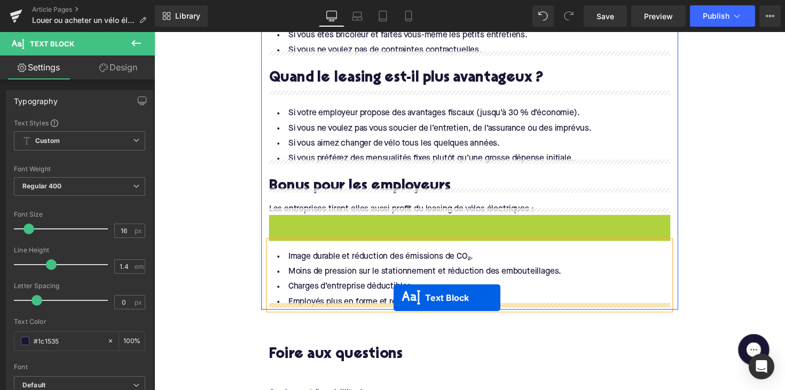
drag, startPoint x: 445, startPoint y: 224, endPoint x: 399, endPoint y: 304, distance: 91.9
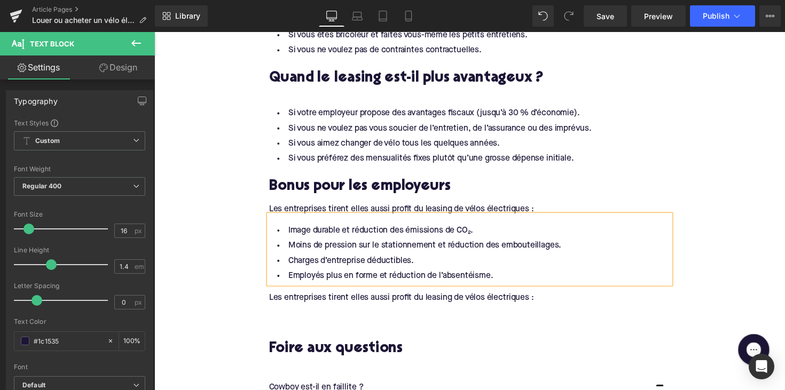
click at [363, 298] on div "Les entreprises tirent elles aussi profit du leasing de vélos électriques :" at bounding box center [477, 304] width 411 height 12
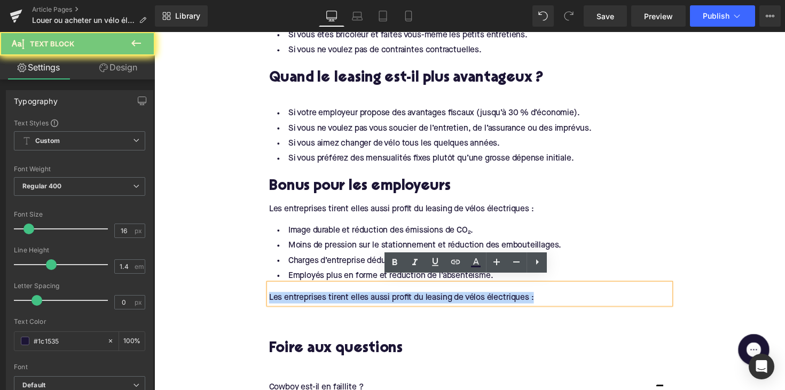
click at [363, 298] on div "Les entreprises tirent elles aussi profit du leasing de vélos électriques :" at bounding box center [477, 304] width 411 height 12
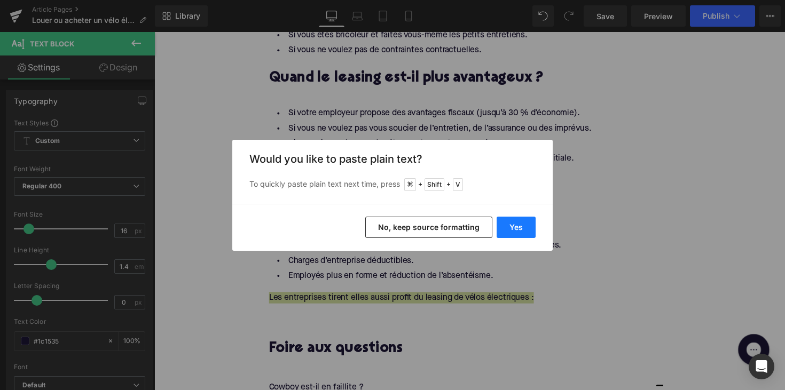
click at [504, 217] on button "Yes" at bounding box center [516, 227] width 39 height 21
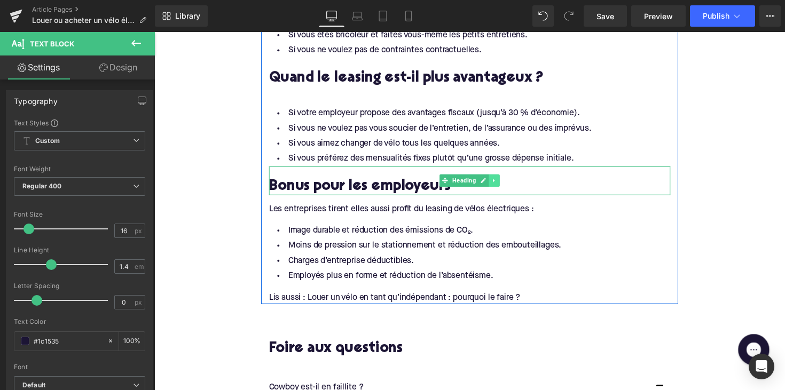
click at [503, 181] on icon at bounding box center [503, 184] width 6 height 6
click at [495, 182] on icon at bounding box center [497, 185] width 6 height 6
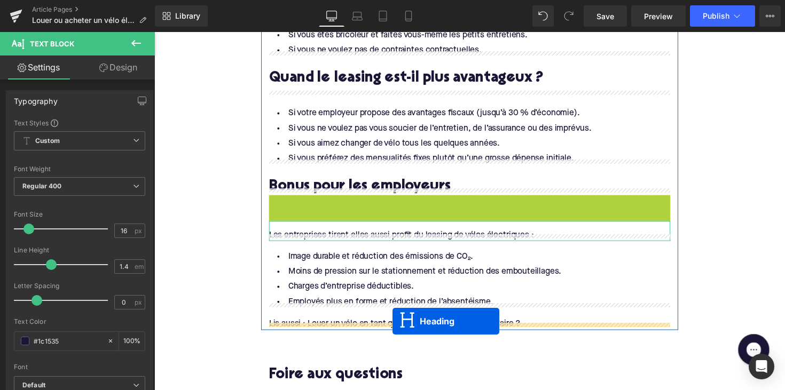
drag, startPoint x: 453, startPoint y: 207, endPoint x: 398, endPoint y: 328, distance: 132.9
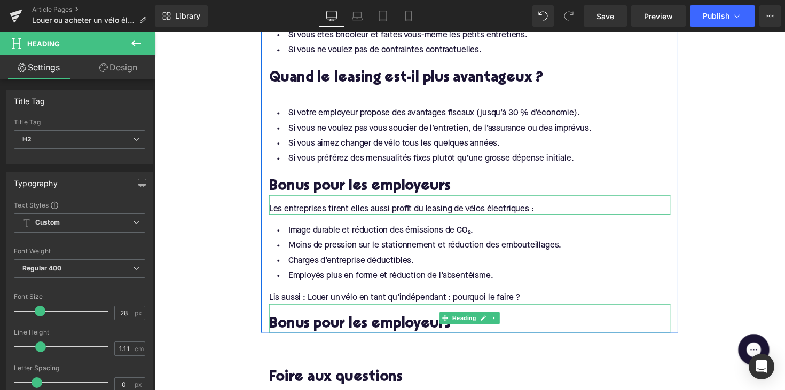
click at [355, 324] on h2 "Bonus pour les employeurs" at bounding box center [477, 332] width 411 height 17
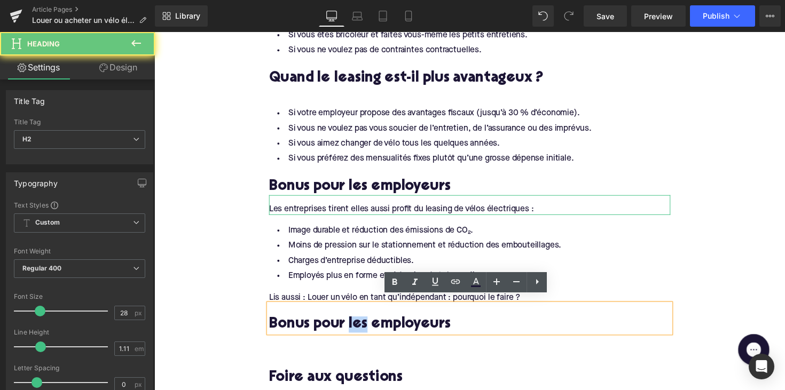
click at [355, 324] on h2 "Bonus pour les employeurs" at bounding box center [477, 332] width 411 height 17
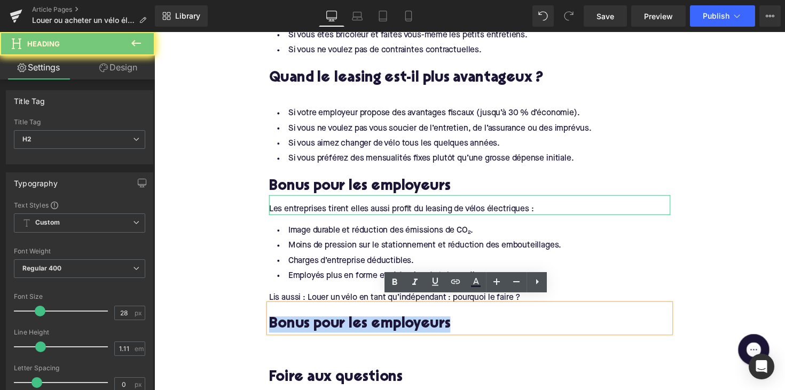
paste div
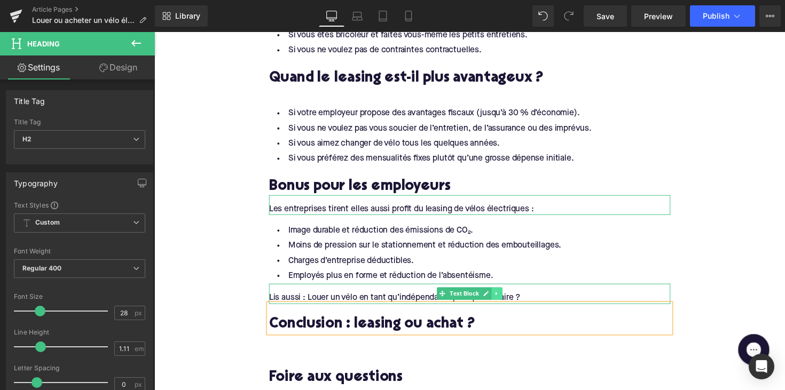
click at [505, 297] on icon at bounding box center [505, 300] width 6 height 6
click at [499, 297] on icon at bounding box center [500, 300] width 6 height 6
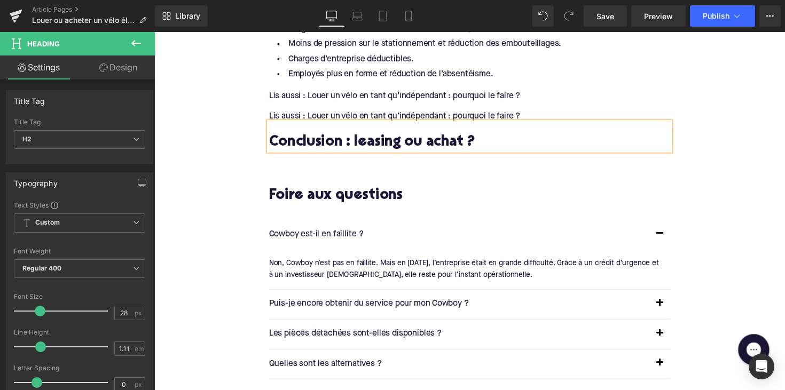
scroll to position [1796, 0]
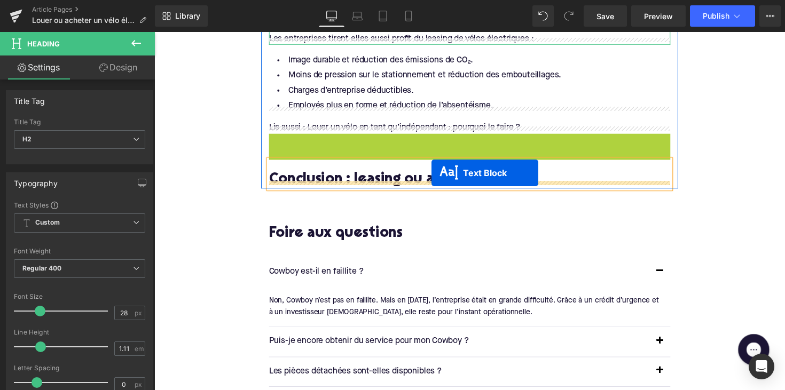
drag, startPoint x: 446, startPoint y: 140, endPoint x: 438, endPoint y: 176, distance: 36.5
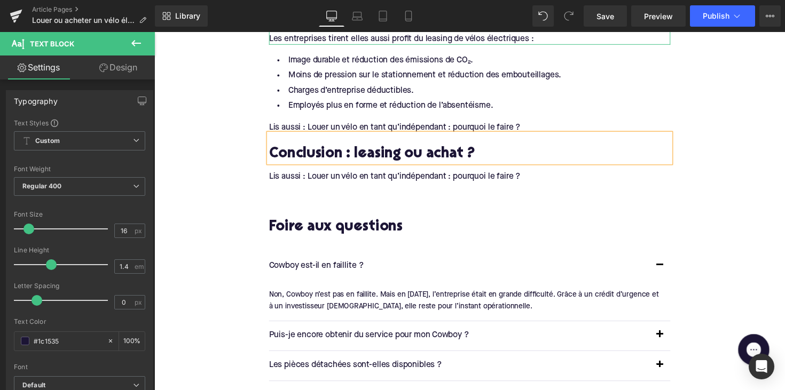
click at [395, 174] on div "Lis aussi : Louer un vélo en tant qu’indépendant : pourquoi le faire ?" at bounding box center [477, 180] width 411 height 12
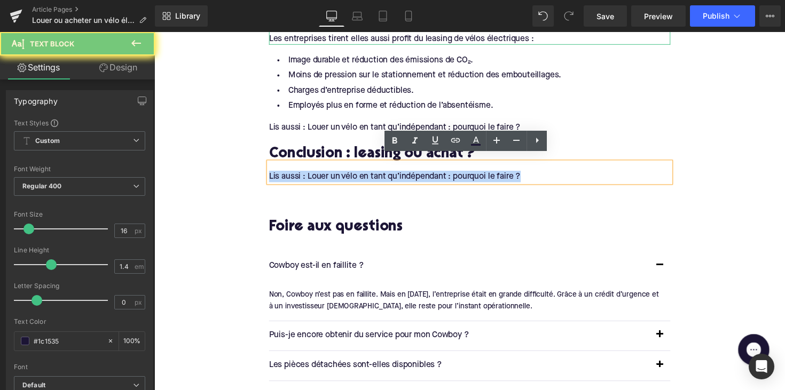
click at [395, 174] on div "Lis aussi : Louer un vélo en tant qu’indépendant : pourquoi le faire ?" at bounding box center [477, 180] width 411 height 12
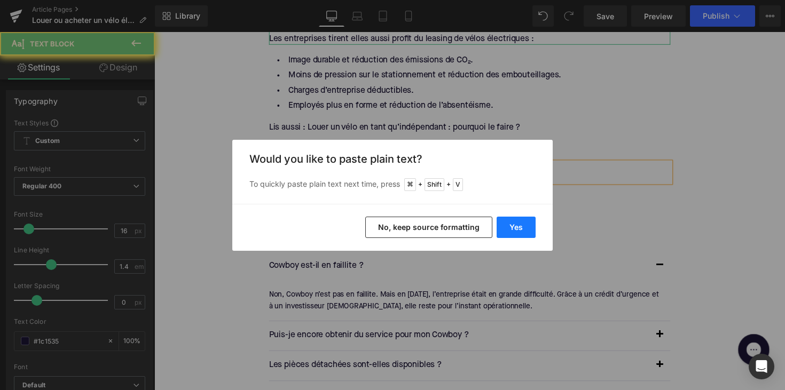
click at [508, 235] on button "Yes" at bounding box center [516, 227] width 39 height 21
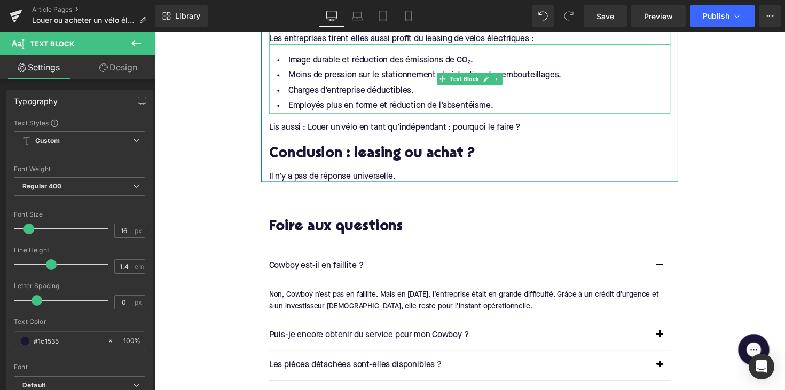
scroll to position [1745, 0]
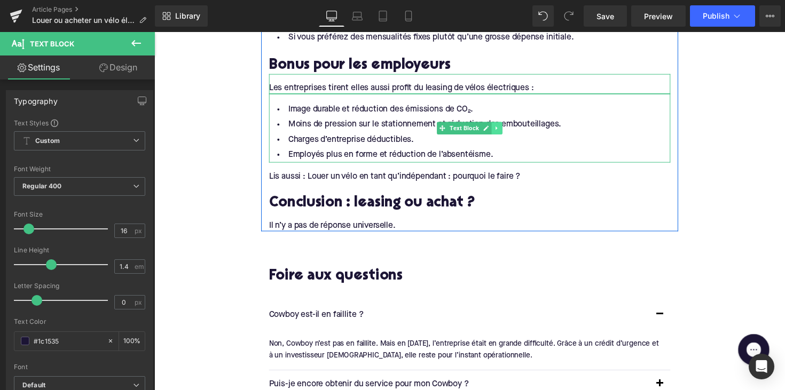
click at [503, 128] on icon at bounding box center [505, 131] width 6 height 6
click at [498, 128] on icon at bounding box center [500, 131] width 6 height 6
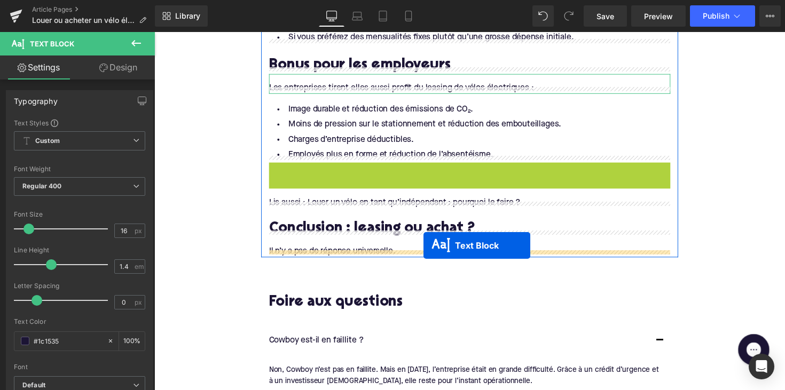
drag, startPoint x: 450, startPoint y: 196, endPoint x: 430, endPoint y: 251, distance: 58.4
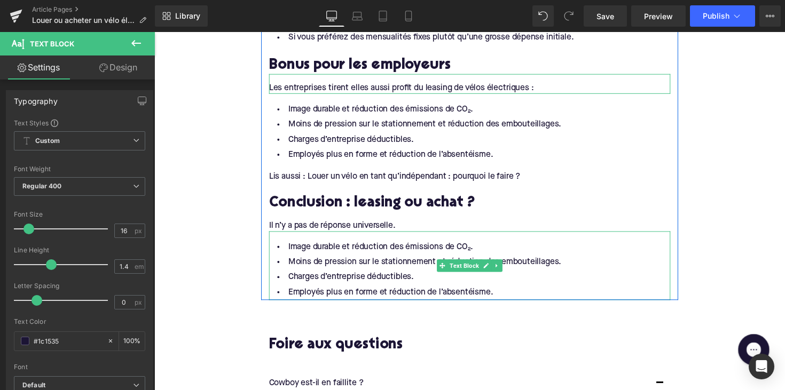
click at [362, 292] on li "Employés plus en forme et réduction de l’absentéisme." at bounding box center [477, 299] width 411 height 15
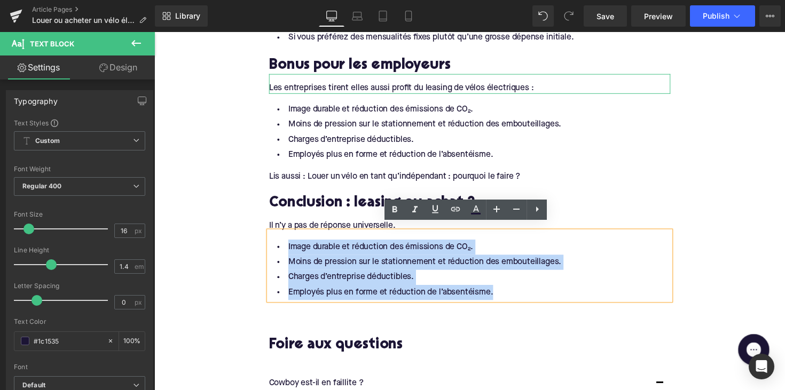
drag, startPoint x: 502, startPoint y: 292, endPoint x: 285, endPoint y: 242, distance: 223.0
click at [285, 245] on ul "Image durable et réduction des émissions de CO₂. Moins de pression sur le stati…" at bounding box center [477, 276] width 411 height 62
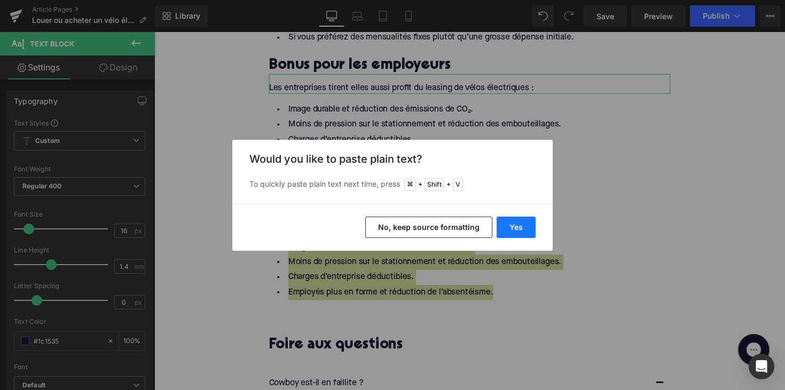
click at [501, 225] on button "Yes" at bounding box center [516, 227] width 39 height 21
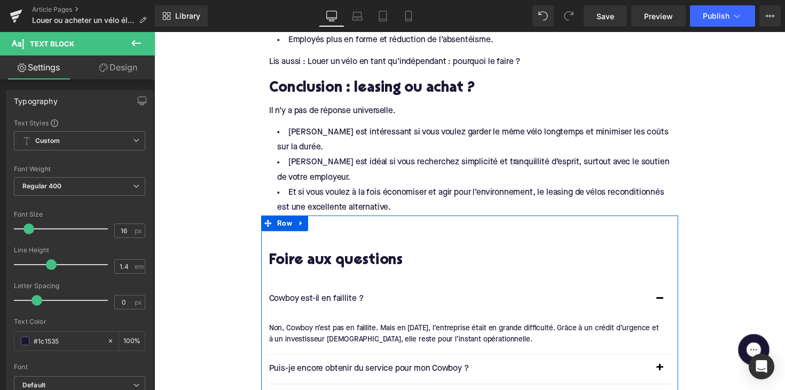
scroll to position [1964, 0]
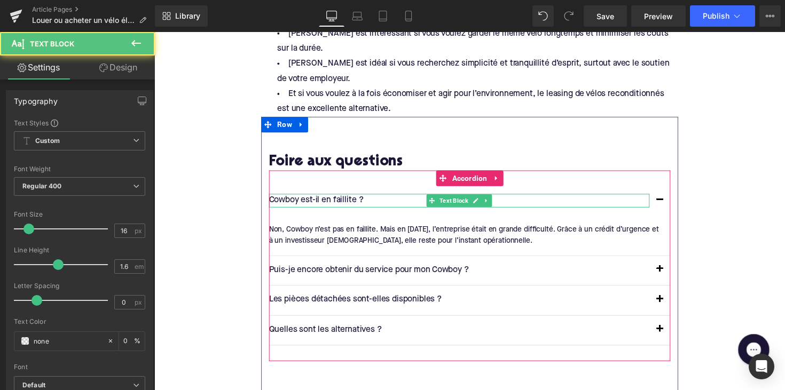
click at [317, 200] on p "Cowboy est-il en faillite ?" at bounding box center [467, 205] width 390 height 14
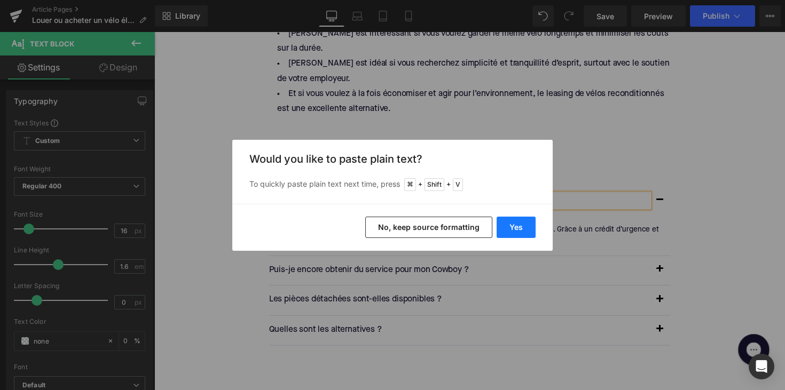
click at [504, 222] on button "Yes" at bounding box center [516, 227] width 39 height 21
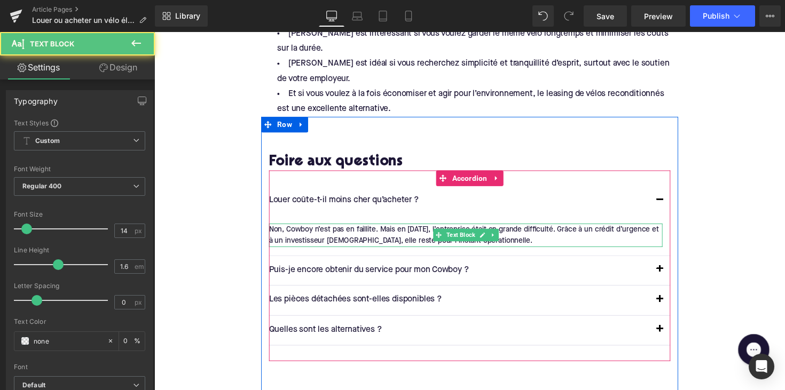
click at [375, 233] on div "Non, Cowboy n’est pas en faillite. Mais en [DATE], l’entreprise était en grande…" at bounding box center [473, 241] width 403 height 24
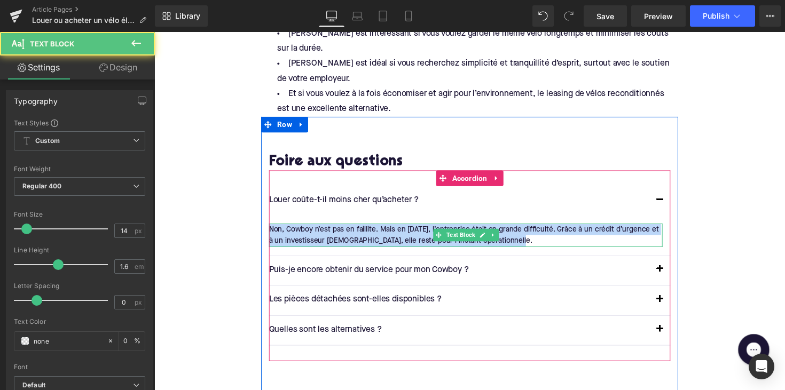
click at [375, 233] on div "Non, Cowboy n’est pas en faillite. Mais en [DATE], l’entreprise était en grande…" at bounding box center [473, 241] width 403 height 24
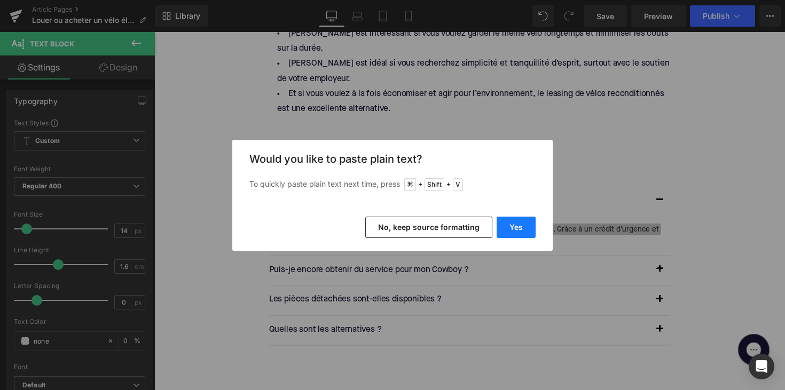
click at [514, 225] on button "Yes" at bounding box center [516, 227] width 39 height 21
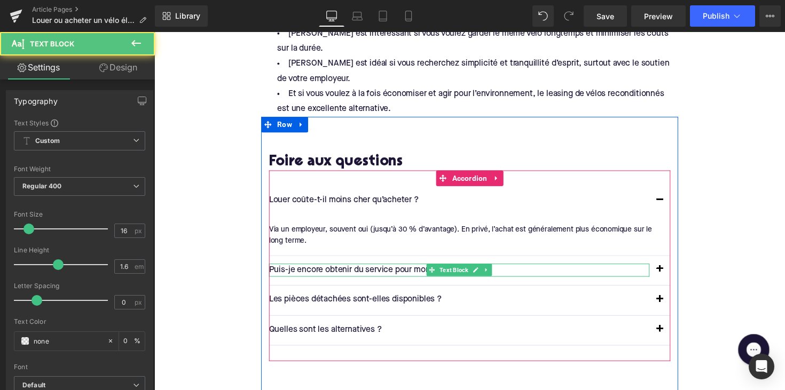
click at [342, 270] on p "Puis-je encore obtenir du service pour mon Cowboy ?" at bounding box center [467, 277] width 390 height 14
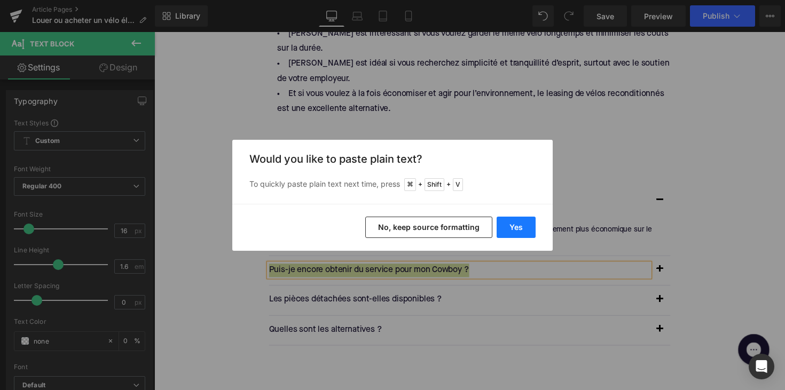
click at [510, 229] on button "Yes" at bounding box center [516, 227] width 39 height 21
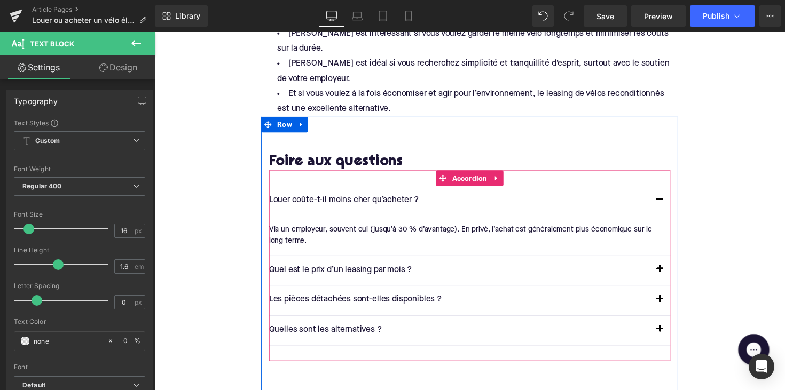
click at [672, 278] on span "button" at bounding box center [672, 278] width 0 height 0
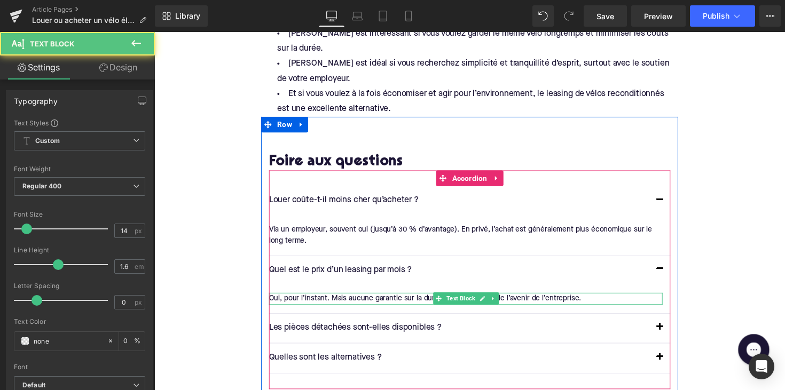
click at [344, 300] on div "Oui, pour l’instant. Mais aucune garantie sur la durée, cela dépendra de l’aven…" at bounding box center [473, 306] width 403 height 12
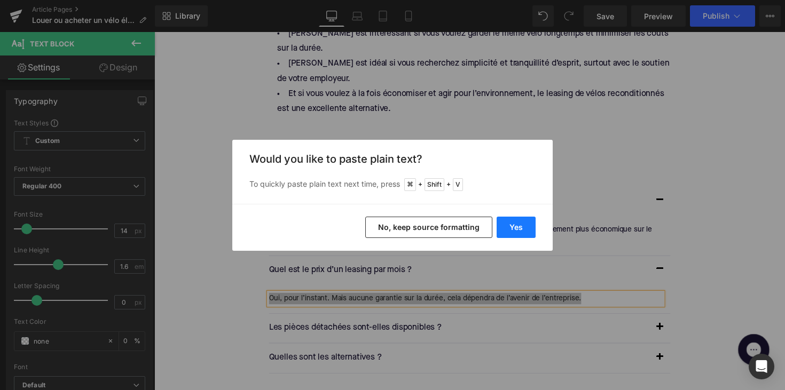
click at [523, 222] on button "Yes" at bounding box center [516, 227] width 39 height 21
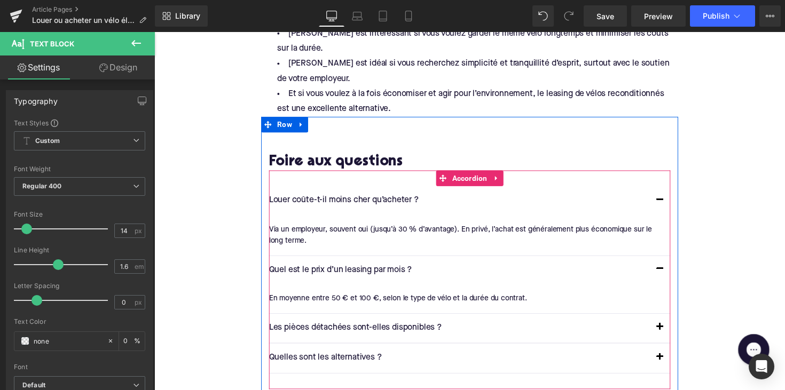
scroll to position [2043, 0]
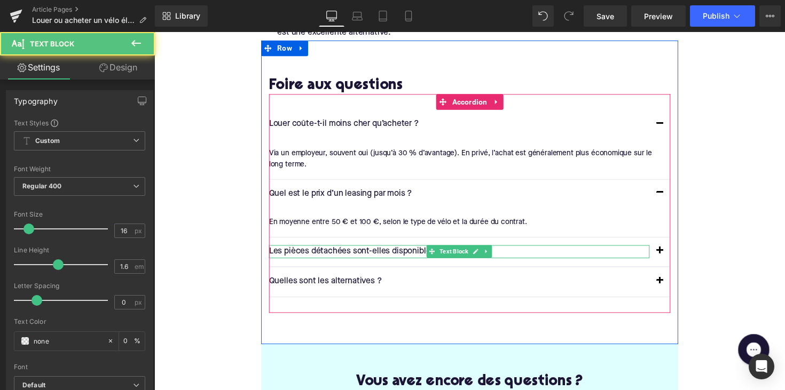
click at [346, 250] on p "Les pièces détachées sont-elles disponibles ?" at bounding box center [467, 257] width 390 height 14
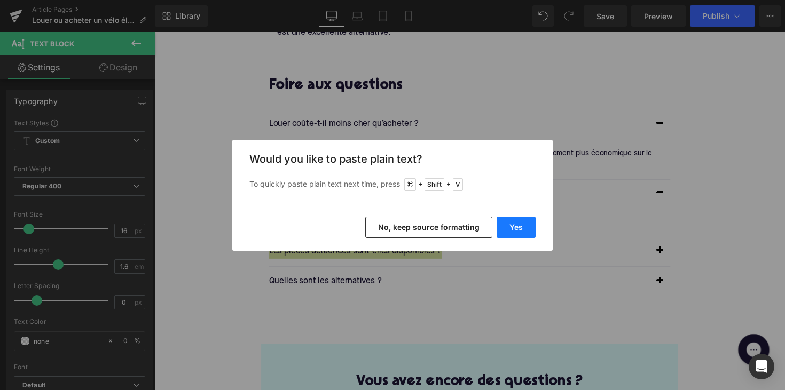
click at [503, 229] on button "Yes" at bounding box center [516, 227] width 39 height 21
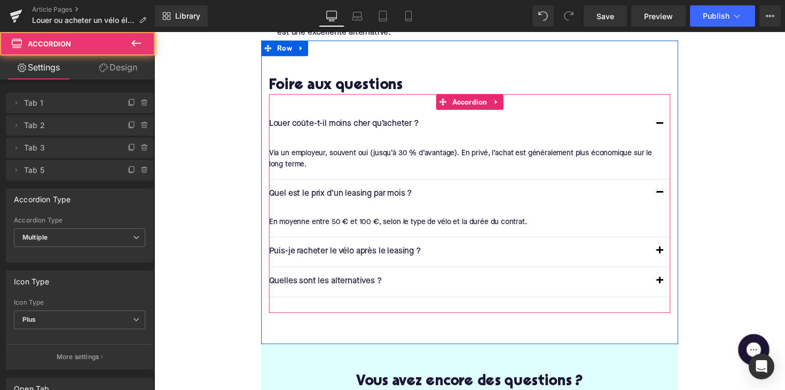
click at [664, 247] on button "button" at bounding box center [672, 257] width 21 height 30
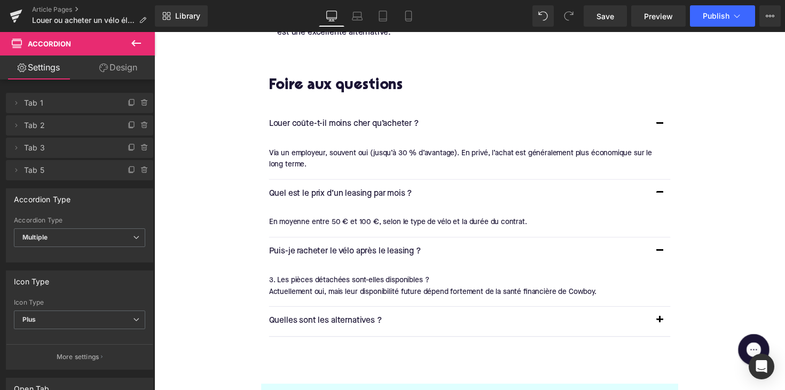
click at [154, 32] on div at bounding box center [154, 32] width 0 height 0
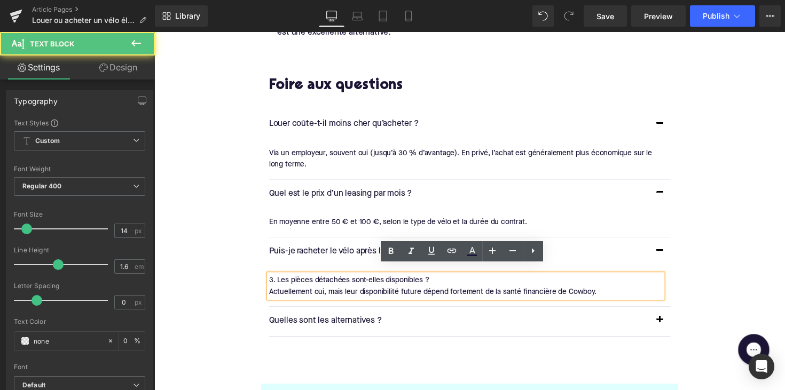
click at [352, 280] on div "3. Les pièces détachées sont-elles disponibles ? Actuellement oui, mais leur di…" at bounding box center [473, 292] width 403 height 24
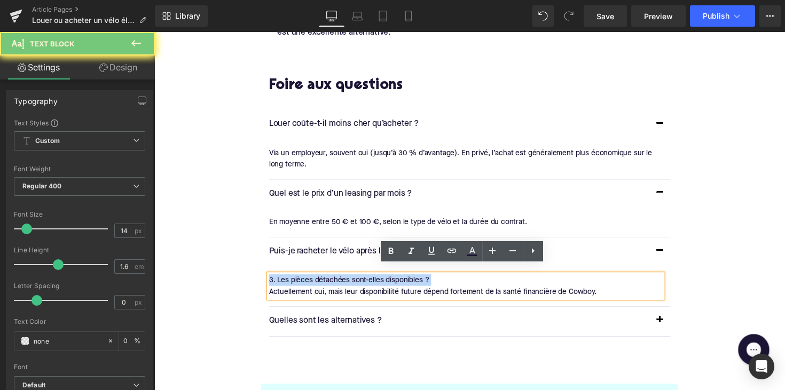
click at [352, 280] on div "3. Les pièces détachées sont-elles disponibles ? Actuellement oui, mais leur di…" at bounding box center [473, 292] width 403 height 24
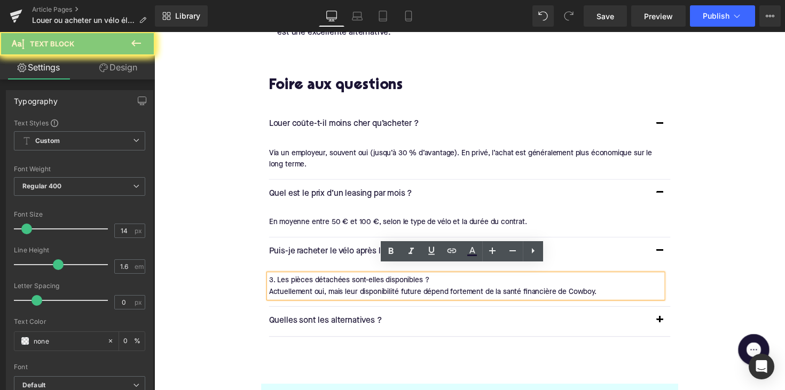
click at [381, 280] on div "3. Les pièces détachées sont-elles disponibles ? Actuellement oui, mais leur di…" at bounding box center [473, 292] width 403 height 24
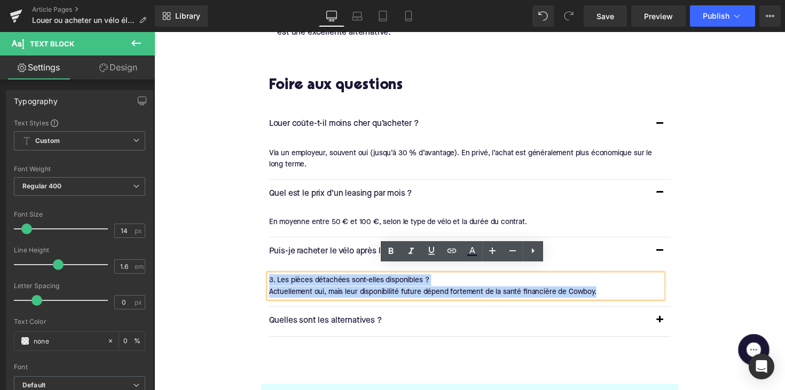
drag, startPoint x: 632, startPoint y: 286, endPoint x: 258, endPoint y: 272, distance: 374.0
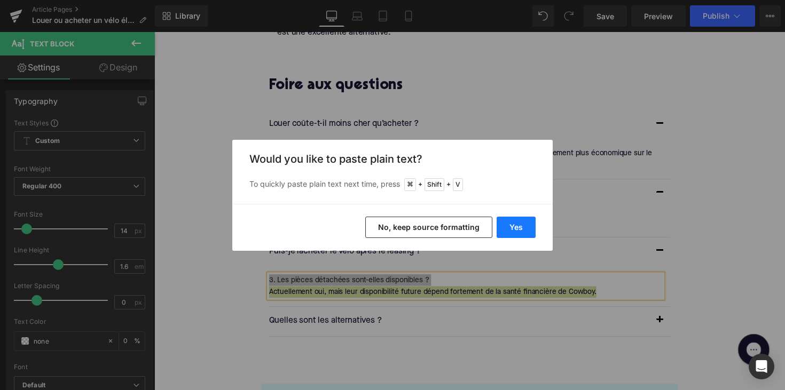
click at [503, 230] on button "Yes" at bounding box center [516, 227] width 39 height 21
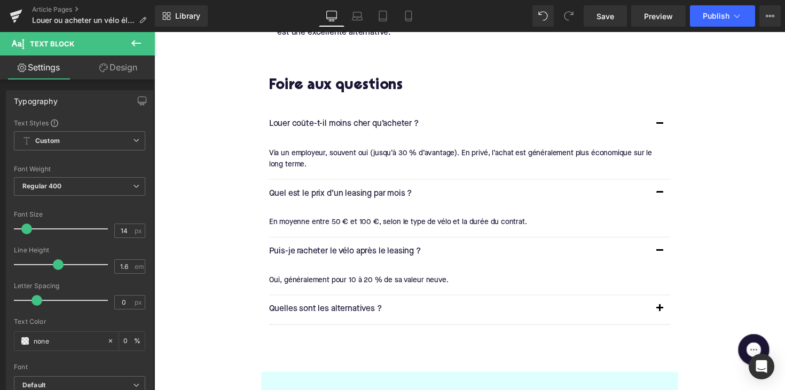
click at [338, 310] on p "Quelles sont les alternatives ?" at bounding box center [467, 317] width 390 height 14
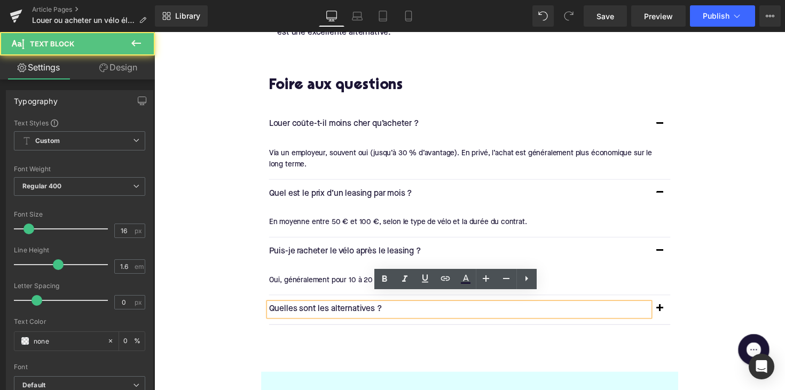
click at [338, 310] on p "Quelles sont les alternatives ?" at bounding box center [467, 317] width 390 height 14
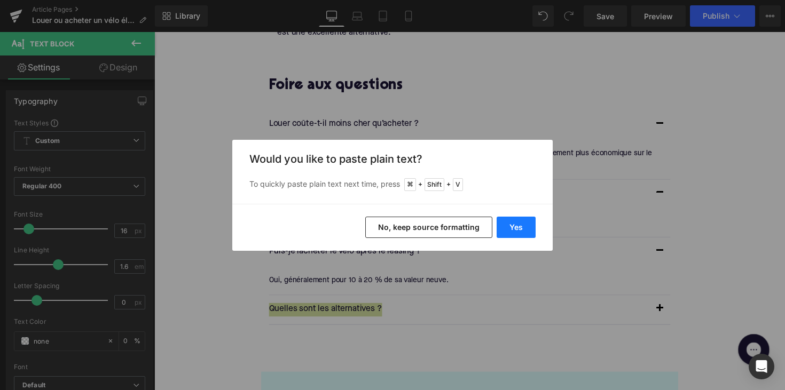
click at [517, 228] on button "Yes" at bounding box center [516, 227] width 39 height 21
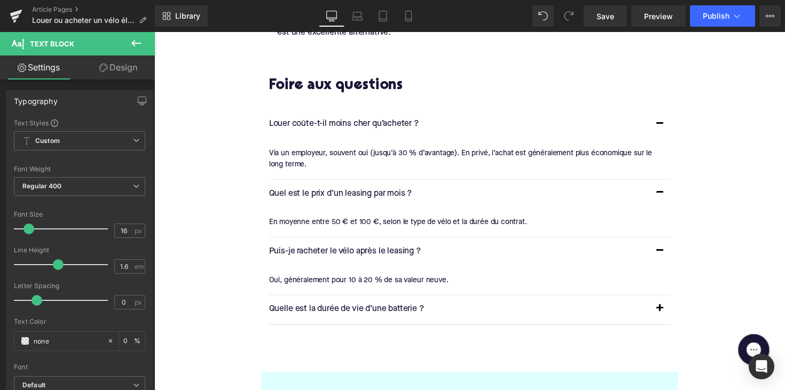
click at [672, 318] on span "button" at bounding box center [672, 318] width 0 height 0
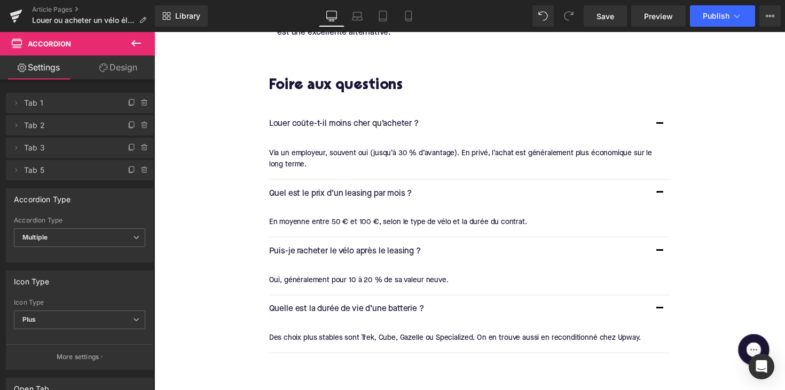
click at [358, 340] on div "Des choix plus stables sont Trek, Cube, Gazelle ou Specialized. On en trouve au…" at bounding box center [473, 346] width 403 height 12
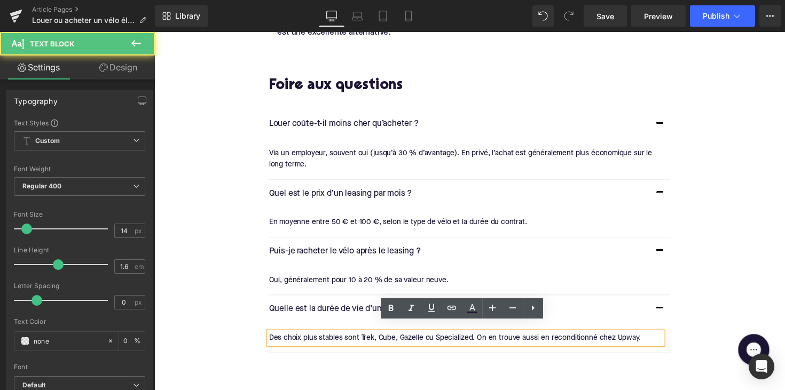
click at [358, 340] on div "Des choix plus stables sont Trek, Cube, Gazelle ou Specialized. On en trouve au…" at bounding box center [473, 346] width 403 height 12
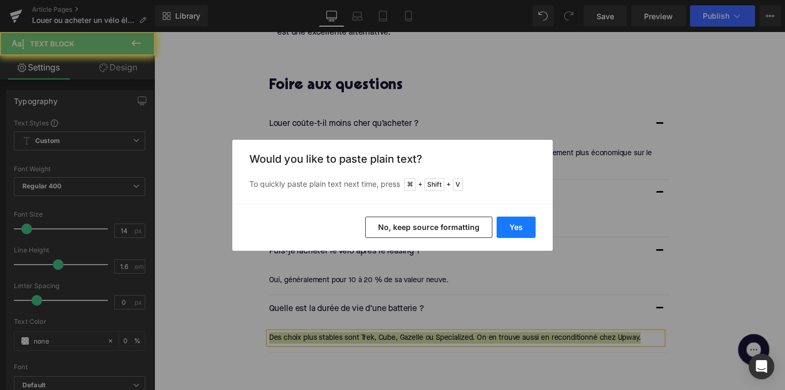
click at [500, 223] on button "Yes" at bounding box center [516, 227] width 39 height 21
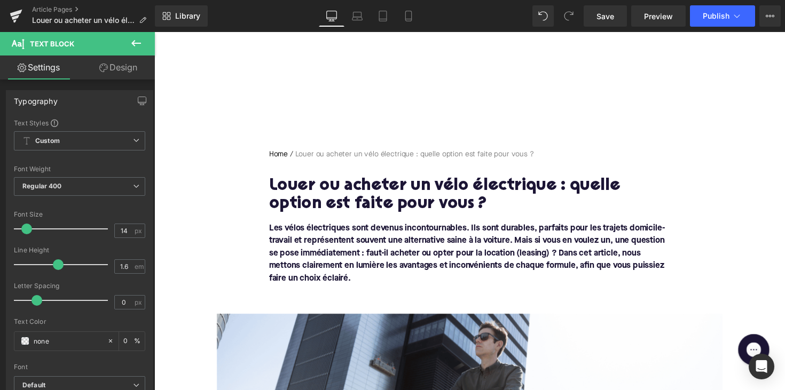
scroll to position [0, 0]
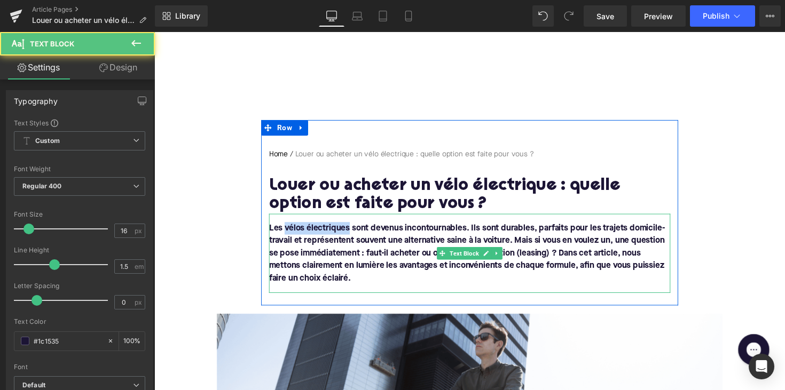
drag, startPoint x: 286, startPoint y: 231, endPoint x: 351, endPoint y: 231, distance: 65.1
click at [351, 231] on font "Les vélos électriques sont devenus incontournables. Ils sont durables, parfaits…" at bounding box center [475, 259] width 406 height 60
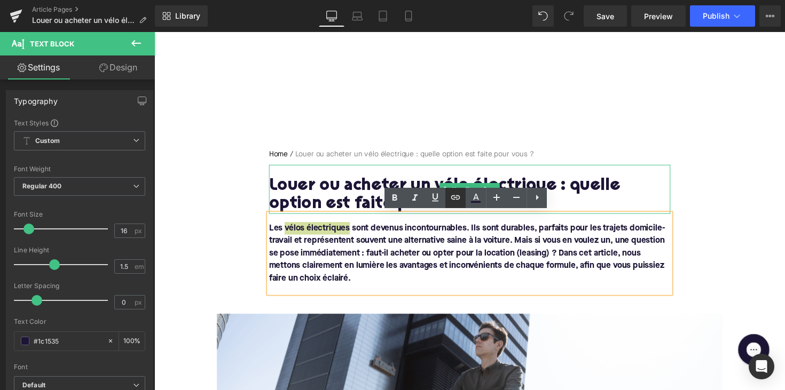
click at [448, 194] on link at bounding box center [455, 198] width 20 height 20
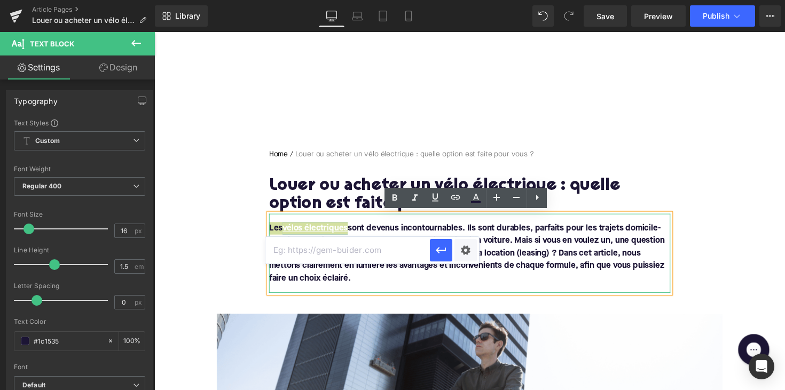
click at [381, 245] on input "text" at bounding box center [347, 250] width 164 height 27
paste input "[URL][DOMAIN_NAME]"
click at [434, 251] on button "button" at bounding box center [441, 250] width 22 height 22
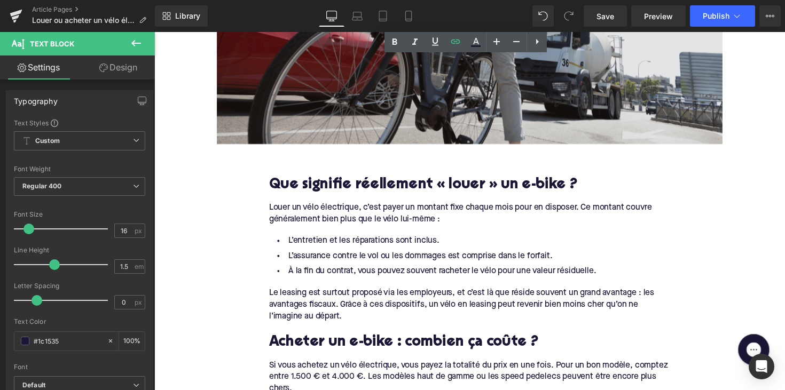
scroll to position [500, 0]
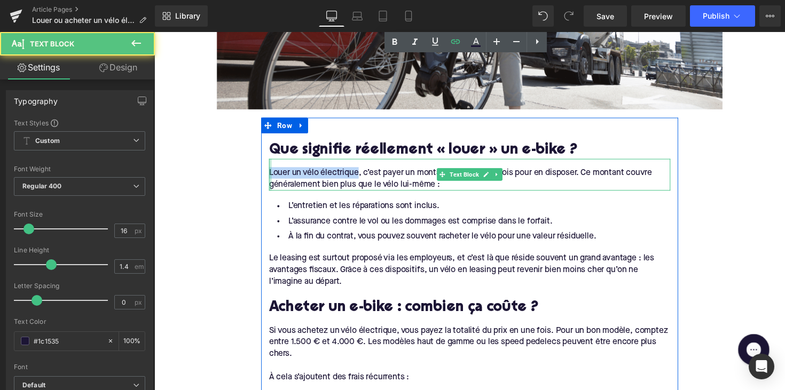
drag, startPoint x: 362, startPoint y: 175, endPoint x: 270, endPoint y: 178, distance: 91.9
click at [272, 178] on div "Louer un vélo électrique, c’est payer un montant fixe chaque mois pour en dispo…" at bounding box center [477, 178] width 411 height 33
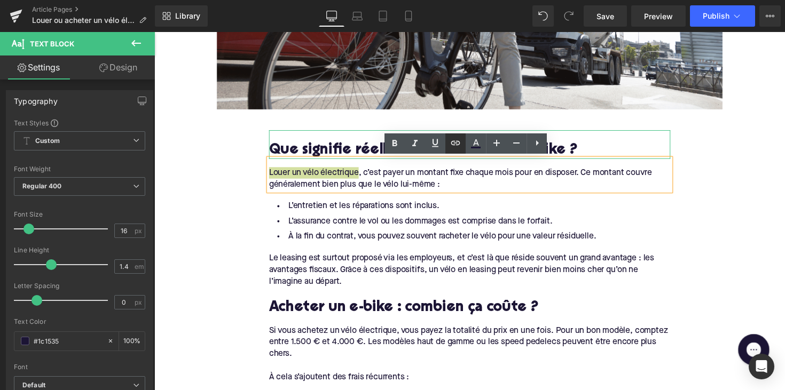
click at [454, 141] on icon at bounding box center [455, 143] width 13 height 13
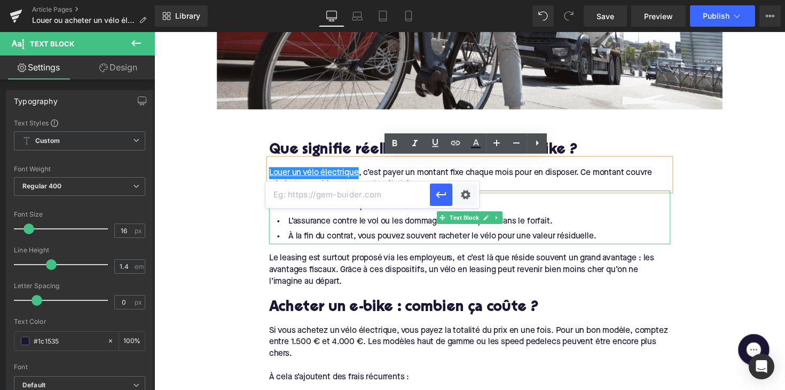
click at [390, 205] on input "text" at bounding box center [347, 195] width 164 height 27
paste input "[URL][DOMAIN_NAME]"
click at [435, 202] on button "button" at bounding box center [441, 195] width 22 height 22
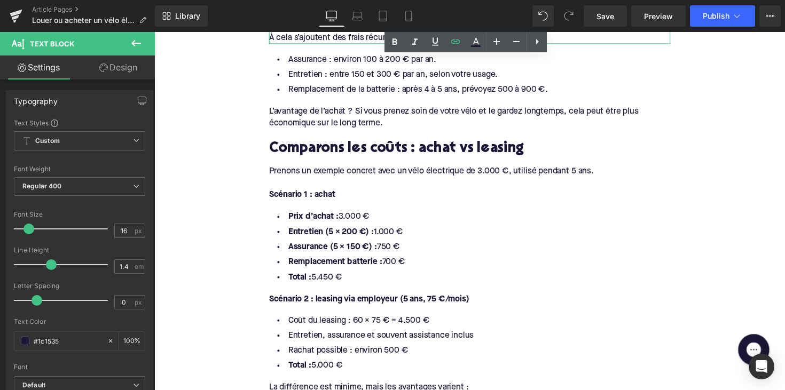
scroll to position [979, 0]
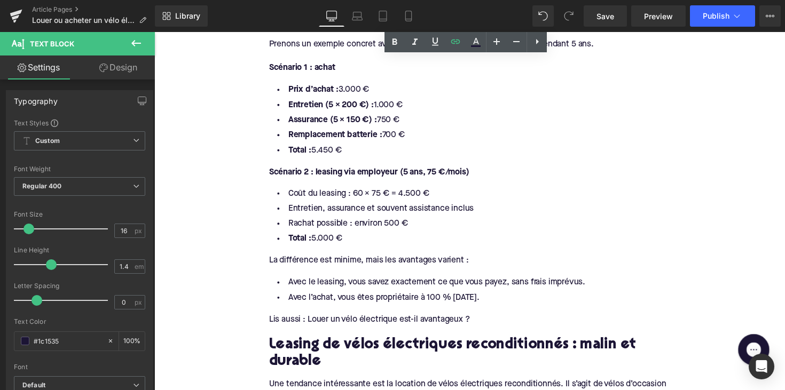
click at [331, 321] on div "Lis aussi : Louer un vélo électrique est-il avantageux ?" at bounding box center [477, 327] width 411 height 12
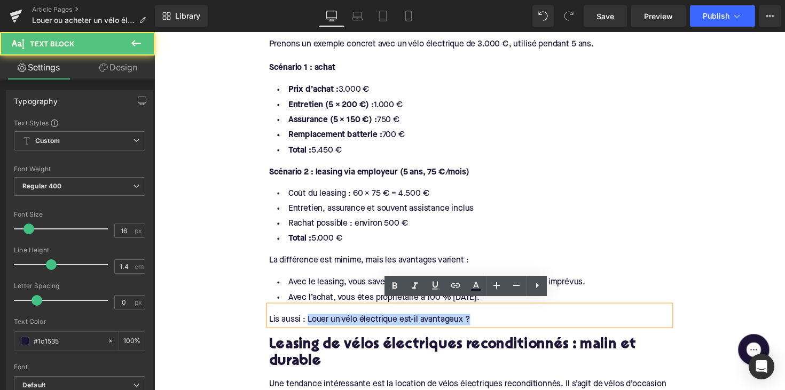
drag, startPoint x: 310, startPoint y: 322, endPoint x: 478, endPoint y: 320, distance: 168.2
click at [478, 321] on div "Lis aussi : Louer un vélo électrique est-il avantageux ?" at bounding box center [477, 327] width 411 height 12
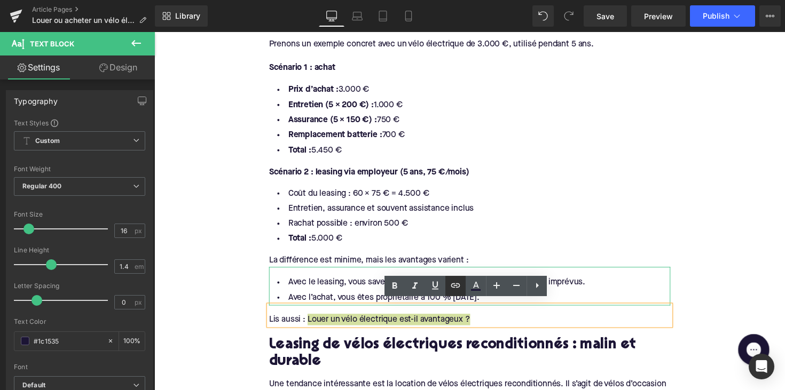
click at [453, 284] on icon at bounding box center [455, 286] width 9 height 4
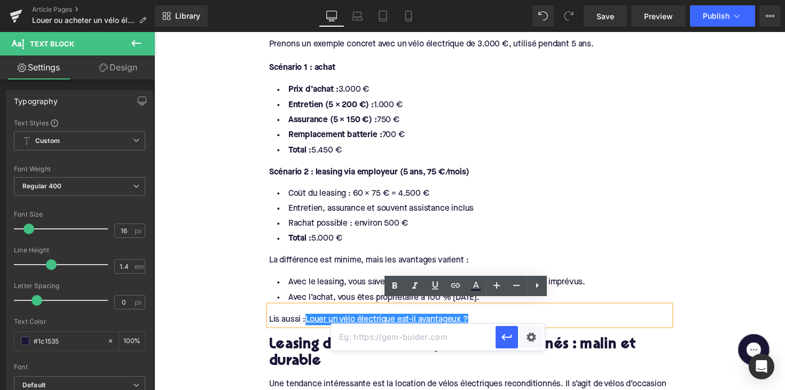
click at [383, 332] on input "text" at bounding box center [413, 337] width 164 height 27
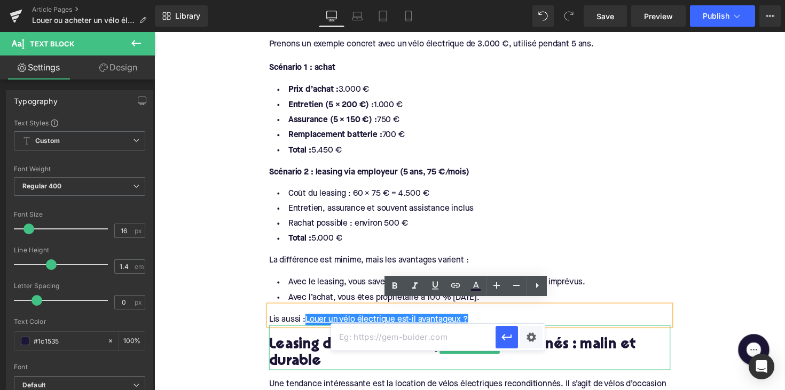
paste input "[URL][DOMAIN_NAME]"
click at [500, 332] on button "button" at bounding box center [506, 337] width 22 height 22
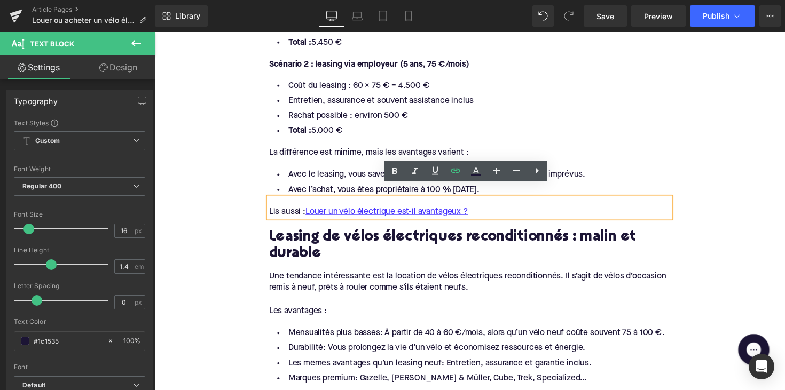
scroll to position [1096, 0]
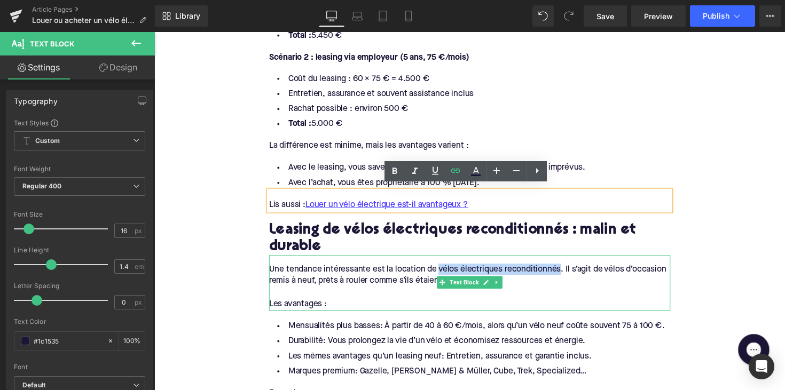
drag, startPoint x: 443, startPoint y: 269, endPoint x: 568, endPoint y: 271, distance: 125.0
click at [568, 271] on div "Une tendance intéressante est la location de vélos électriques reconditionnés. …" at bounding box center [477, 282] width 411 height 24
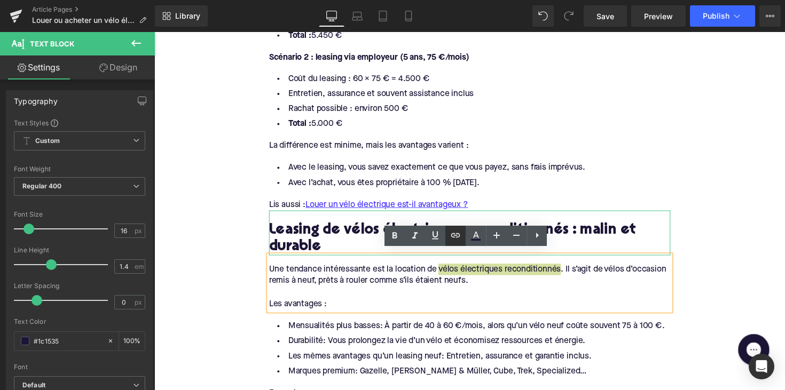
click at [454, 236] on icon at bounding box center [455, 235] width 9 height 4
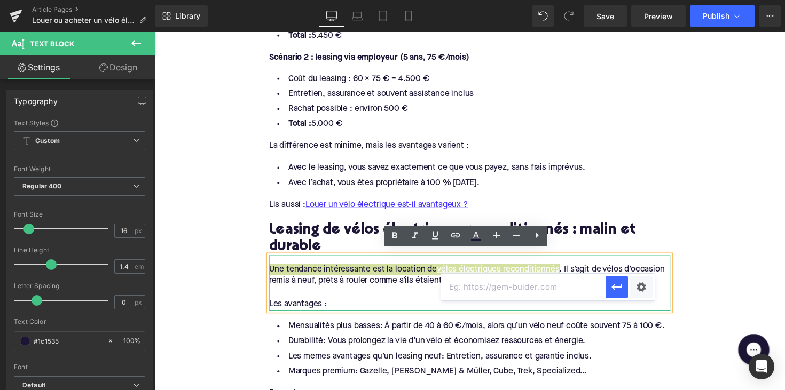
click at [466, 282] on input "text" at bounding box center [523, 287] width 164 height 27
paste input "[URL][DOMAIN_NAME]"
type input "[URL][DOMAIN_NAME]"
click at [613, 286] on icon "button" at bounding box center [616, 287] width 10 height 6
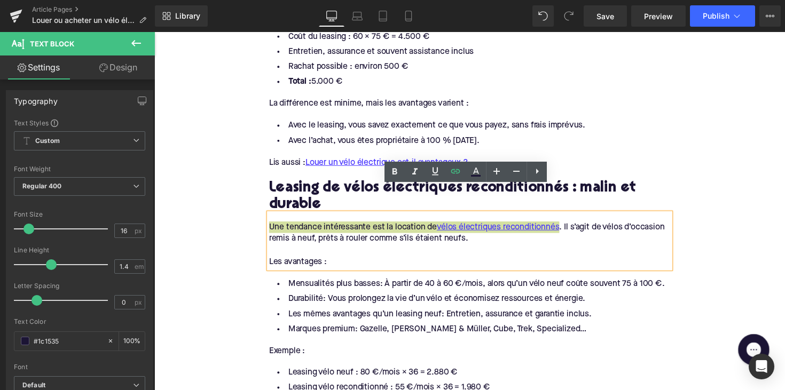
scroll to position [1169, 0]
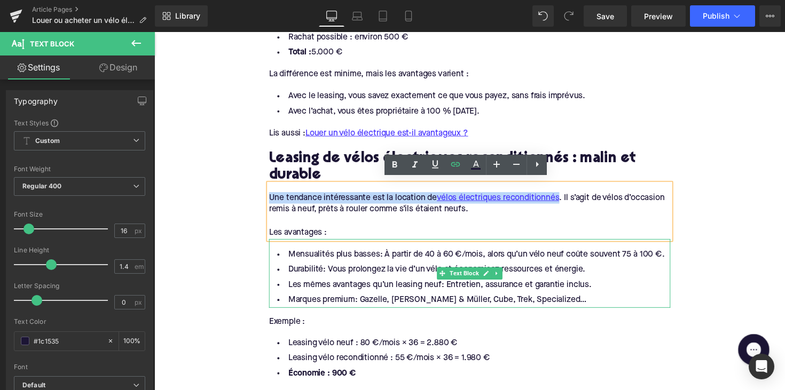
click at [370, 300] on li "Marques premium: Gazelle, [PERSON_NAME] & Müller, Cube, Trek, Specialized…" at bounding box center [477, 307] width 411 height 15
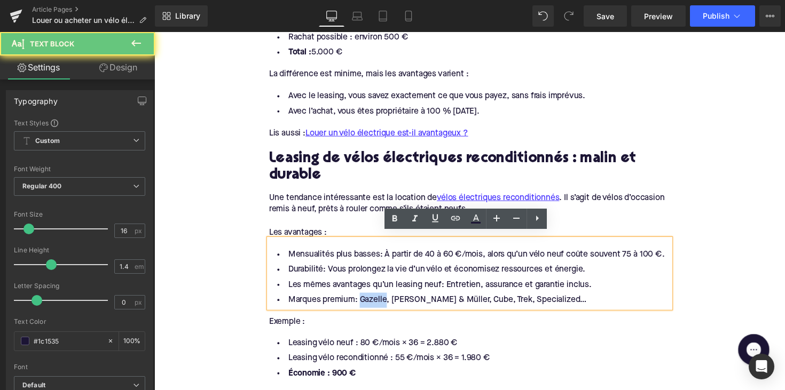
click at [370, 300] on li "Marques premium: Gazelle, [PERSON_NAME] & Müller, Cube, Trek, Specialized…" at bounding box center [477, 307] width 411 height 15
click at [450, 218] on icon at bounding box center [455, 218] width 13 height 13
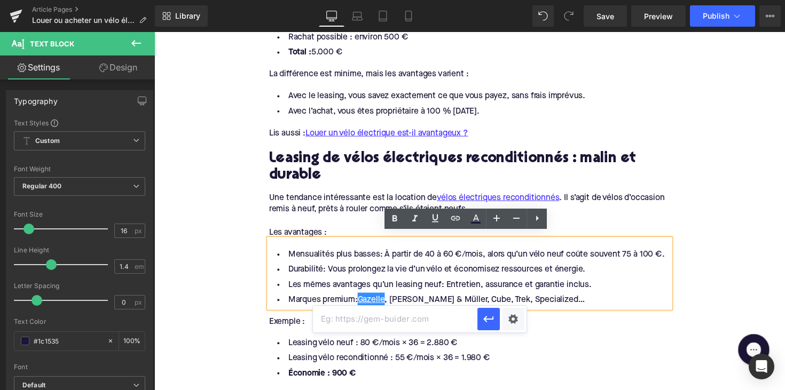
click at [401, 318] on input "text" at bounding box center [395, 319] width 164 height 27
paste input "[URL][DOMAIN_NAME]"
click at [479, 317] on button "button" at bounding box center [488, 319] width 22 height 22
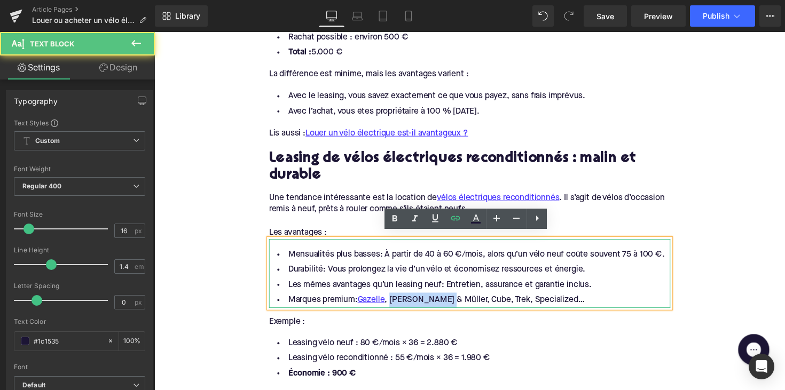
drag, startPoint x: 394, startPoint y: 301, endPoint x: 447, endPoint y: 302, distance: 52.9
click at [447, 302] on li "Marques premium: Gazelle , [PERSON_NAME] & Müller, Cube, Trek, Specialized…" at bounding box center [477, 307] width 411 height 15
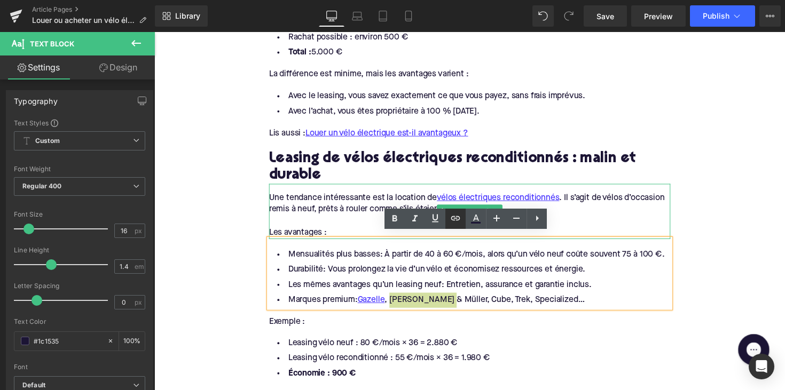
click at [459, 219] on icon at bounding box center [455, 218] width 13 height 13
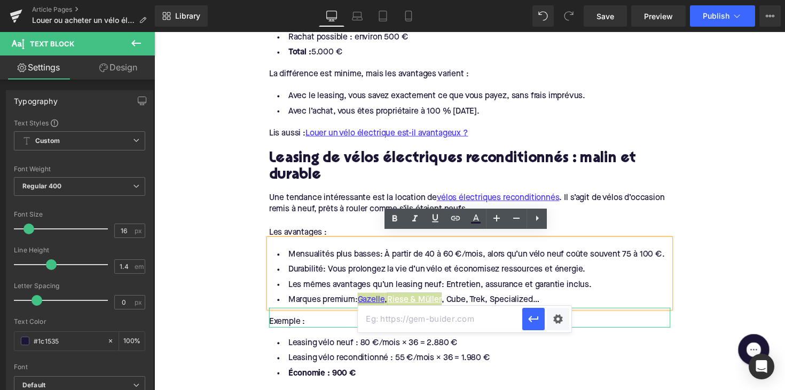
click at [427, 325] on input "text" at bounding box center [440, 319] width 164 height 27
paste input "[URL][DOMAIN_NAME]"
click at [527, 316] on icon "button" at bounding box center [533, 319] width 13 height 13
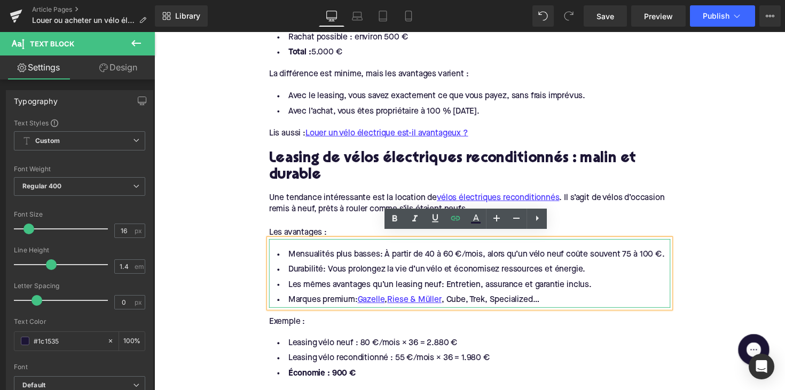
click at [462, 303] on li "Marques premium: Gazelle , [PERSON_NAME] & Müller , Cube, Trek, Specialized…" at bounding box center [477, 307] width 411 height 15
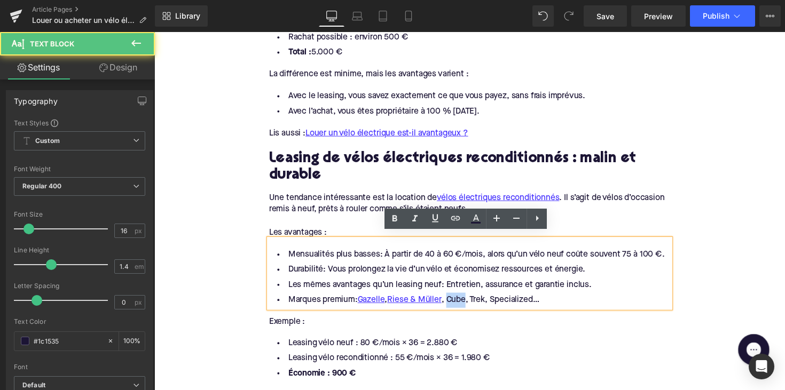
click at [462, 303] on li "Marques premium: Gazelle , [PERSON_NAME] & Müller , Cube, Trek, Specialized…" at bounding box center [477, 307] width 411 height 15
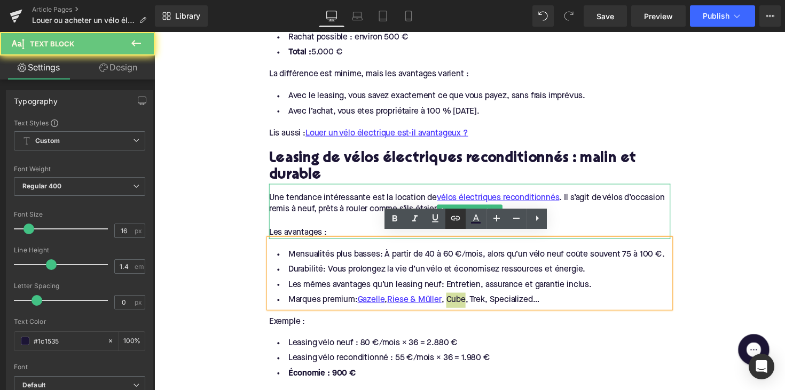
click at [453, 223] on icon at bounding box center [455, 218] width 13 height 13
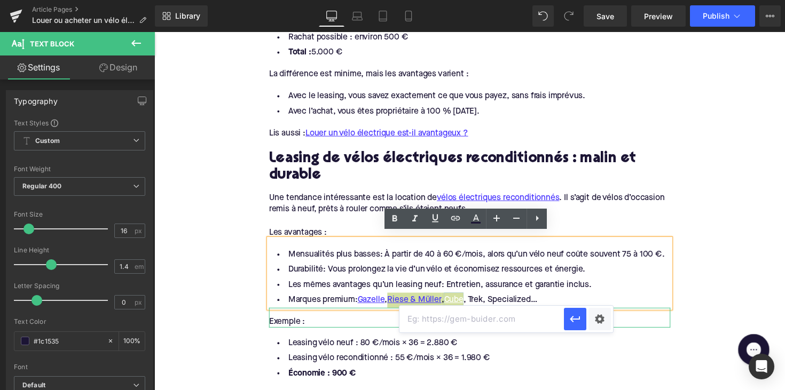
click at [462, 313] on input "text" at bounding box center [481, 319] width 164 height 27
paste input "[URL][DOMAIN_NAME]"
click at [572, 324] on icon "button" at bounding box center [575, 319] width 13 height 13
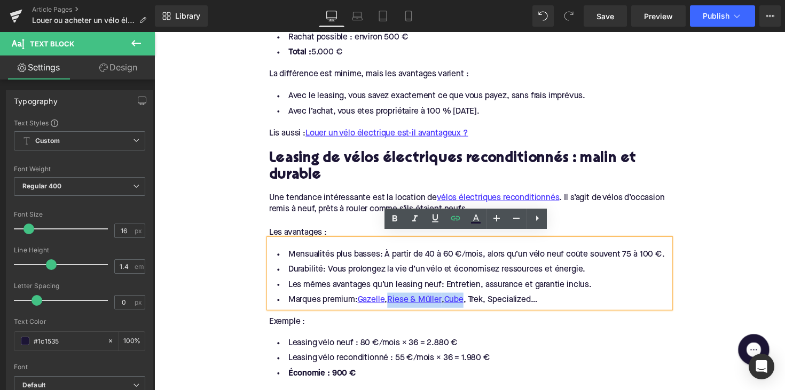
click at [492, 300] on li "Marques premium: Gazelle , [PERSON_NAME] & Müller , Cube , Trek, Specialized…" at bounding box center [477, 307] width 411 height 15
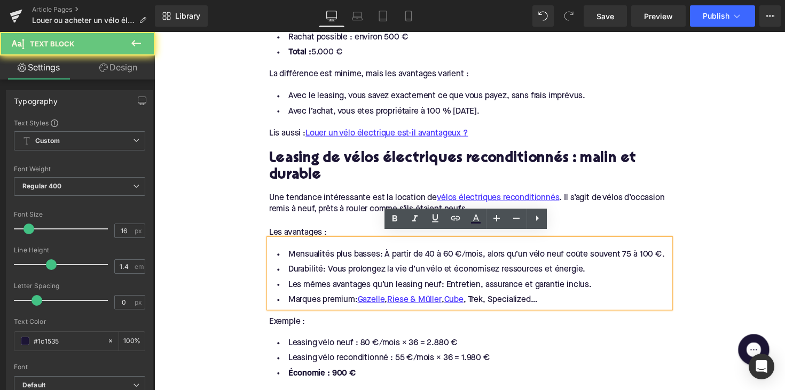
click at [484, 300] on li "Marques premium: Gazelle , [PERSON_NAME] & Müller , Cube , Trek, Specialized…" at bounding box center [477, 307] width 411 height 15
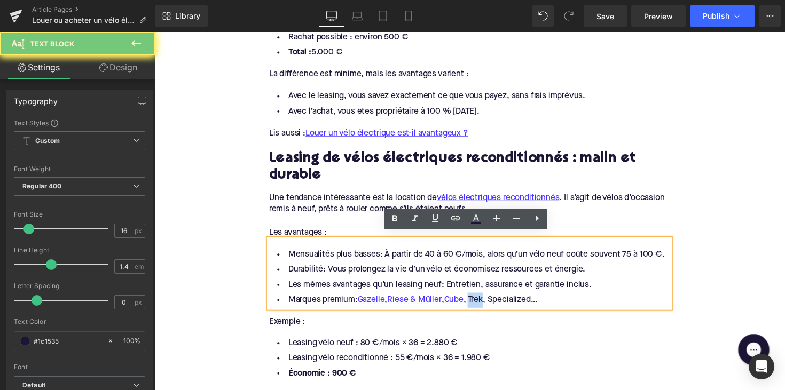
click at [484, 300] on li "Marques premium: Gazelle , [PERSON_NAME] & Müller , Cube , Trek, Specialized…" at bounding box center [477, 307] width 411 height 15
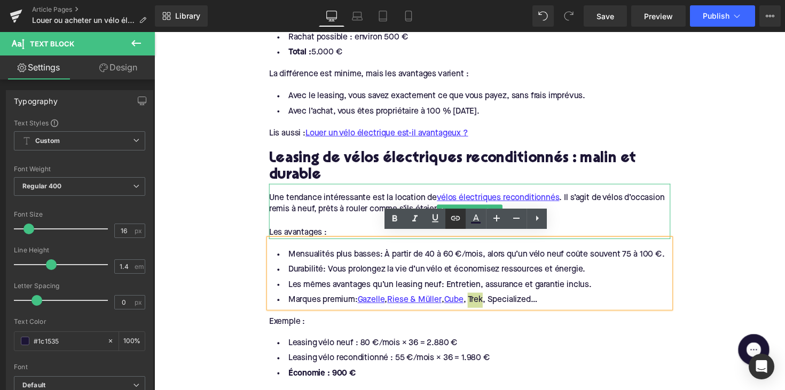
click at [456, 220] on icon at bounding box center [455, 218] width 13 height 13
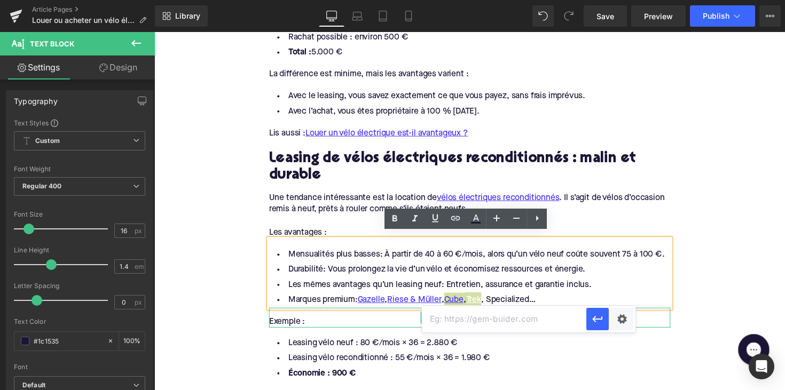
click at [487, 318] on input "text" at bounding box center [504, 319] width 164 height 27
paste input "[URL][DOMAIN_NAME]"
click at [601, 322] on icon "button" at bounding box center [597, 319] width 13 height 13
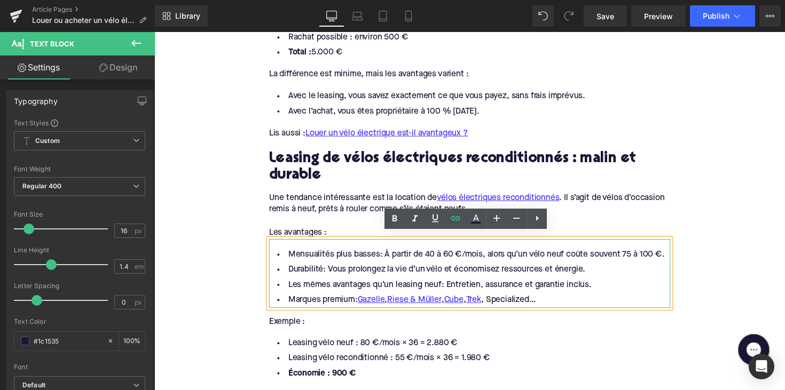
click at [506, 302] on li "Marques premium: Gazelle , [PERSON_NAME] & Müller , Cube , Trek , Specialized…" at bounding box center [477, 307] width 411 height 15
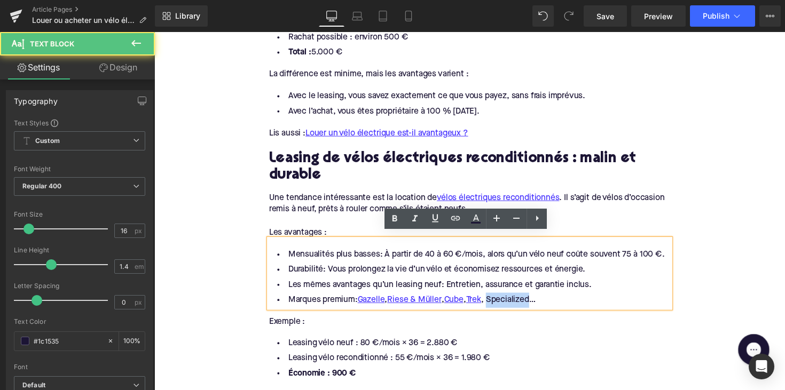
click at [506, 302] on li "Marques premium: Gazelle , [PERSON_NAME] & Müller , Cube , Trek , Specialized…" at bounding box center [477, 307] width 411 height 15
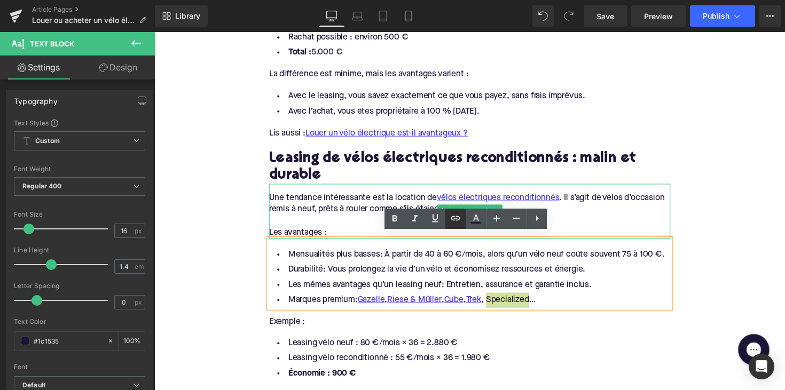
click at [452, 218] on icon at bounding box center [455, 218] width 13 height 13
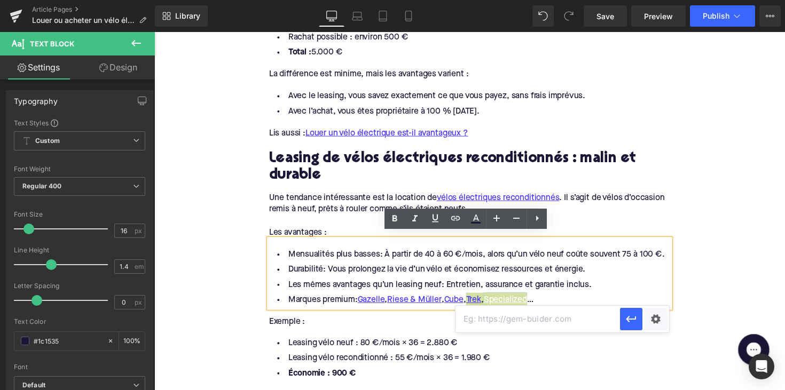
click at [510, 315] on input "text" at bounding box center [537, 319] width 164 height 27
paste input "[URL][DOMAIN_NAME]"
click at [632, 324] on icon "button" at bounding box center [631, 319] width 13 height 13
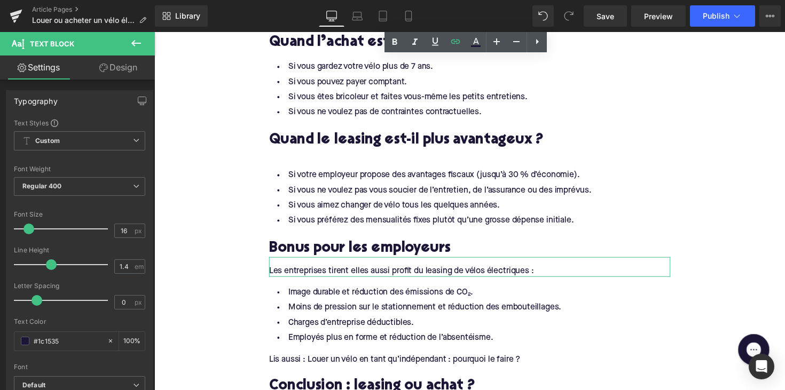
scroll to position [1600, 0]
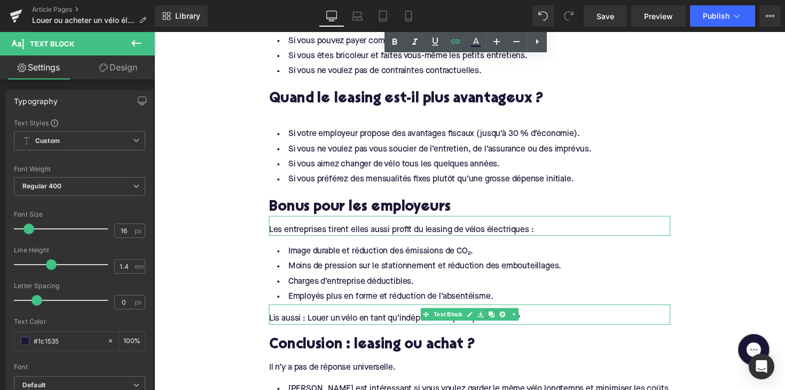
click at [323, 320] on div "Lis aussi : Louer un vélo en tant qu’indépendant : pourquoi le faire ?" at bounding box center [477, 326] width 411 height 12
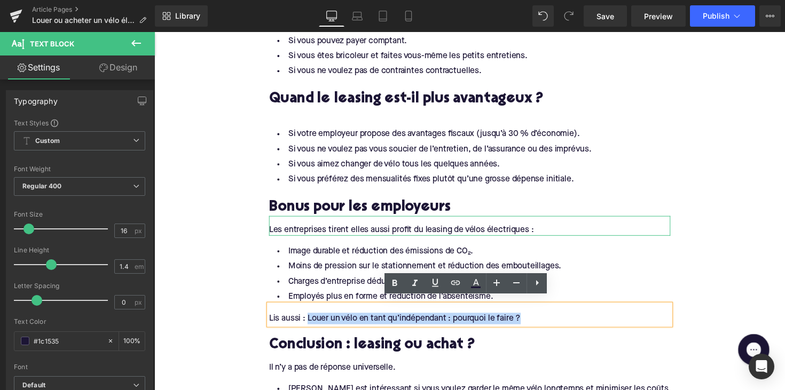
drag, startPoint x: 310, startPoint y: 319, endPoint x: 534, endPoint y: 317, distance: 224.2
click at [534, 320] on div "Lis aussi : Louer un vélo en tant qu’indépendant : pourquoi le faire ?" at bounding box center [477, 326] width 411 height 12
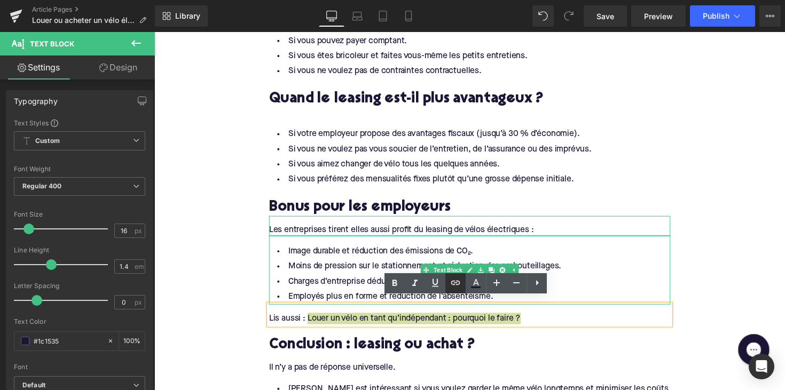
click at [458, 285] on icon at bounding box center [455, 283] width 9 height 4
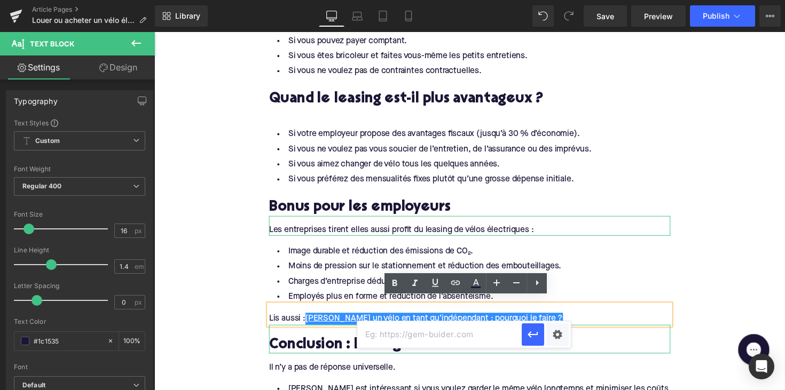
click at [432, 336] on input "text" at bounding box center [439, 334] width 164 height 27
paste input "[URL][DOMAIN_NAME]"
type input "[URL][DOMAIN_NAME]"
click at [537, 335] on icon "button" at bounding box center [532, 334] width 13 height 13
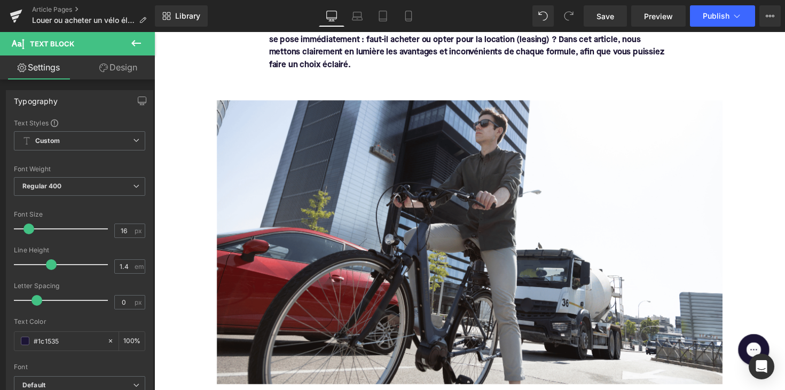
scroll to position [137, 0]
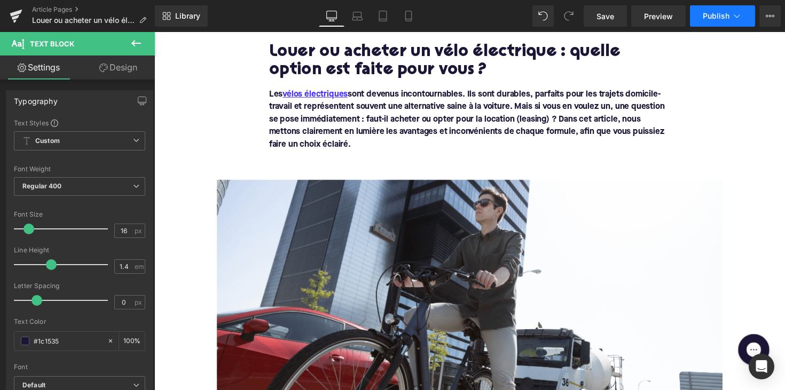
click at [718, 10] on button "Publish" at bounding box center [722, 15] width 65 height 21
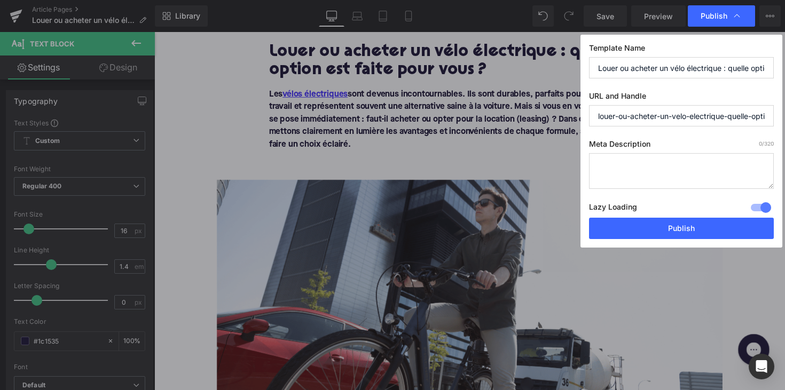
click at [657, 171] on textarea at bounding box center [681, 171] width 185 height 36
paste textarea "Louer ou acheter un vélo électrique ? Comparez coûts, avantages et découvrez l’…"
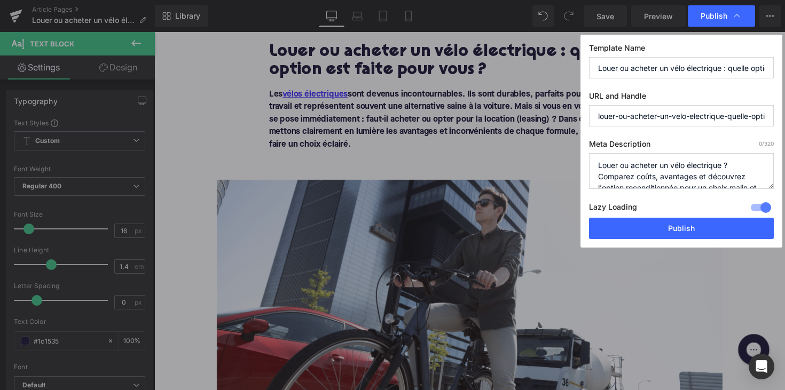
scroll to position [22, 0]
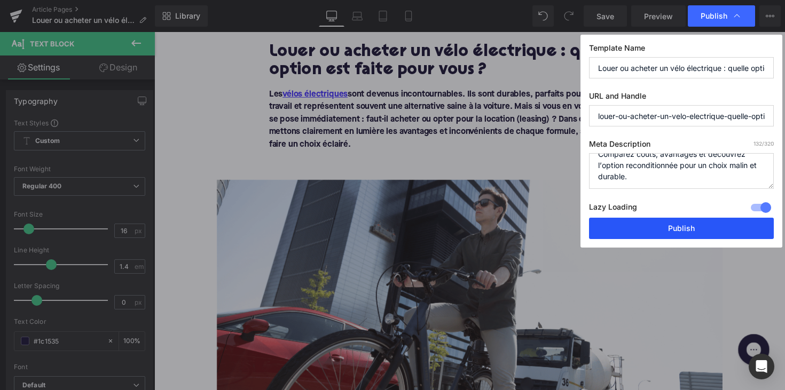
type textarea "Louer ou acheter un vélo électrique ? Comparez coûts, avantages et découvrez l’…"
click at [663, 231] on button "Publish" at bounding box center [681, 228] width 185 height 21
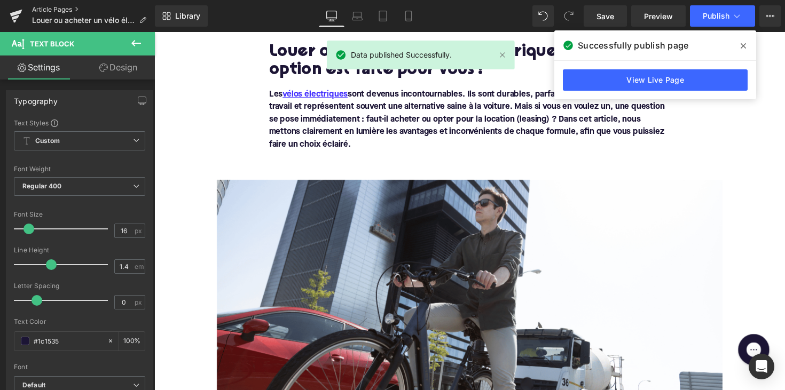
click at [50, 7] on link "Article Pages" at bounding box center [93, 9] width 123 height 9
